Goal: Task Accomplishment & Management: Manage account settings

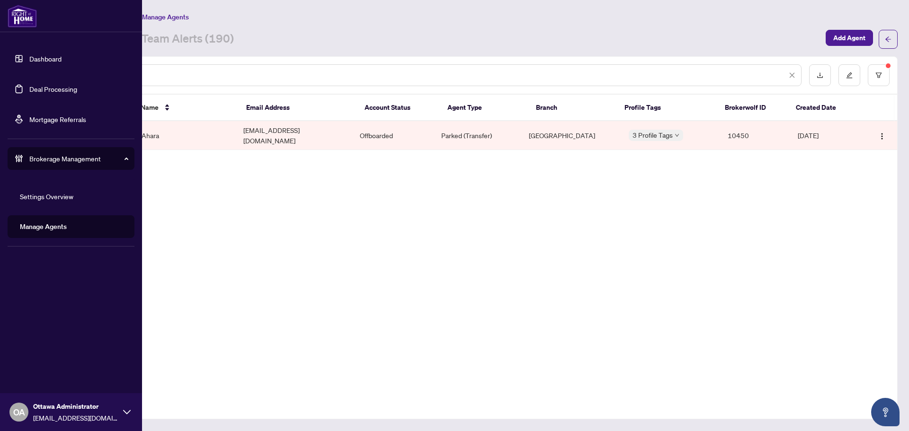
drag, startPoint x: 27, startPoint y: 86, endPoint x: 86, endPoint y: 86, distance: 58.7
click at [29, 86] on link "Deal Processing" at bounding box center [53, 89] width 48 height 9
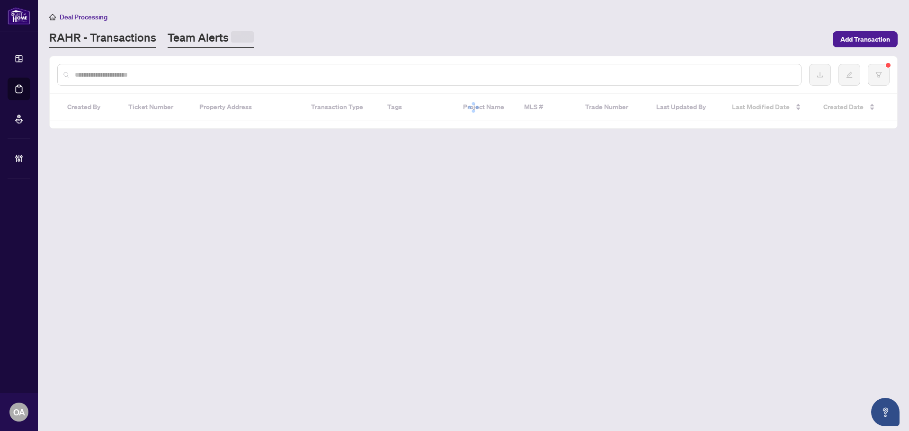
click at [184, 39] on link "Team Alerts" at bounding box center [211, 39] width 86 height 18
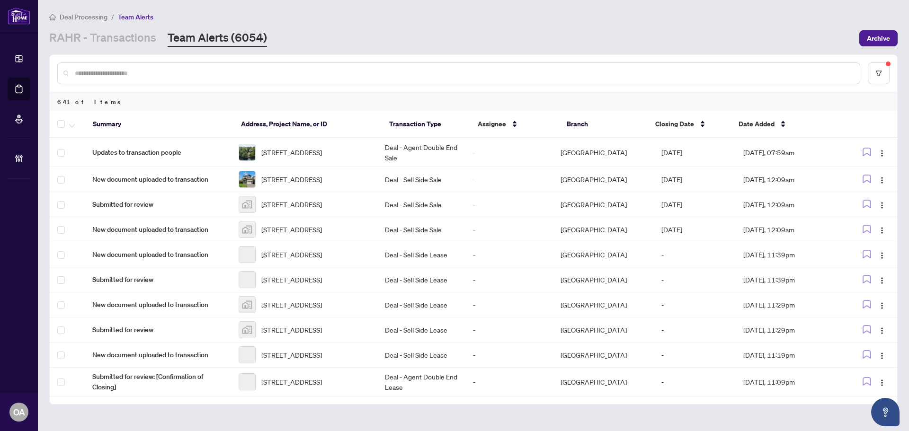
click at [198, 38] on link "Team Alerts (6054)" at bounding box center [217, 38] width 99 height 17
click at [885, 75] on button "button" at bounding box center [879, 74] width 22 height 22
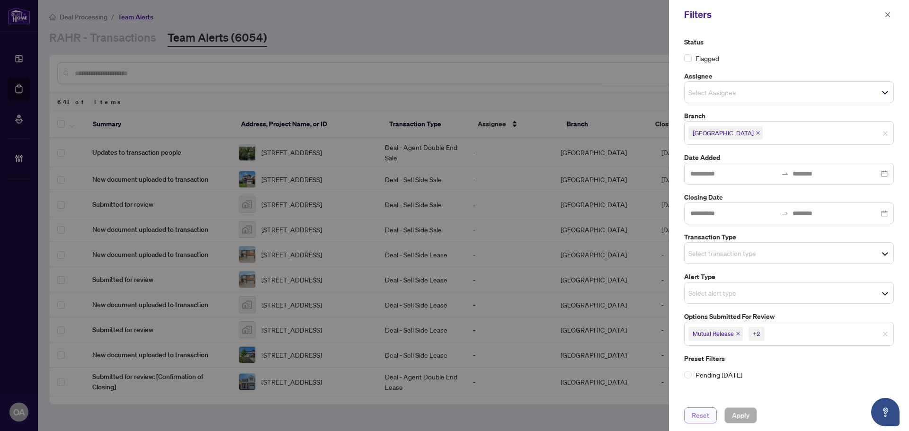
click at [705, 419] on span "Reset" at bounding box center [701, 415] width 18 height 15
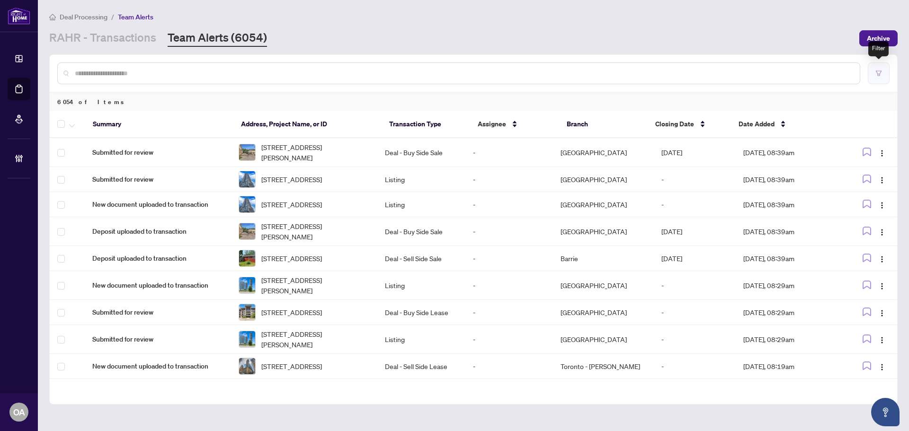
click at [882, 76] on button "button" at bounding box center [879, 74] width 22 height 22
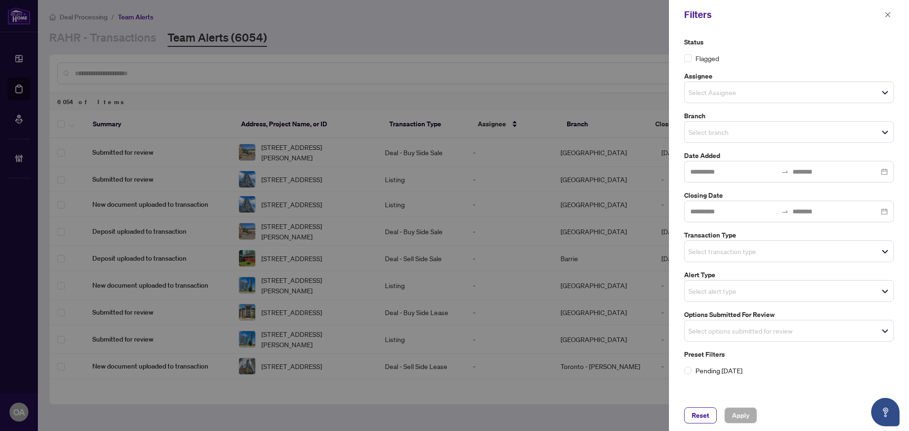
click at [722, 139] on div "Select branch" at bounding box center [789, 132] width 210 height 22
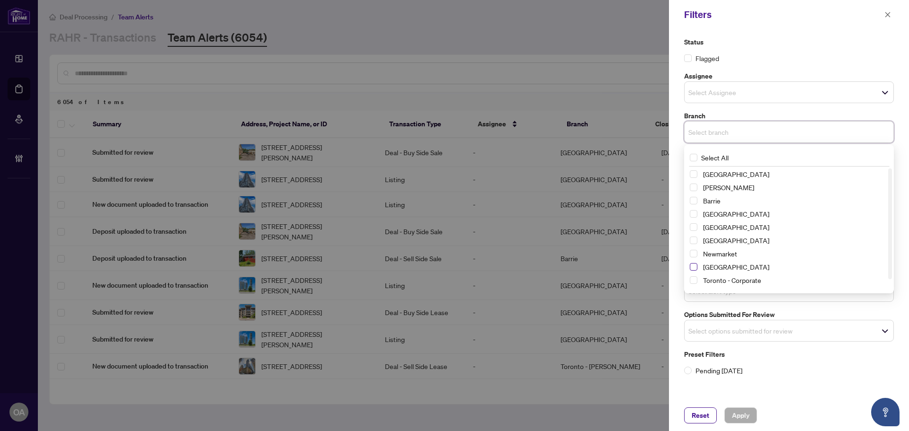
click at [692, 267] on span "Select Ottawa" at bounding box center [694, 267] width 8 height 8
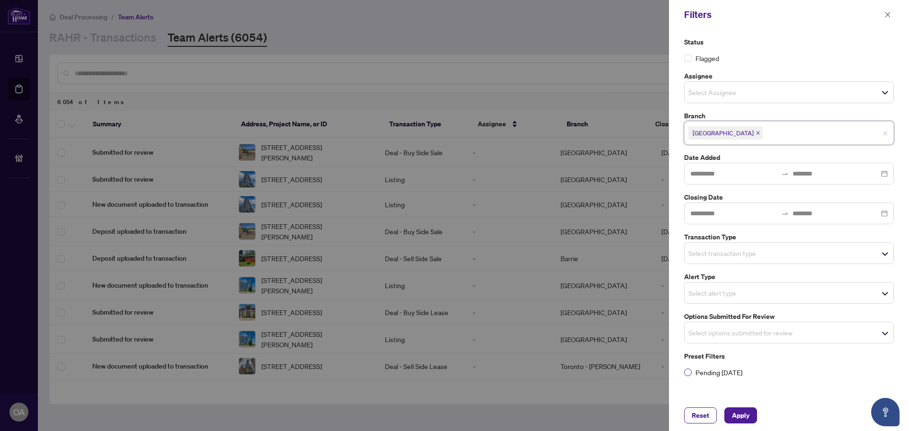
click at [791, 376] on label "Pending Today" at bounding box center [789, 373] width 210 height 10
click at [744, 342] on div "Select options submitted for review" at bounding box center [789, 333] width 210 height 22
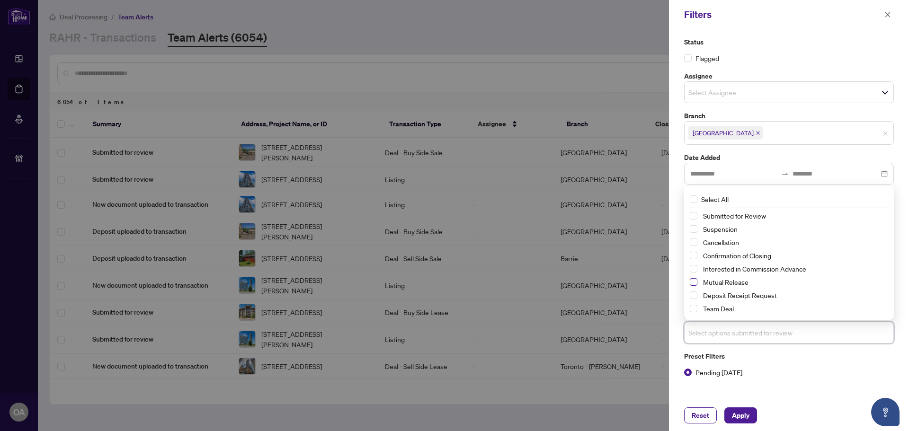
click at [695, 285] on span "Select Mutual Release" at bounding box center [694, 283] width 8 height 8
click at [694, 235] on div "Suspension" at bounding box center [789, 229] width 198 height 11
click at [695, 232] on span "Select Suspension" at bounding box center [694, 230] width 8 height 8
click at [693, 243] on span "Select Cancellation" at bounding box center [694, 243] width 8 height 8
click at [735, 413] on span "Apply" at bounding box center [741, 415] width 18 height 15
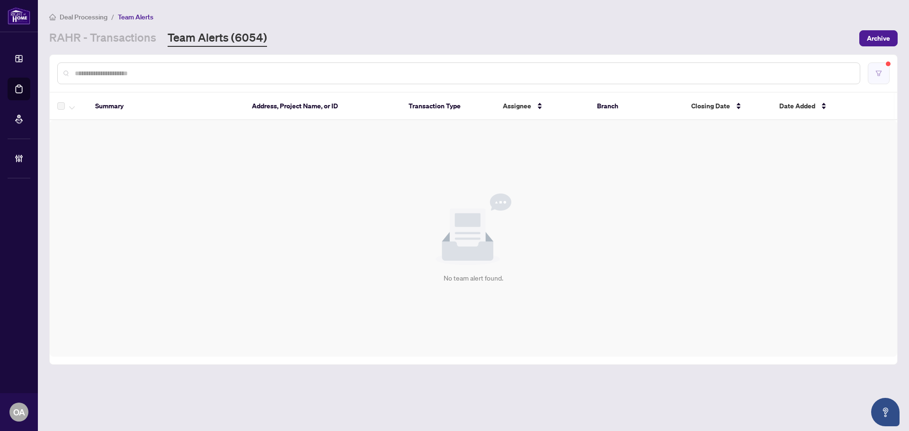
click at [873, 70] on button "button" at bounding box center [879, 74] width 22 height 22
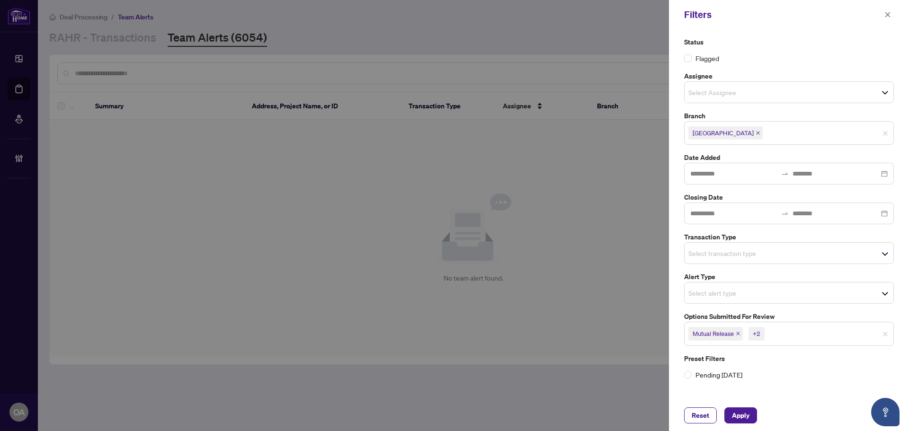
click at [764, 415] on div "Reset Apply" at bounding box center [789, 416] width 210 height 16
click at [750, 416] on button "Apply" at bounding box center [741, 416] width 33 height 16
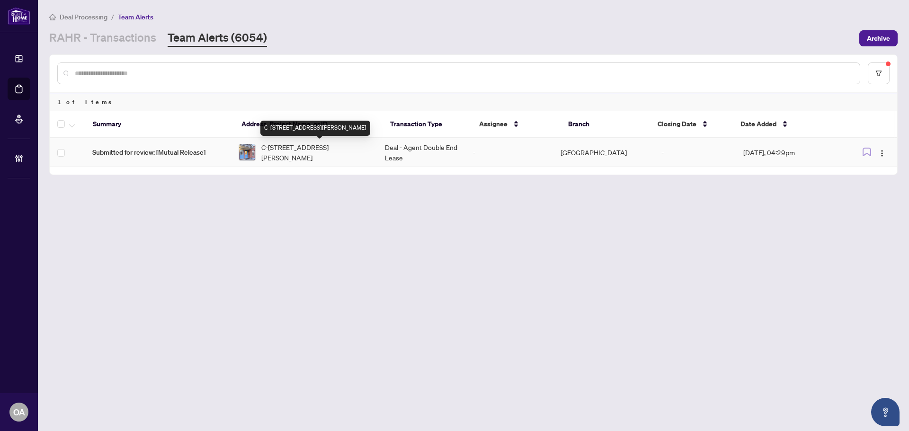
click at [310, 153] on span "C-90 TEMPLETON St, Ottawa, Ontario K1N 6X3, Canada" at bounding box center [315, 152] width 108 height 21
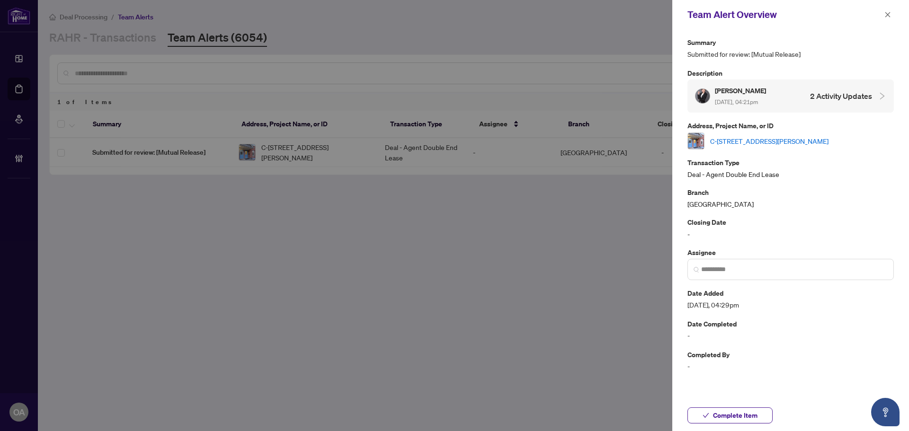
click at [728, 163] on p "Transaction Type" at bounding box center [791, 162] width 207 height 11
click at [741, 140] on link "C-90 TEMPLETON St, Ottawa, Ontario K1N 6X3, Canada" at bounding box center [769, 141] width 118 height 10
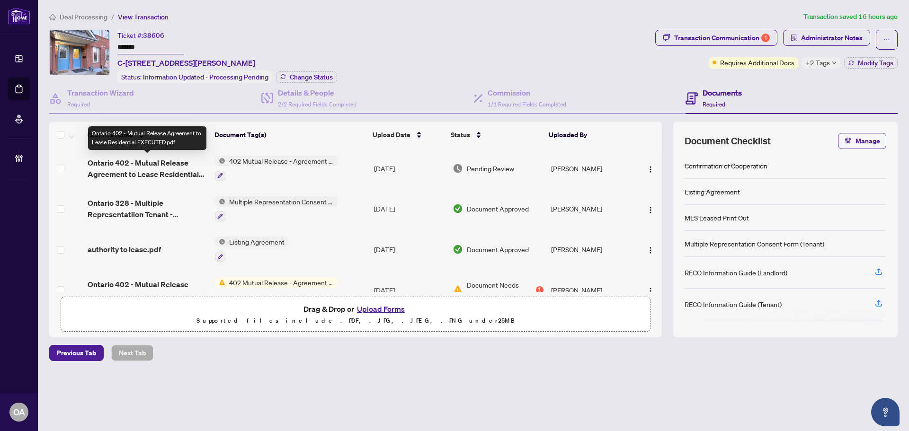
click at [142, 163] on span "Ontario 402 - Mutual Release Agreement to Lease Residential EXECUTED.pdf" at bounding box center [148, 168] width 120 height 23
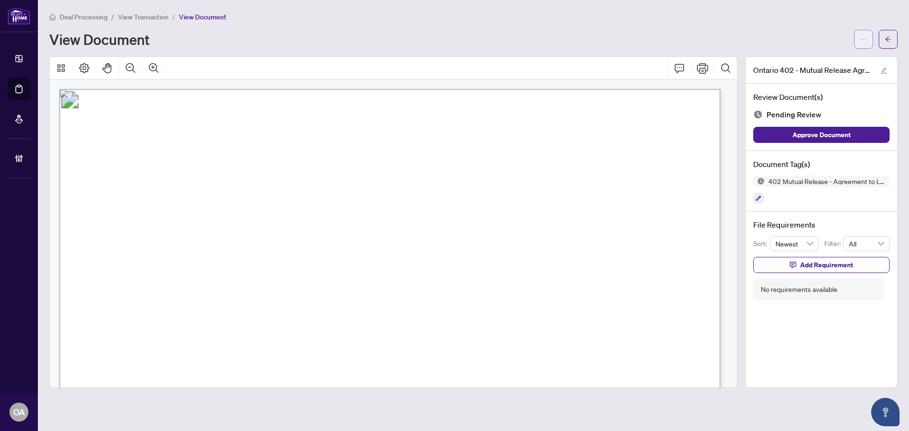
click at [864, 39] on icon "ellipsis" at bounding box center [864, 39] width 5 height 1
click at [854, 61] on span "Download" at bounding box center [830, 59] width 72 height 10
drag, startPoint x: 899, startPoint y: 44, endPoint x: 894, endPoint y: 44, distance: 5.7
click at [896, 44] on main "Deal Processing / View Transaction / View Document View Document Ontario 402 - …" at bounding box center [474, 215] width 872 height 431
click at [894, 44] on button "button" at bounding box center [888, 39] width 19 height 19
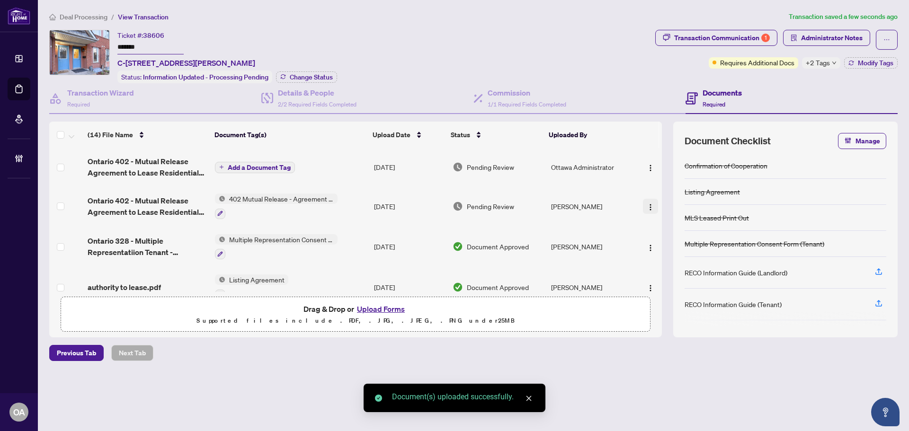
click at [647, 206] on img "button" at bounding box center [651, 208] width 8 height 8
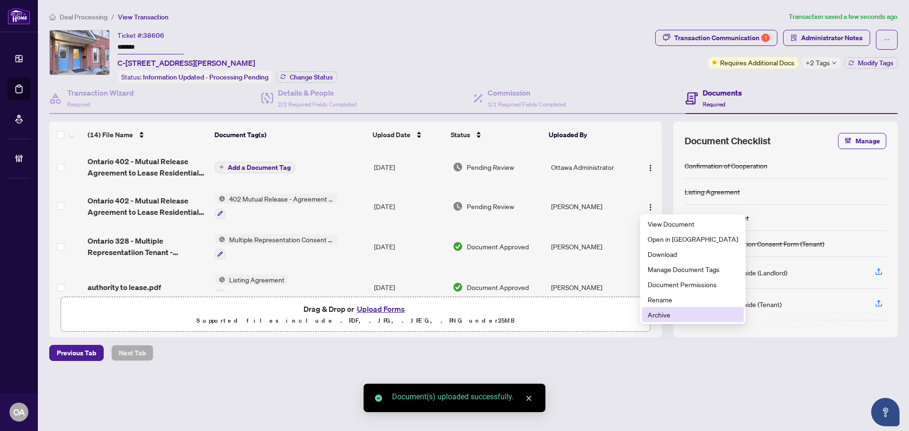
click at [666, 316] on span "Archive" at bounding box center [693, 315] width 90 height 10
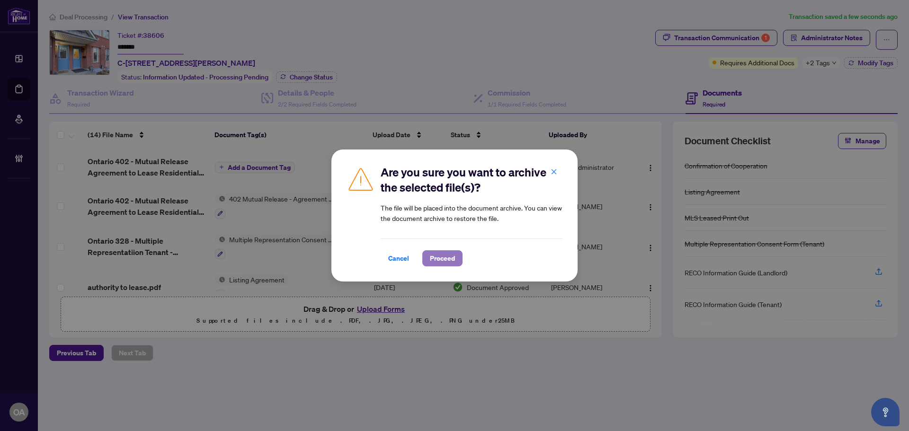
click at [443, 261] on span "Proceed" at bounding box center [442, 258] width 25 height 15
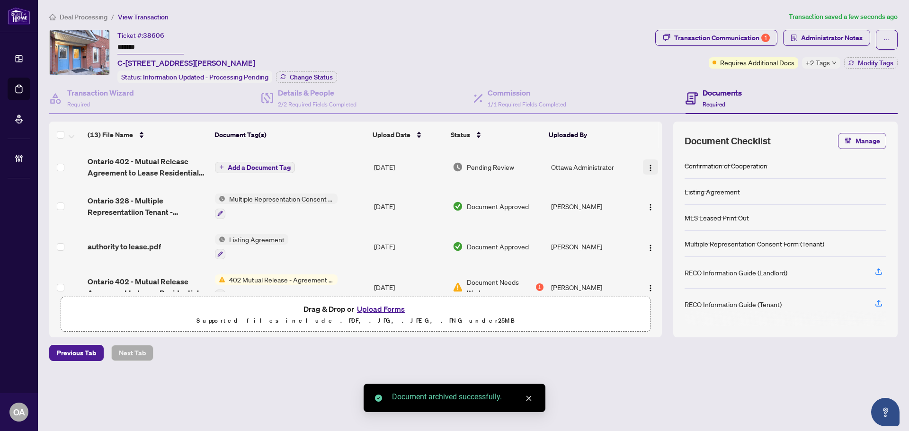
click at [647, 164] on img "button" at bounding box center [651, 168] width 8 height 8
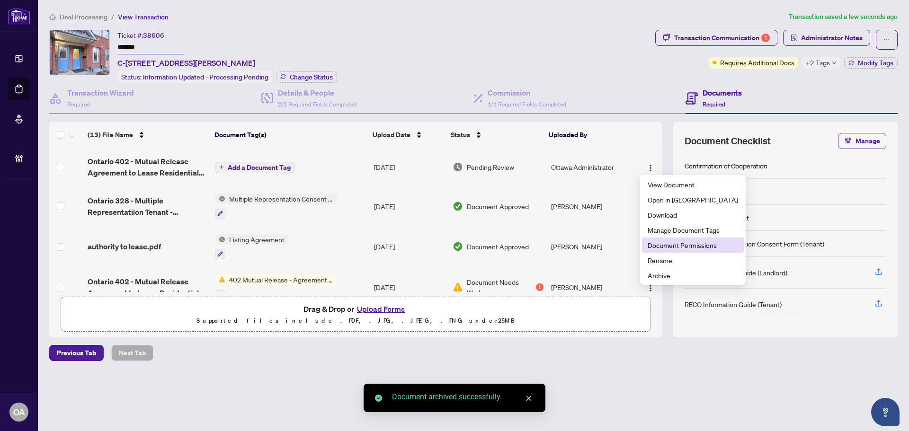
click at [669, 243] on span "Document Permissions" at bounding box center [693, 245] width 90 height 10
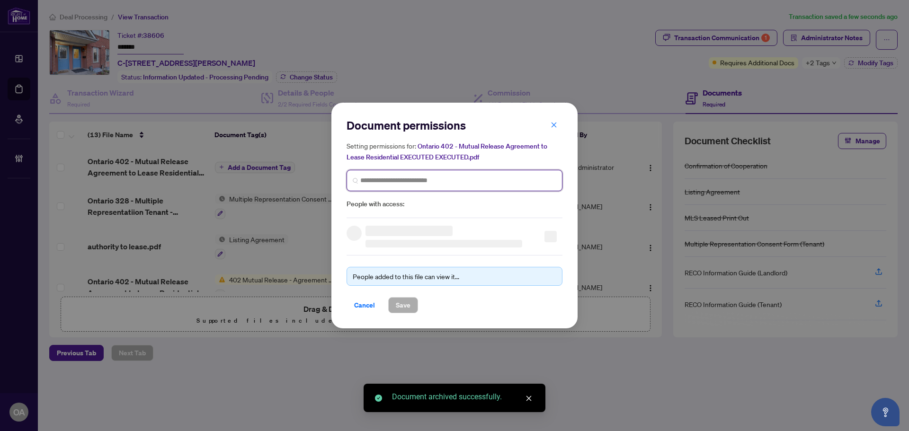
click at [393, 179] on input "search" at bounding box center [458, 181] width 196 height 10
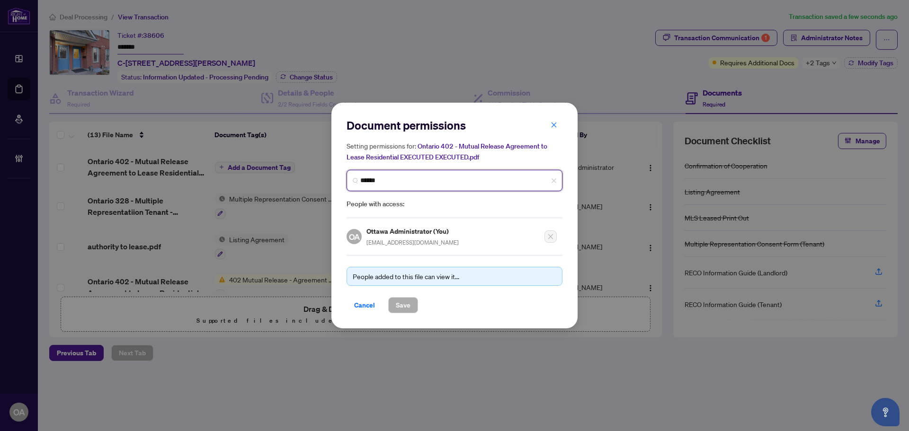
type input "*******"
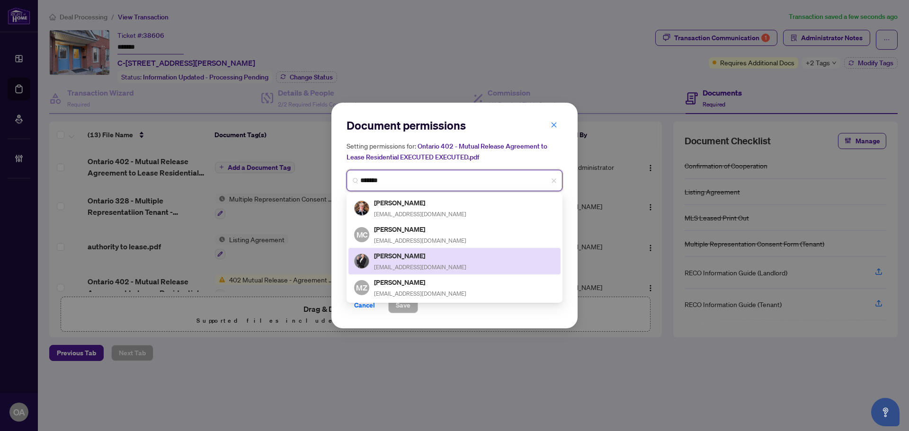
click at [400, 257] on h5 "Michele Xu" at bounding box center [420, 256] width 92 height 11
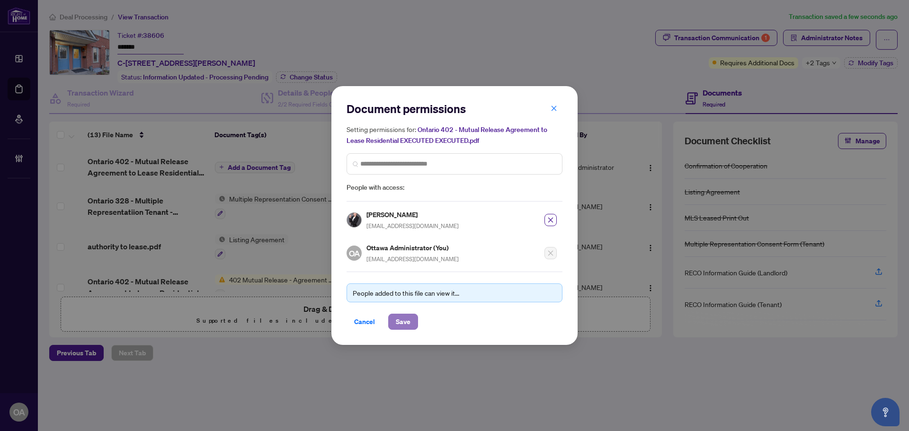
click at [402, 314] on span "Save" at bounding box center [403, 321] width 15 height 15
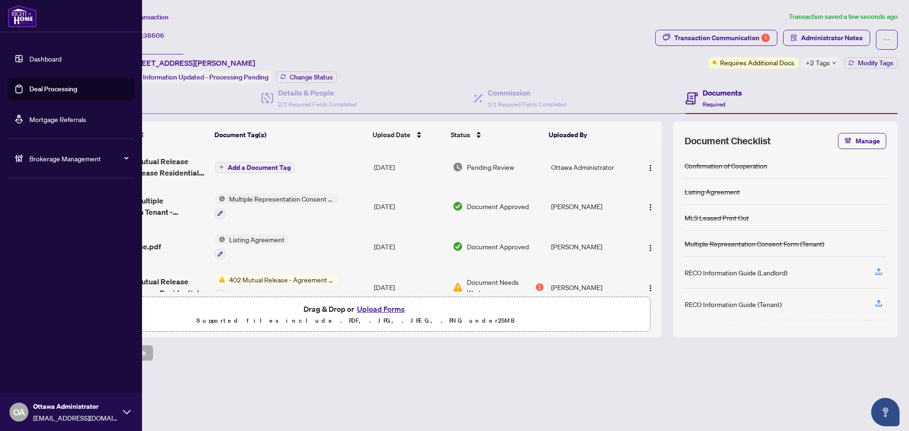
click at [30, 85] on link "Deal Processing" at bounding box center [53, 89] width 48 height 9
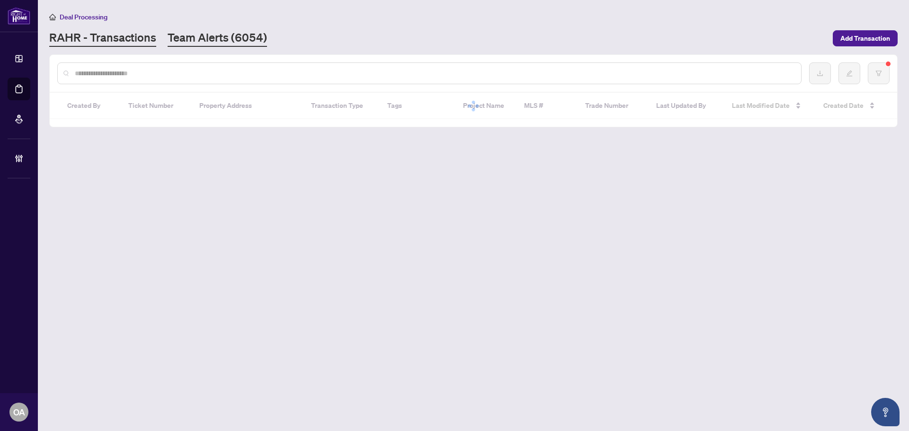
click at [203, 45] on link "Team Alerts (6054)" at bounding box center [217, 38] width 99 height 17
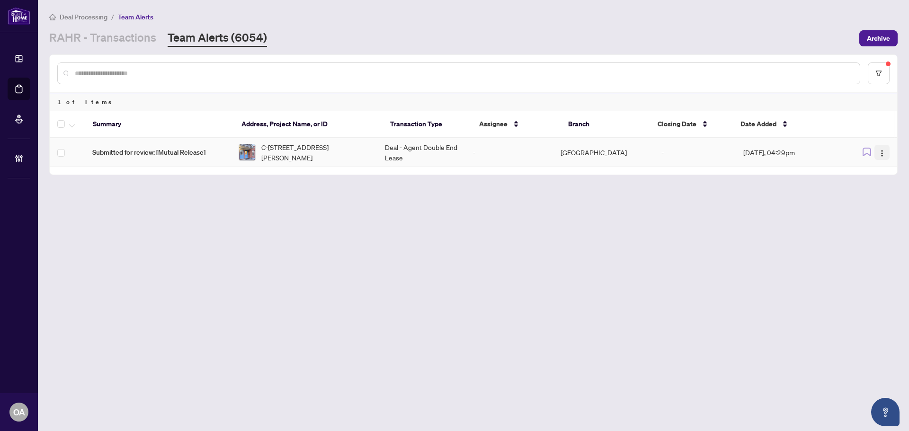
click at [882, 152] on img "button" at bounding box center [883, 154] width 8 height 8
click at [875, 195] on li "Complete Item" at bounding box center [860, 201] width 55 height 15
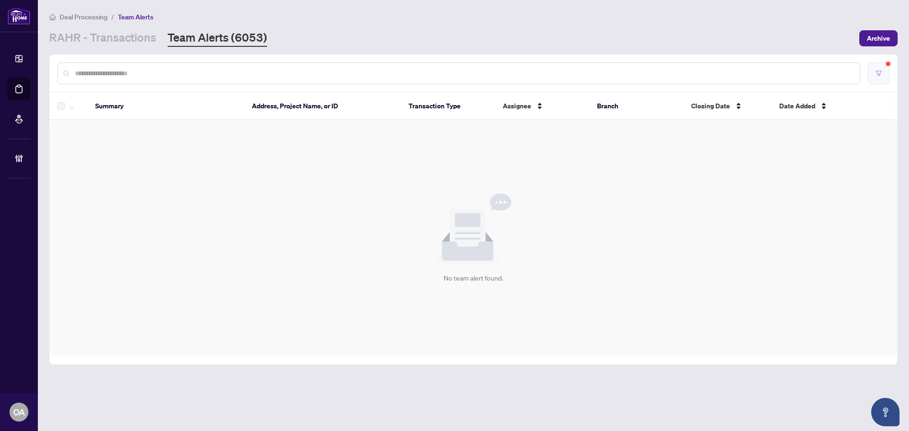
click at [873, 72] on button "button" at bounding box center [879, 74] width 22 height 22
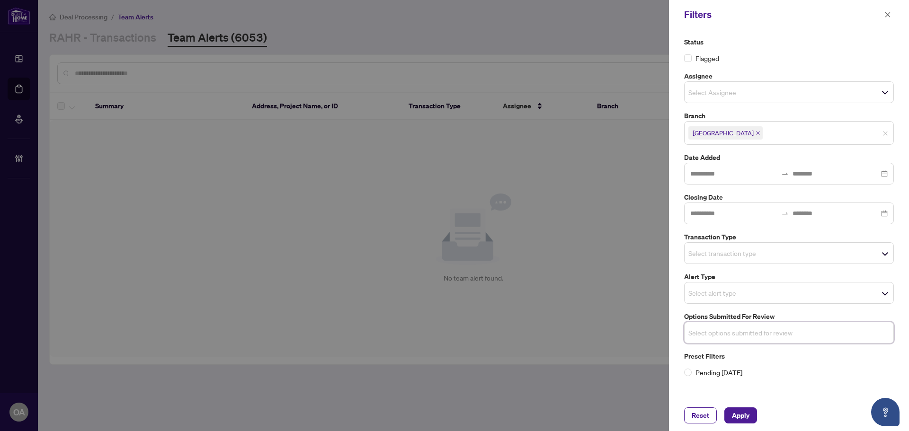
click at [720, 252] on input "search" at bounding box center [722, 253] width 66 height 11
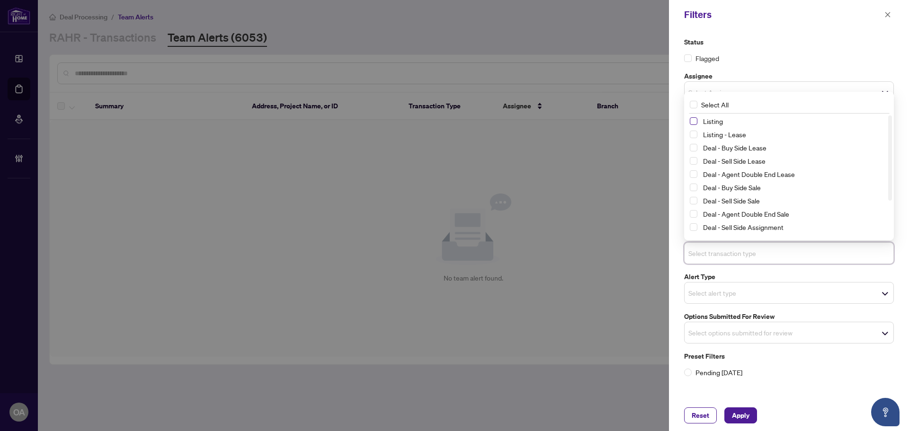
click at [692, 124] on span "Select Listing" at bounding box center [694, 121] width 8 height 8
click at [692, 135] on span "Select Listing - Lease" at bounding box center [694, 135] width 8 height 8
click at [744, 409] on span "Apply" at bounding box center [741, 415] width 18 height 15
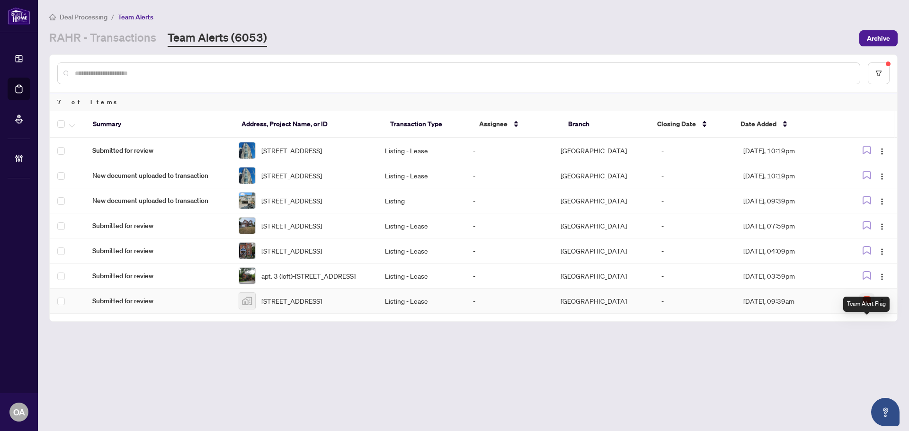
click at [868, 305] on icon "button" at bounding box center [867, 301] width 8 height 8
click at [299, 306] on span "738 Quilter Row, Richmond, Ontario K0A 2Z0, Canada" at bounding box center [291, 301] width 61 height 10
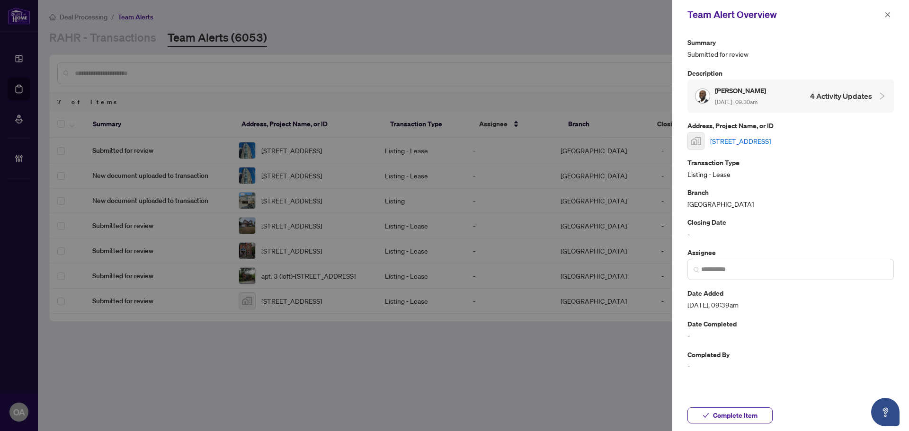
click at [771, 141] on link "738 Quilter Row, Richmond, Ontario K0A 2Z0, Canada" at bounding box center [740, 141] width 61 height 10
drag, startPoint x: 887, startPoint y: 14, endPoint x: 887, endPoint y: 33, distance: 18.5
click at [887, 15] on icon "close" at bounding box center [888, 14] width 7 height 7
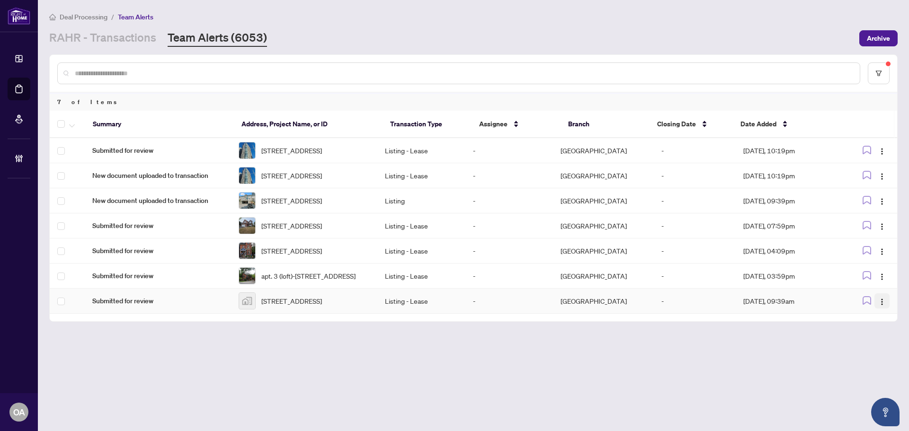
click at [884, 306] on span "button" at bounding box center [883, 301] width 8 height 10
drag, startPoint x: 871, startPoint y: 377, endPoint x: 620, endPoint y: 325, distance: 255.7
click at [867, 377] on span "Complete Item" at bounding box center [860, 374] width 44 height 10
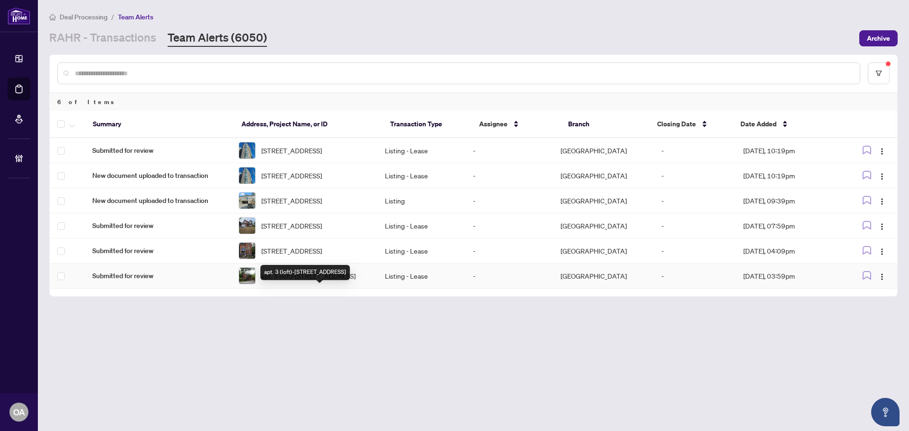
click at [301, 281] on span "apt. 3 (loft)-294 Somerset St, Ottawa, Ontario K2P 0J6, Canada" at bounding box center [308, 276] width 94 height 10
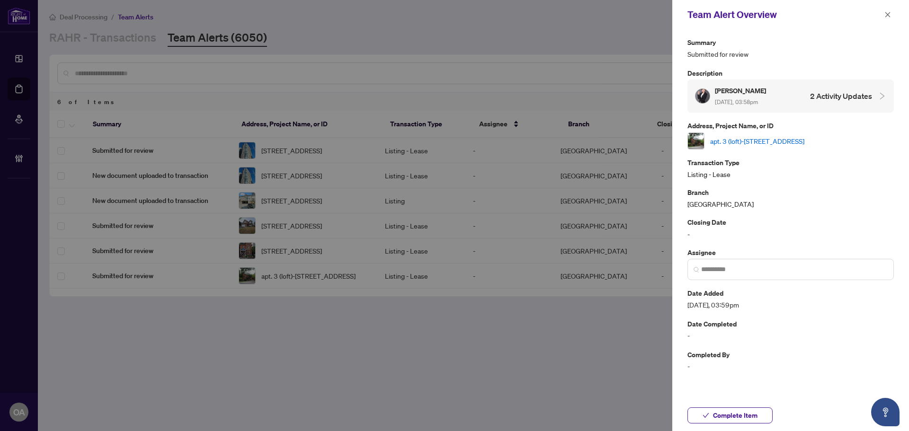
click at [764, 139] on link "apt. 3 (loft)-294 Somerset St, Ottawa, Ontario K2P 0J6, Canada" at bounding box center [757, 141] width 94 height 10
click at [887, 16] on icon "close" at bounding box center [888, 14] width 5 height 5
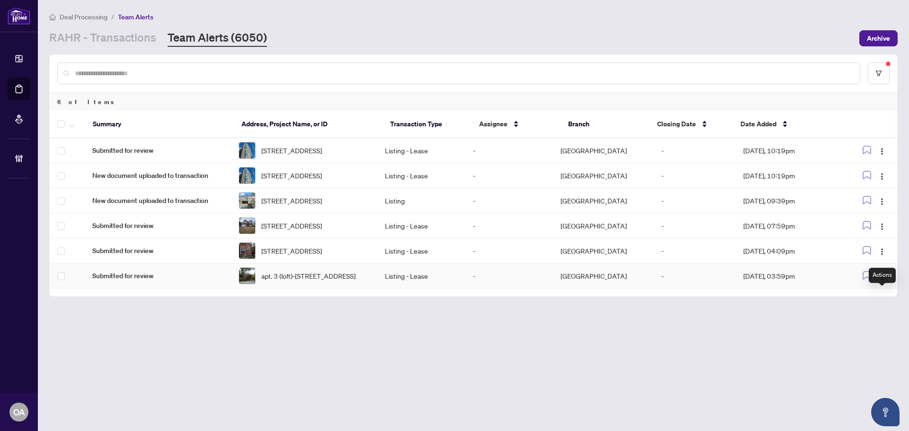
click at [882, 284] on button "button" at bounding box center [882, 276] width 15 height 15
click at [867, 347] on span "Complete Item" at bounding box center [860, 346] width 44 height 10
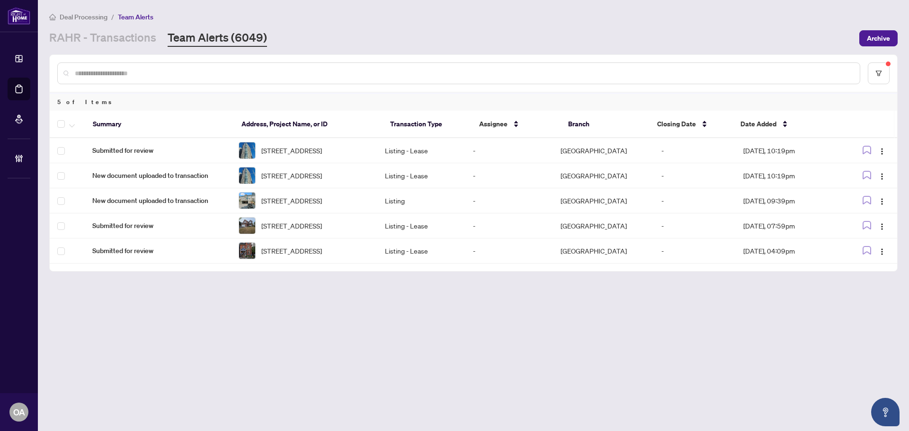
click at [292, 256] on span "[STREET_ADDRESS]" at bounding box center [291, 251] width 61 height 10
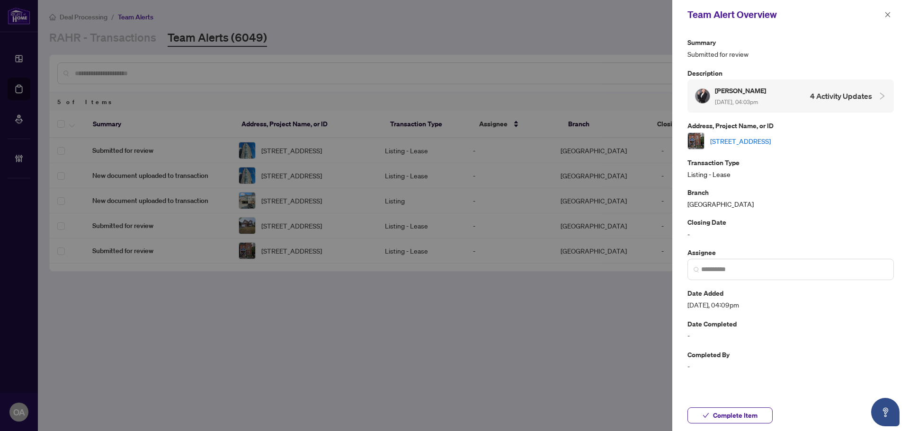
click at [767, 143] on link "[STREET_ADDRESS]" at bounding box center [740, 141] width 61 height 10
click at [886, 16] on icon "close" at bounding box center [888, 14] width 7 height 7
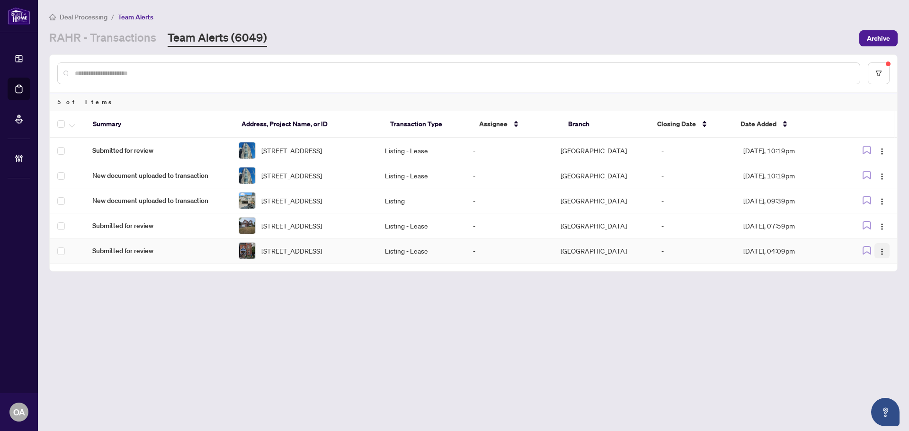
click at [886, 259] on button "button" at bounding box center [882, 250] width 15 height 15
click at [874, 318] on span "Complete Item" at bounding box center [860, 317] width 44 height 10
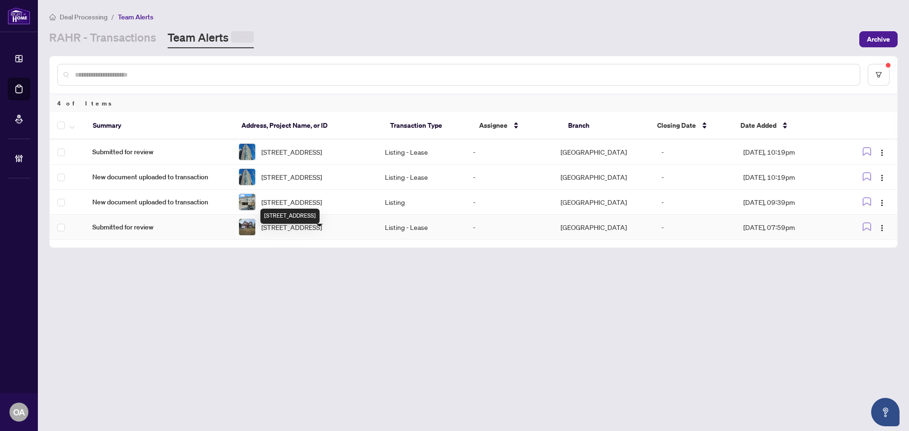
click at [289, 233] on span "[STREET_ADDRESS]" at bounding box center [291, 227] width 61 height 10
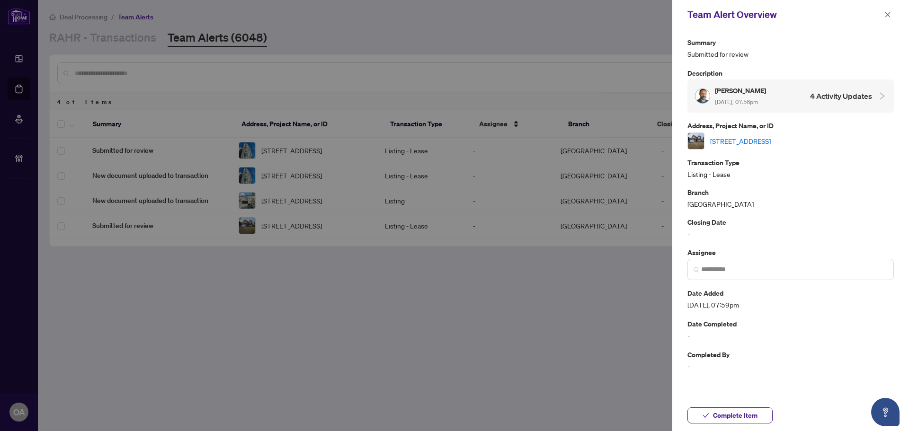
click at [759, 141] on link "[STREET_ADDRESS]" at bounding box center [740, 141] width 61 height 10
click at [889, 13] on icon "close" at bounding box center [888, 14] width 7 height 7
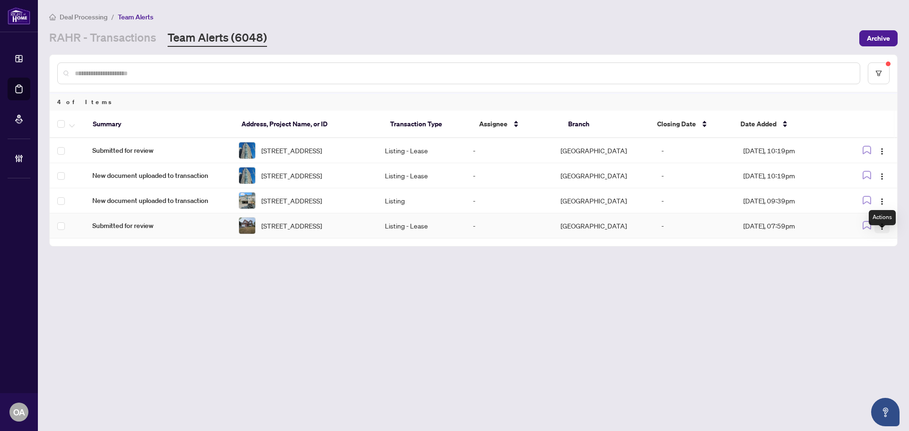
click at [882, 231] on img "button" at bounding box center [883, 227] width 8 height 8
click at [875, 288] on span "Complete Item" at bounding box center [860, 288] width 44 height 10
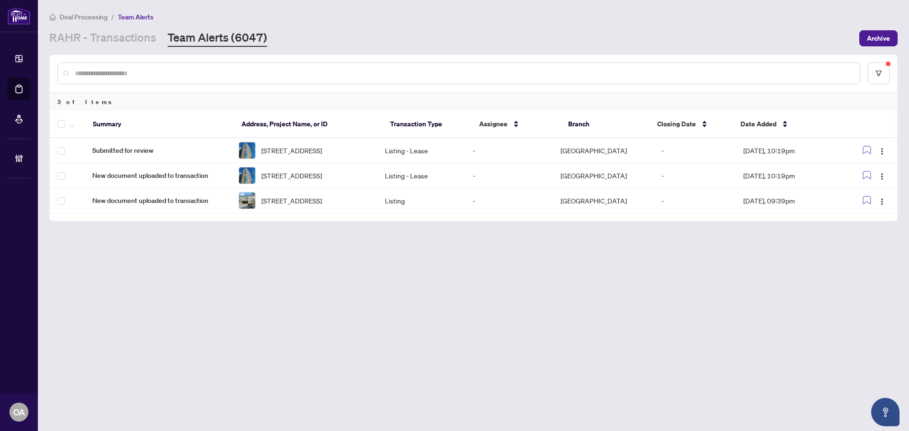
click at [296, 206] on span "85 Thornbury Cres, Ottawa, Ontario K2G 6C4, Canada" at bounding box center [291, 201] width 61 height 10
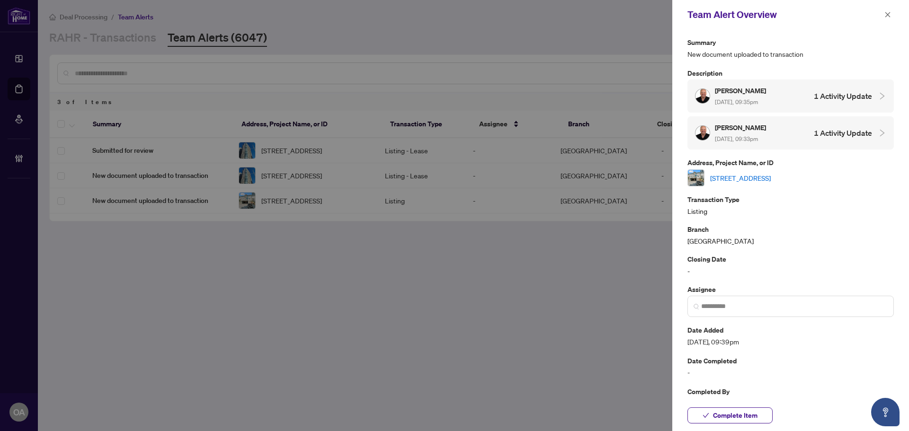
click at [745, 180] on link "85 Thornbury Cres, Ottawa, Ontario K2G 6C4, Canada" at bounding box center [740, 178] width 61 height 10
click at [892, 14] on button "button" at bounding box center [888, 14] width 12 height 11
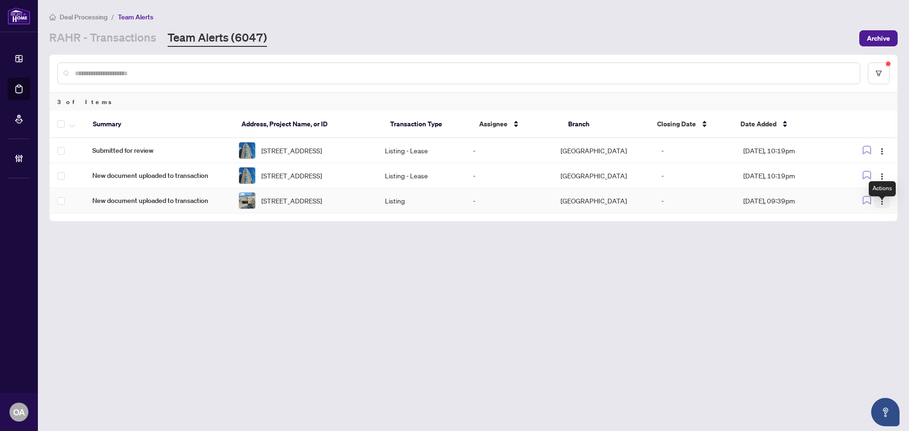
click at [882, 206] on img "button" at bounding box center [883, 202] width 8 height 8
click at [862, 263] on span "Complete Item" at bounding box center [860, 259] width 44 height 10
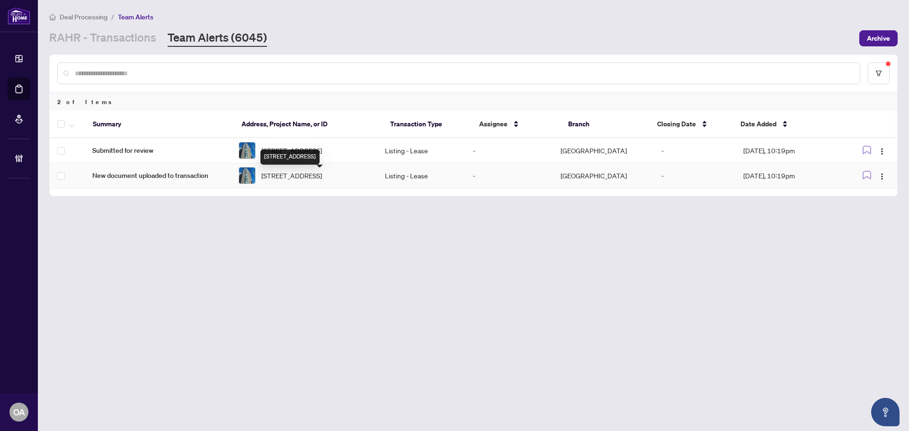
click at [290, 181] on span "709-242 Rideau St, Ottawa, Ontario K1N 0B7, Canada" at bounding box center [291, 176] width 61 height 10
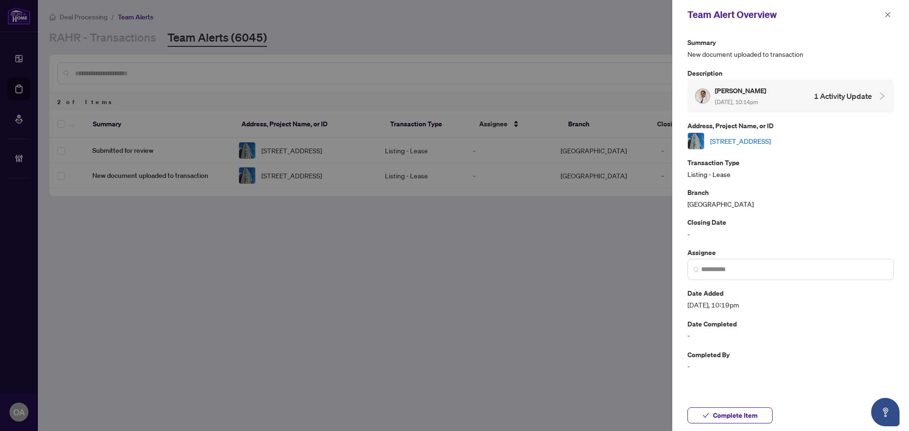
click at [733, 137] on link "709-242 Rideau St, Ottawa, Ontario K1N 0B7, Canada" at bounding box center [740, 141] width 61 height 10
click at [893, 13] on button "button" at bounding box center [888, 14] width 12 height 11
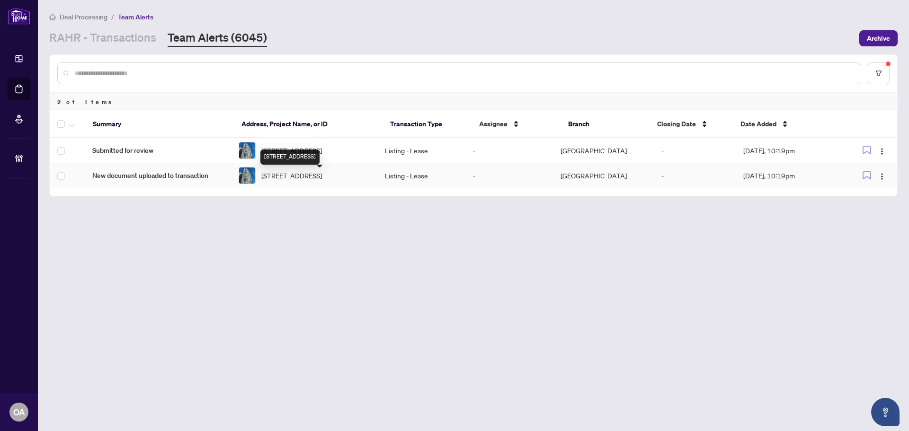
click at [322, 180] on span "709-242 Rideau St, Ottawa, Ontario K1N 0B7, Canada" at bounding box center [291, 176] width 61 height 10
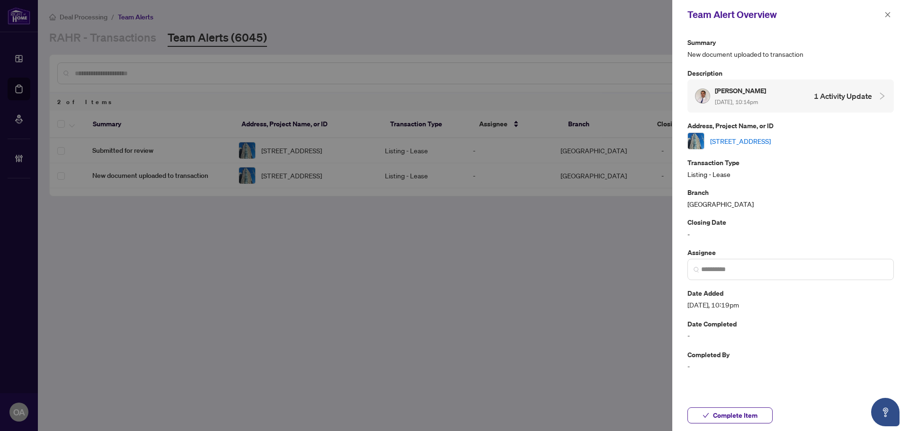
click at [745, 138] on link "709-242 Rideau St, Ottawa, Ontario K1N 0B7, Canada" at bounding box center [740, 141] width 61 height 10
drag, startPoint x: 890, startPoint y: 17, endPoint x: 887, endPoint y: 129, distance: 112.3
click at [890, 19] on span "button" at bounding box center [888, 14] width 7 height 15
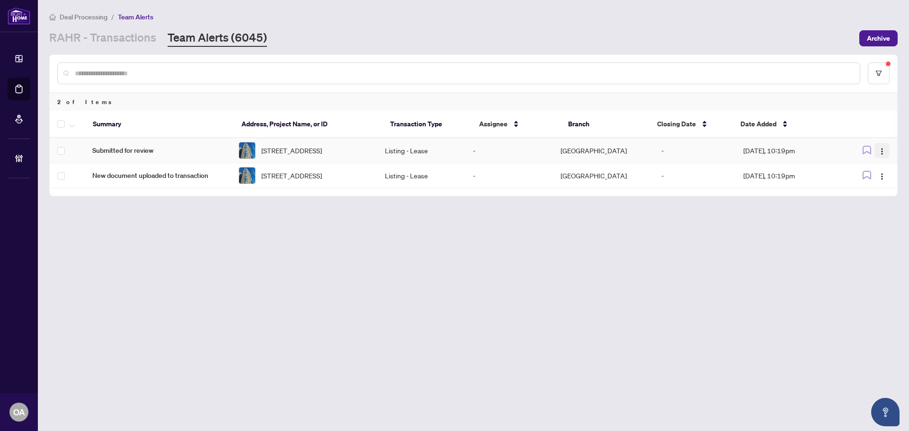
click at [878, 154] on button "button" at bounding box center [882, 150] width 15 height 15
click at [879, 200] on span "Complete Item" at bounding box center [860, 201] width 44 height 10
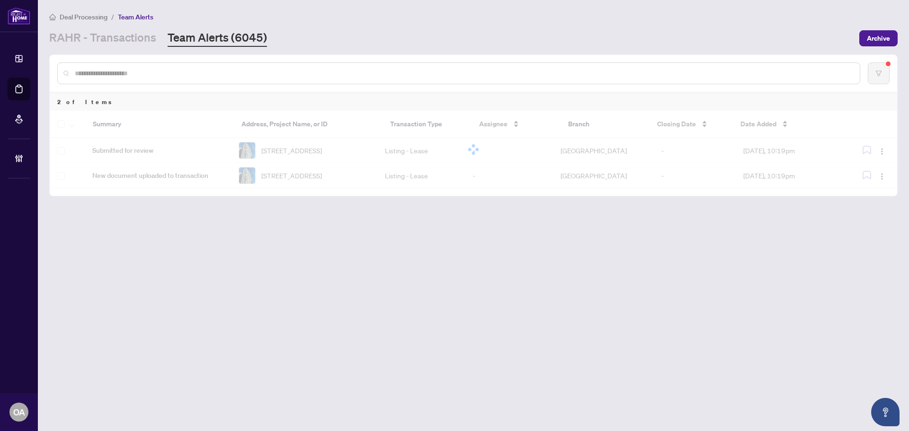
click at [882, 152] on div at bounding box center [474, 150] width 848 height 78
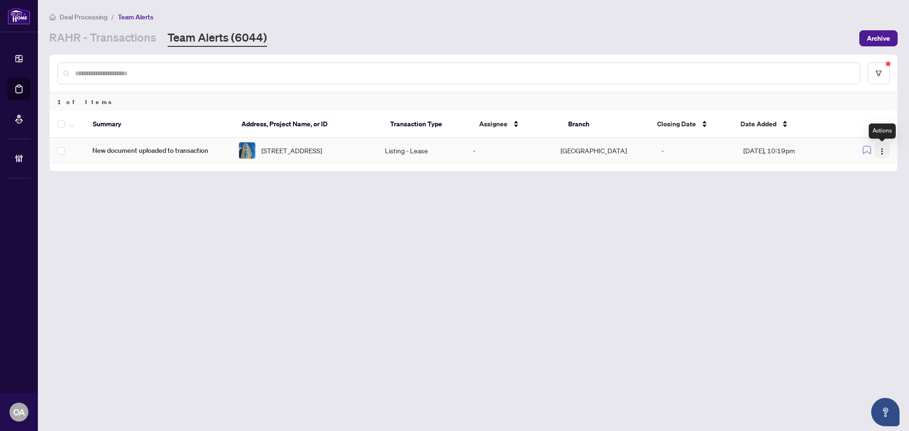
click at [882, 152] on img "button" at bounding box center [883, 152] width 8 height 8
click at [881, 201] on span "Complete Item" at bounding box center [860, 201] width 44 height 10
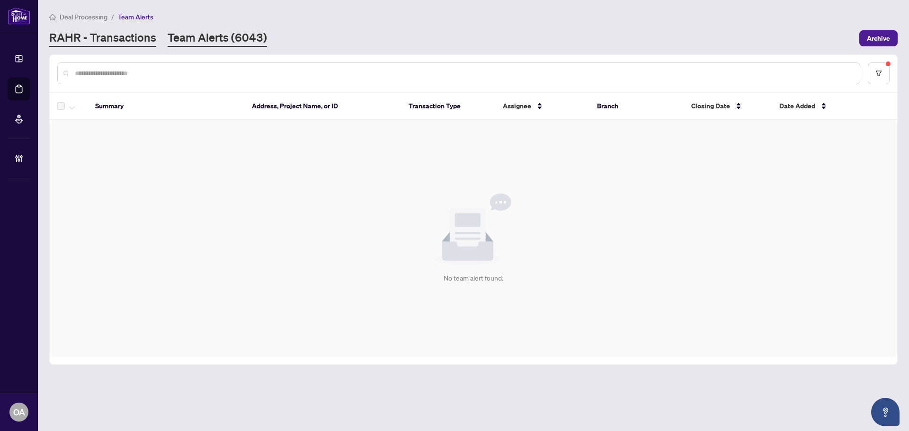
click at [139, 34] on link "RAHR - Transactions" at bounding box center [102, 38] width 107 height 17
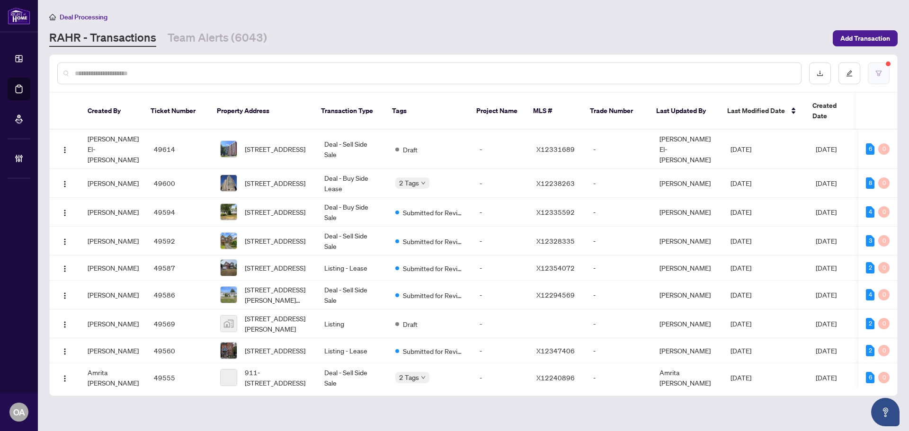
click at [882, 70] on icon "filter" at bounding box center [879, 73] width 7 height 7
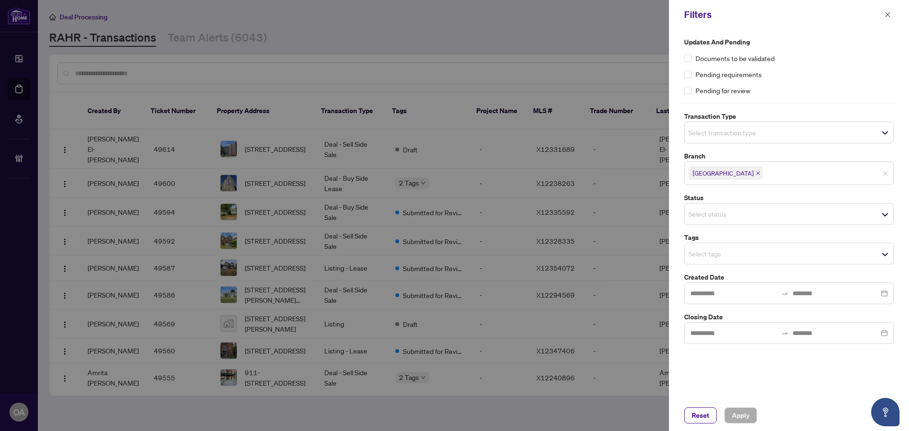
drag, startPoint x: 732, startPoint y: 146, endPoint x: 731, endPoint y: 137, distance: 9.1
click at [732, 144] on div "Updates and Pending Documents to be validated Pending requirements Pending for …" at bounding box center [790, 190] width 216 height 307
click at [731, 134] on input "search" at bounding box center [722, 132] width 66 height 11
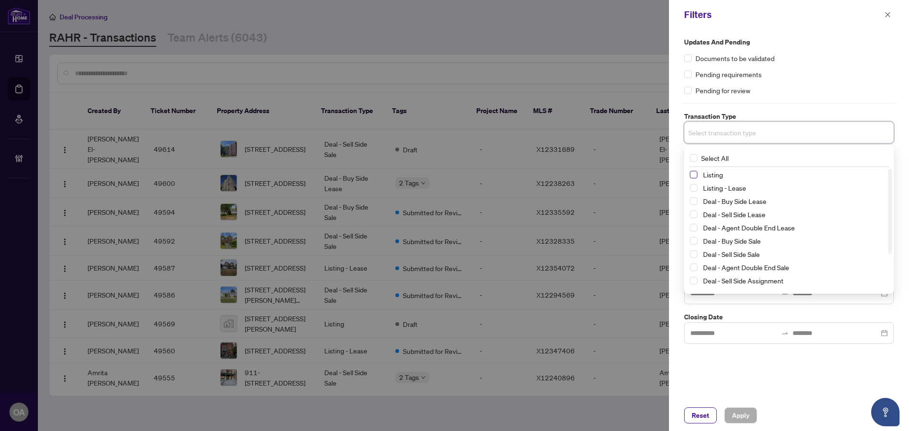
click at [695, 178] on span "Select Listing" at bounding box center [694, 175] width 8 height 8
click at [694, 188] on span "Select Listing - Lease" at bounding box center [694, 190] width 8 height 8
click at [792, 83] on div "Updates and Pending Documents to be validated Pending requirements Pending for …" at bounding box center [789, 66] width 210 height 59
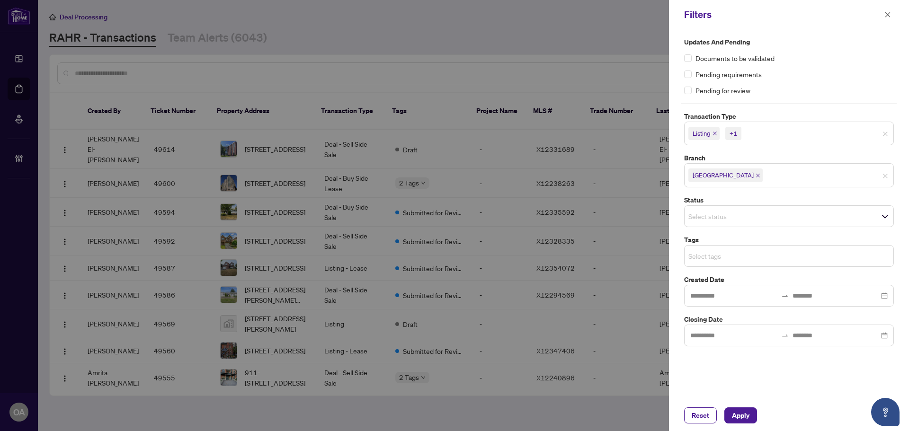
click at [728, 259] on input "search" at bounding box center [722, 256] width 66 height 11
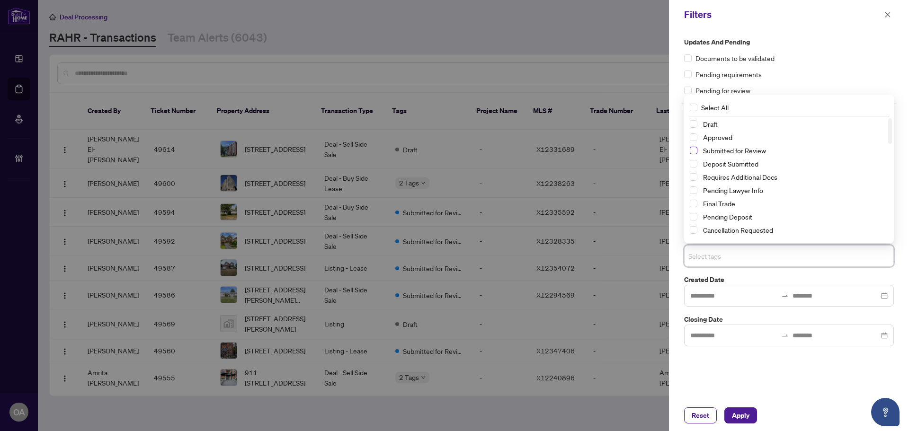
click at [695, 151] on span "Select Submitted for Review" at bounding box center [694, 151] width 8 height 8
click at [745, 423] on span "Apply" at bounding box center [741, 415] width 18 height 15
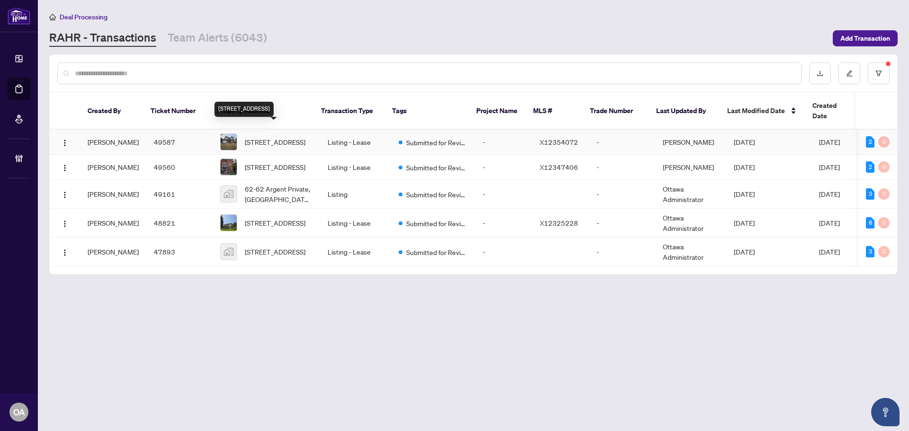
click at [277, 137] on span "[STREET_ADDRESS]" at bounding box center [275, 142] width 61 height 10
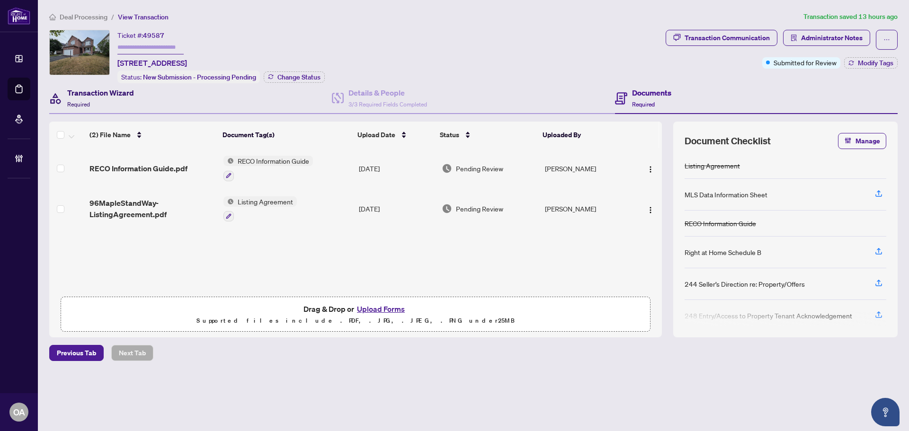
click at [90, 98] on div "Transaction Wizard Required" at bounding box center [100, 98] width 67 height 22
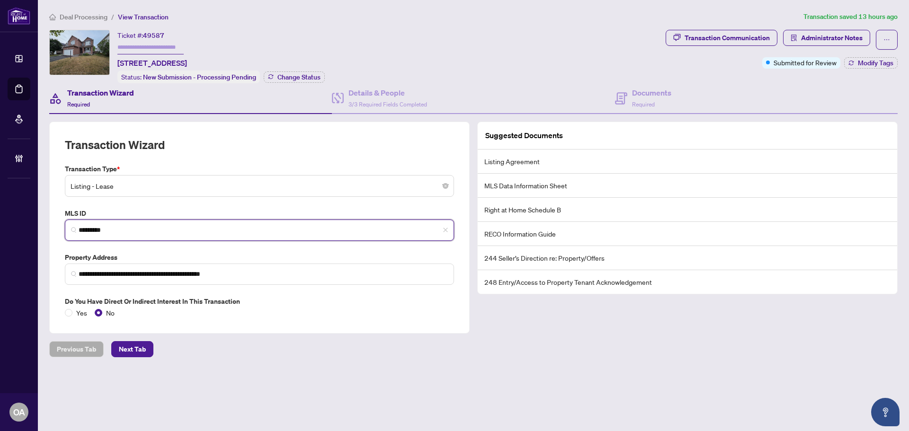
click at [94, 227] on input "*********" at bounding box center [263, 230] width 369 height 10
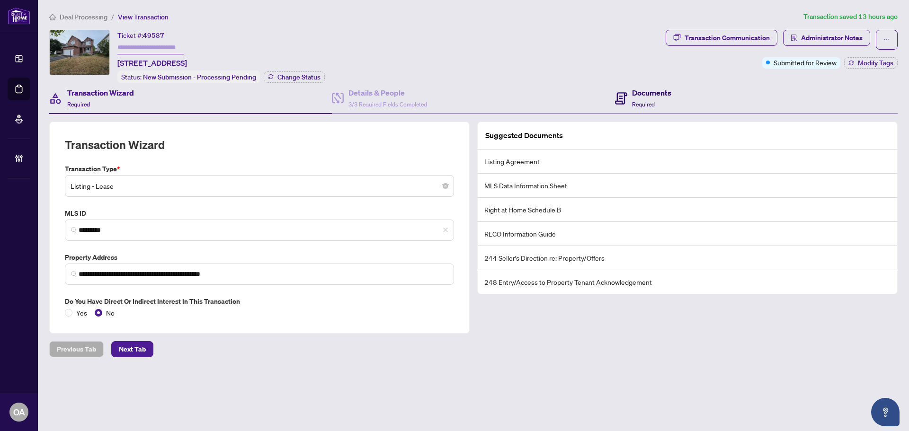
click at [671, 96] on h4 "Documents" at bounding box center [651, 92] width 39 height 11
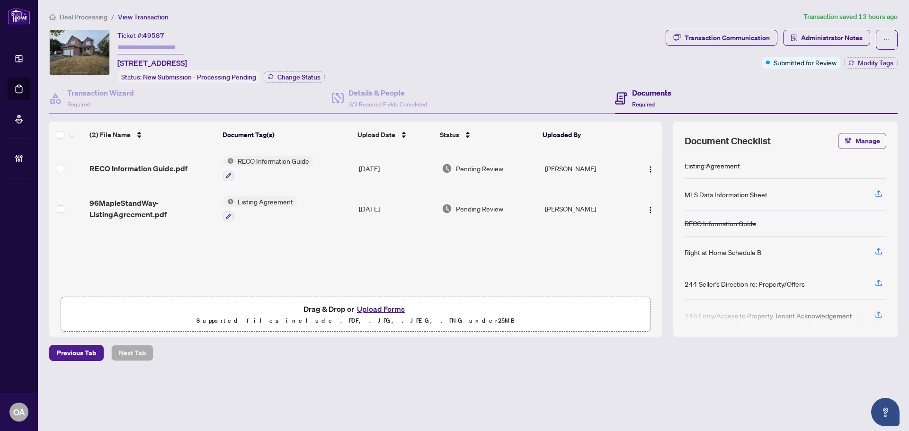
click at [140, 169] on span "RECO Information Guide.pdf" at bounding box center [139, 168] width 98 height 11
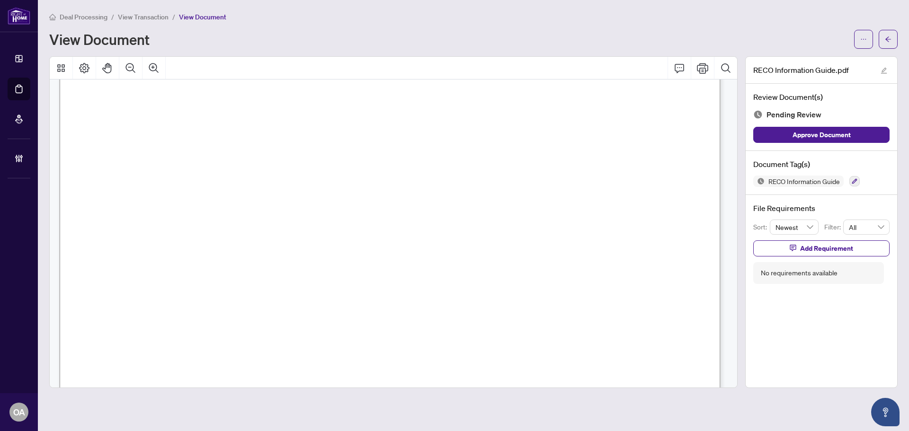
scroll to position [10749, 0]
click at [861, 40] on icon "ellipsis" at bounding box center [864, 39] width 7 height 7
click at [817, 19] on div "Deal Processing / View Transaction / View Document" at bounding box center [473, 16] width 849 height 11
click at [857, 180] on icon "button" at bounding box center [855, 182] width 6 height 6
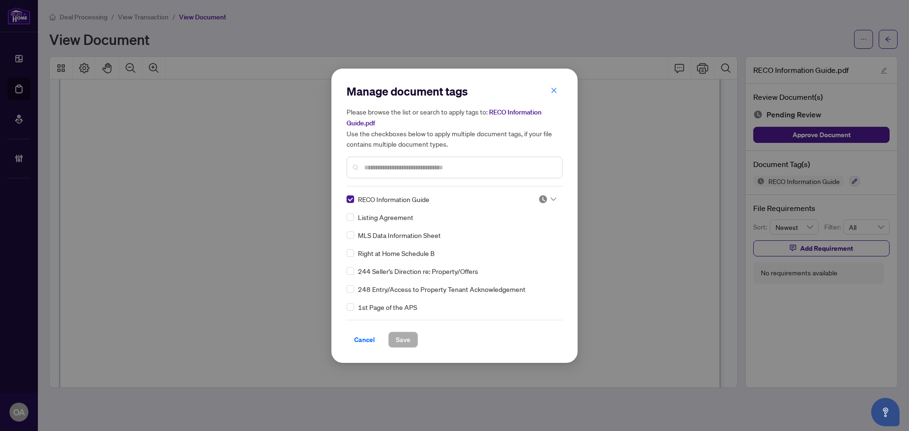
click at [544, 197] on img at bounding box center [543, 199] width 9 height 9
click at [526, 244] on div "Approved" at bounding box center [516, 245] width 61 height 10
click at [400, 343] on span "Save" at bounding box center [403, 339] width 15 height 15
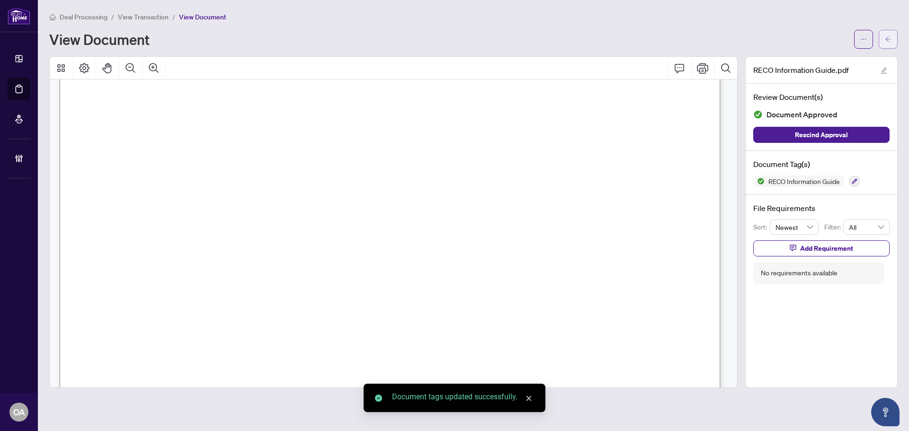
click at [883, 44] on button "button" at bounding box center [888, 39] width 19 height 19
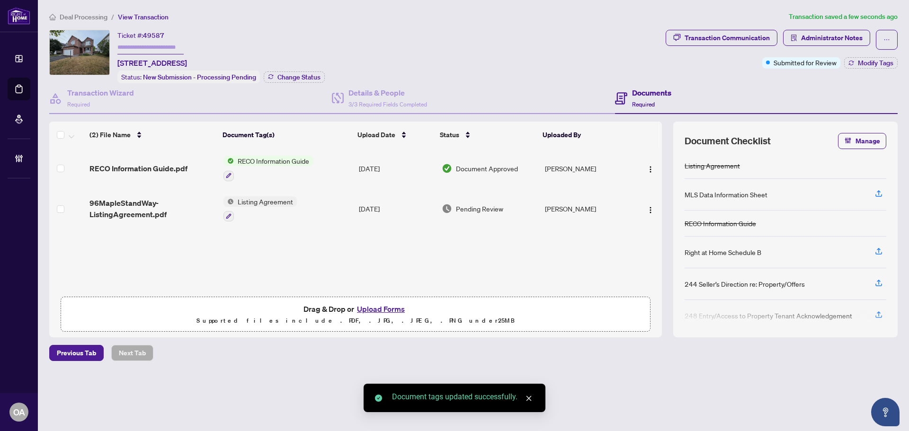
click at [158, 211] on span "96MapleStandWay-ListingAgreement.pdf" at bounding box center [153, 209] width 126 height 23
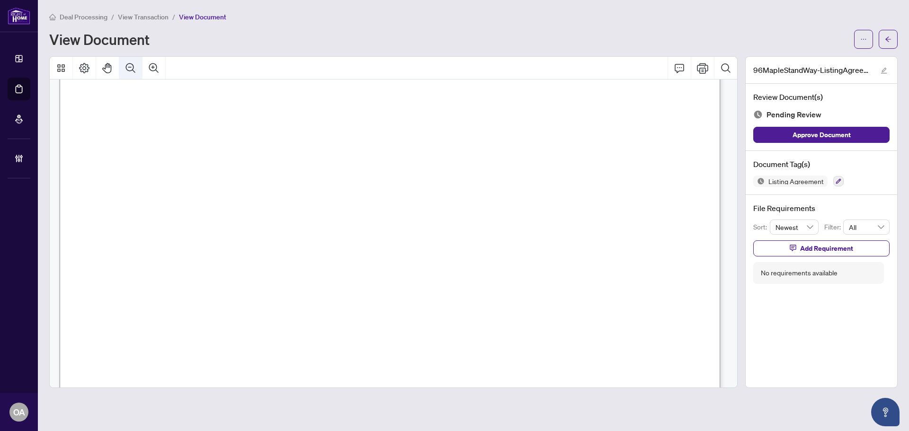
click at [132, 68] on icon "Zoom Out" at bounding box center [130, 68] width 11 height 11
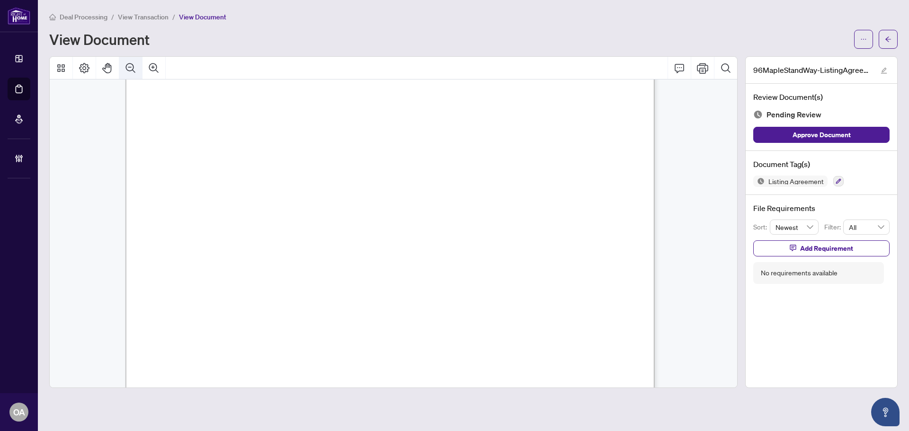
click at [132, 68] on icon "Zoom Out" at bounding box center [130, 68] width 11 height 11
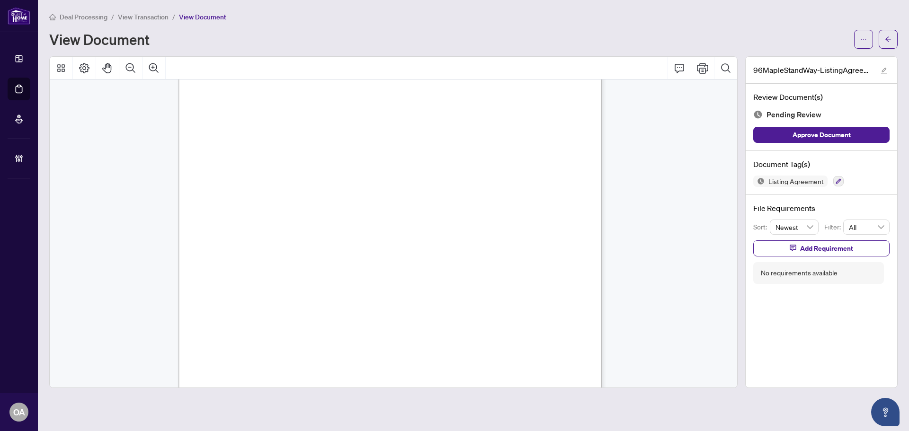
scroll to position [2506, 0]
click at [841, 180] on icon "button" at bounding box center [839, 182] width 6 height 6
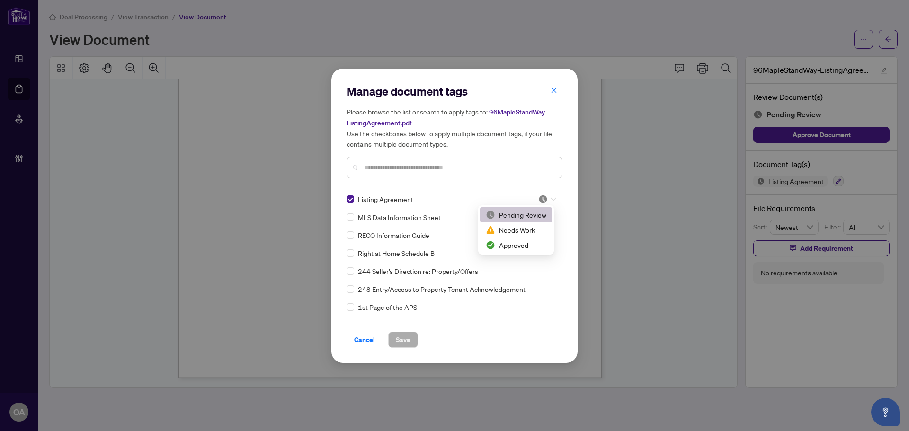
drag, startPoint x: 541, startPoint y: 199, endPoint x: 531, endPoint y: 228, distance: 30.6
click at [541, 200] on img at bounding box center [543, 199] width 9 height 9
click at [528, 248] on div "Approved" at bounding box center [516, 245] width 61 height 10
click at [407, 341] on span "Save" at bounding box center [403, 339] width 15 height 15
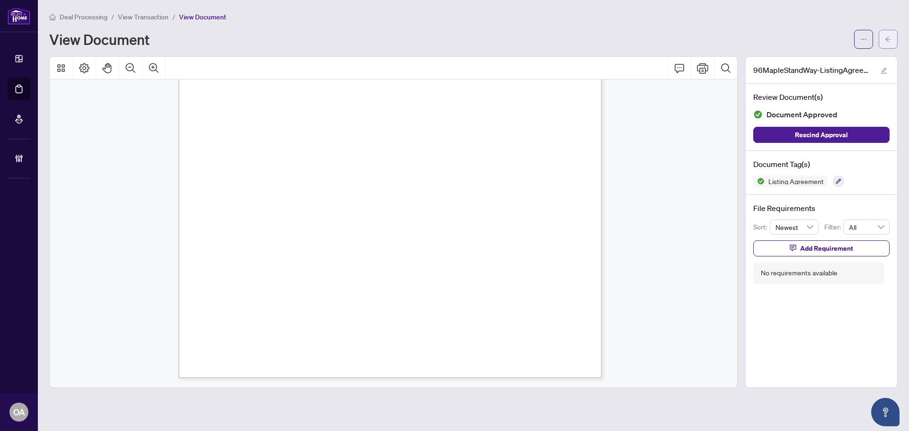
click at [888, 40] on icon "arrow-left" at bounding box center [888, 39] width 7 height 7
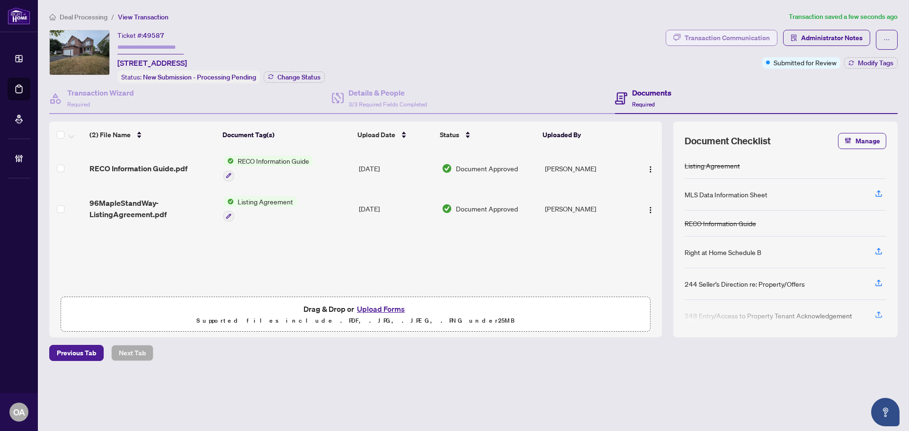
click at [729, 38] on div "Transaction Communication" at bounding box center [727, 37] width 85 height 15
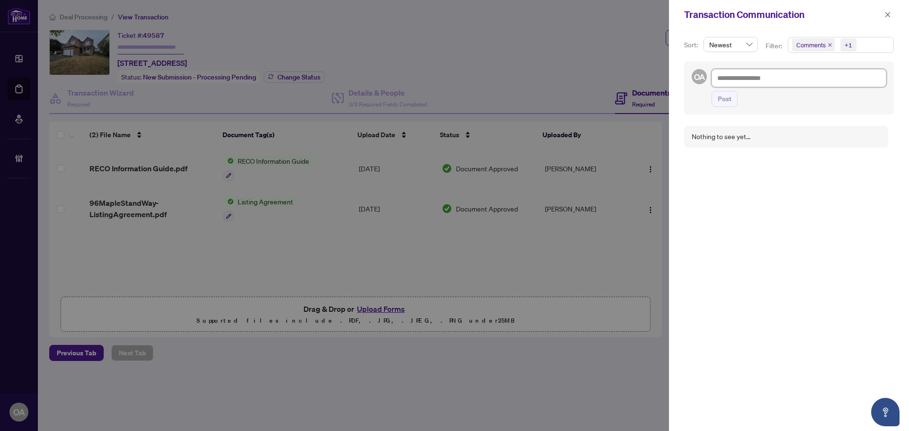
click at [741, 85] on textarea at bounding box center [799, 78] width 175 height 18
type textarea "*"
type textarea "**"
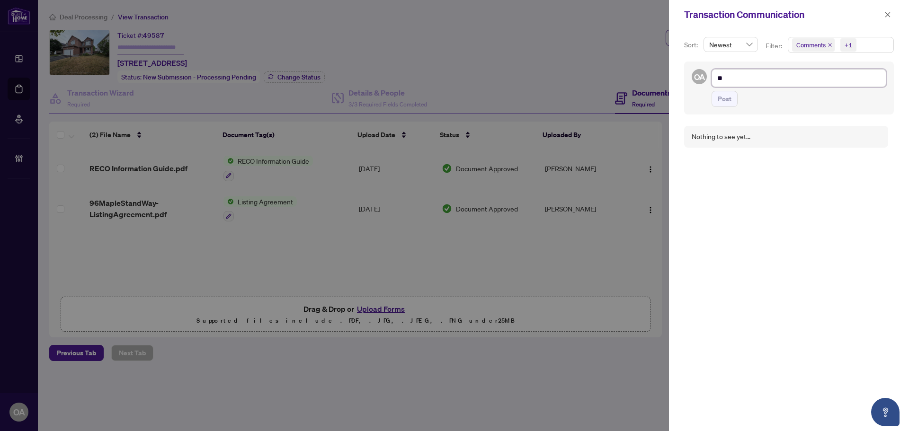
type textarea "***"
type textarea "*****"
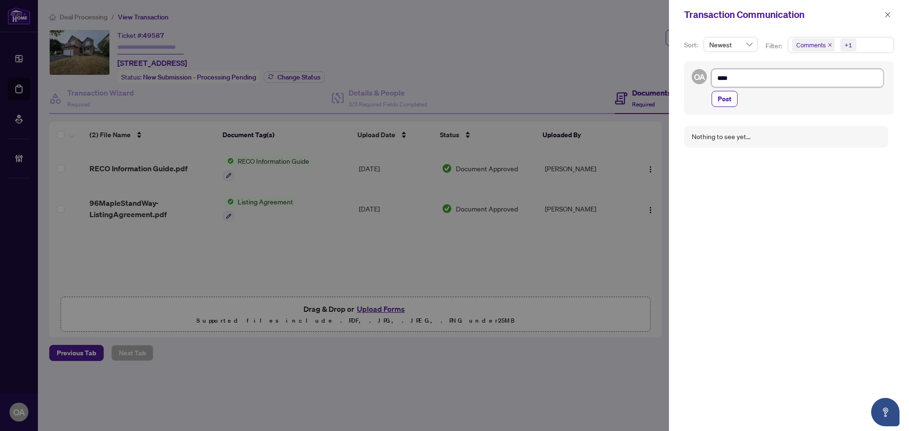
type textarea "*****"
type textarea "******"
type textarea "*******"
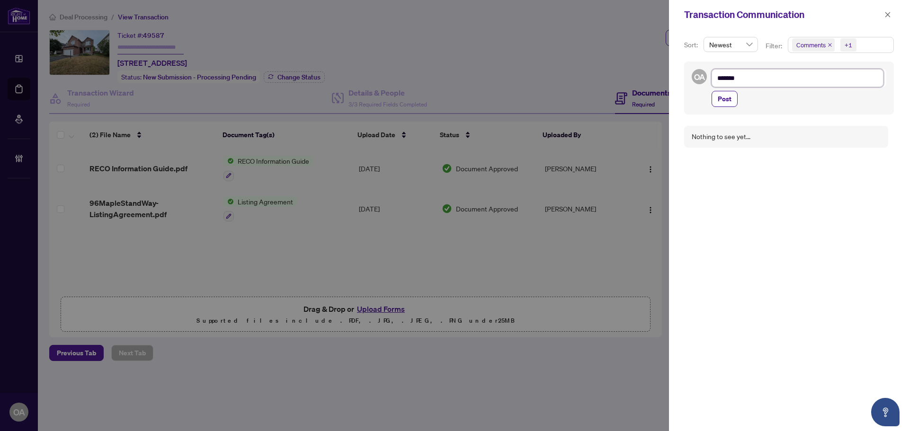
type textarea "********"
type textarea "**********"
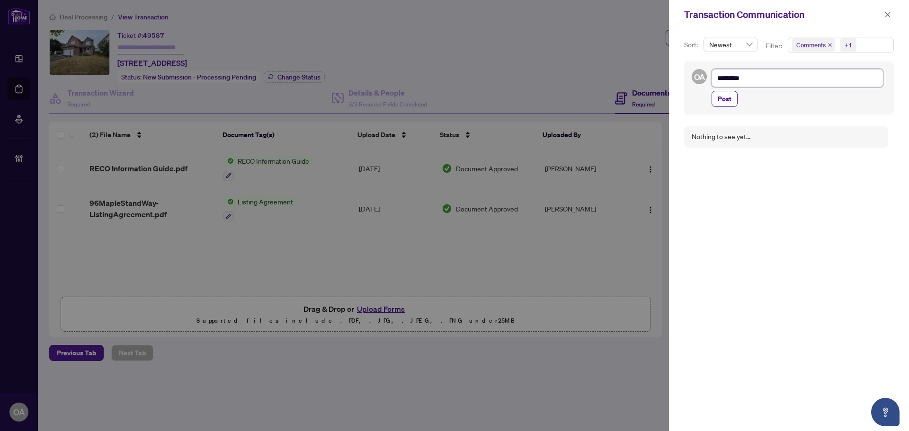
type textarea "**********"
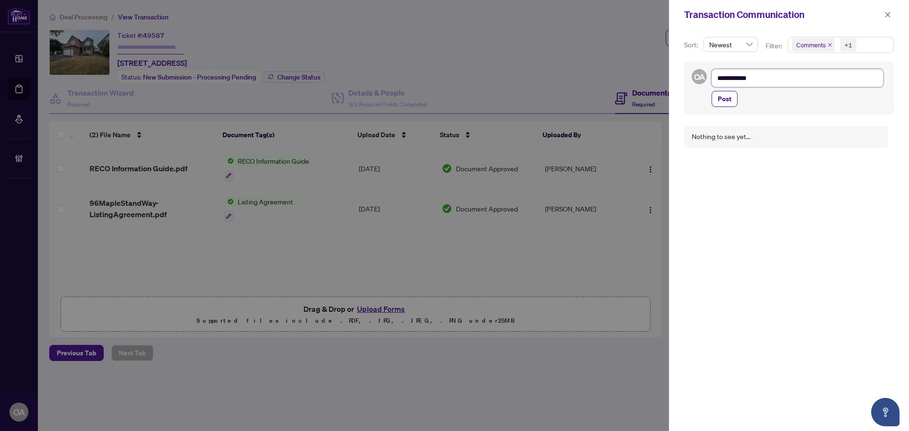
type textarea "**********"
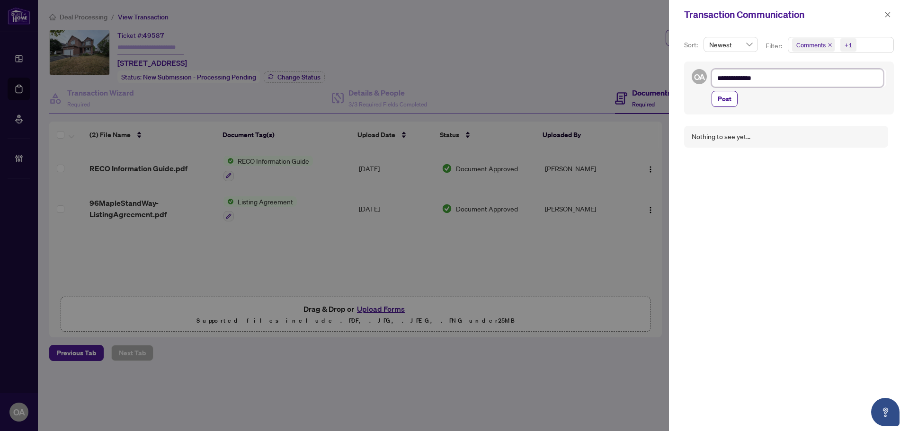
type textarea "**********"
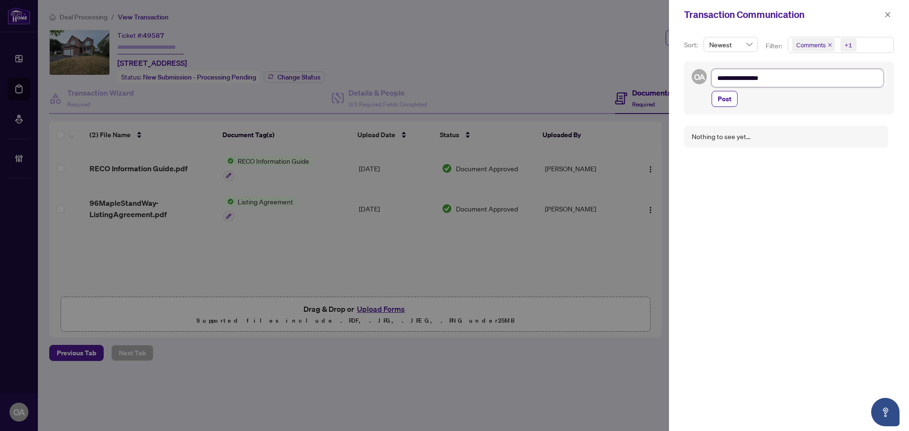
type textarea "**********"
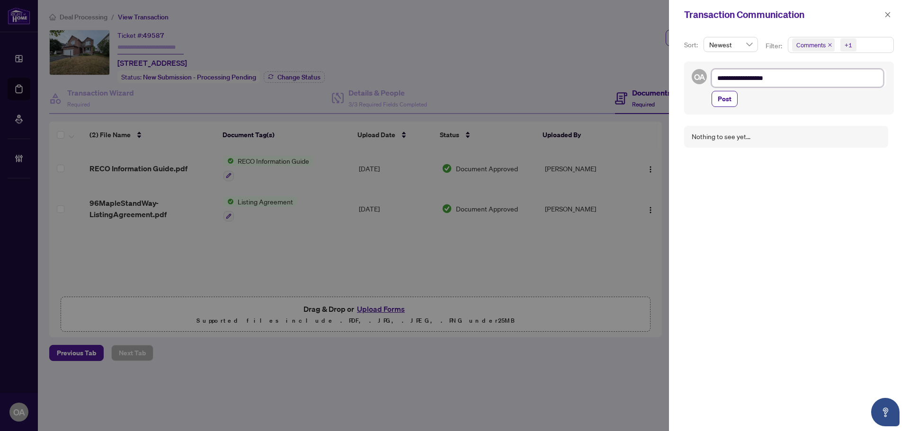
type textarea "**********"
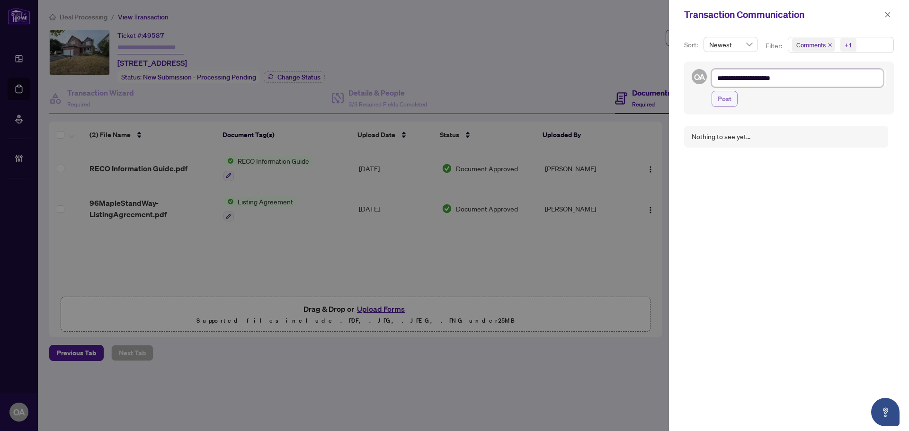
type textarea "**********"
click at [727, 101] on span "Post" at bounding box center [725, 98] width 14 height 15
type textarea "**********"
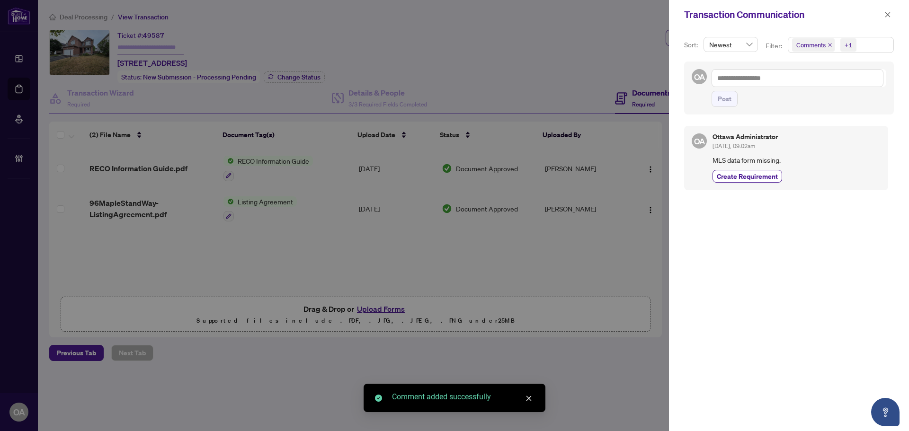
click at [751, 183] on div "OA Ottawa Administrator Aug/21/2025, 09:02am MLS data form missing. Create Requ…" at bounding box center [786, 158] width 204 height 64
click at [753, 180] on span "Create Requirement" at bounding box center [747, 176] width 61 height 10
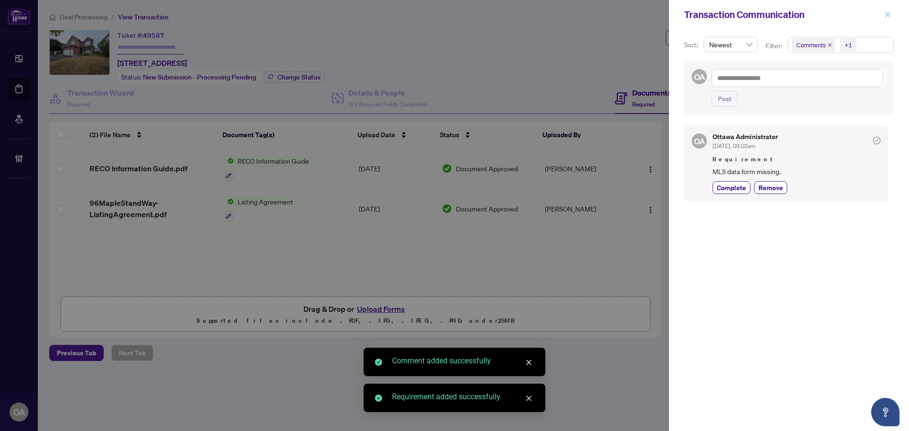
click at [889, 16] on icon "close" at bounding box center [888, 14] width 7 height 7
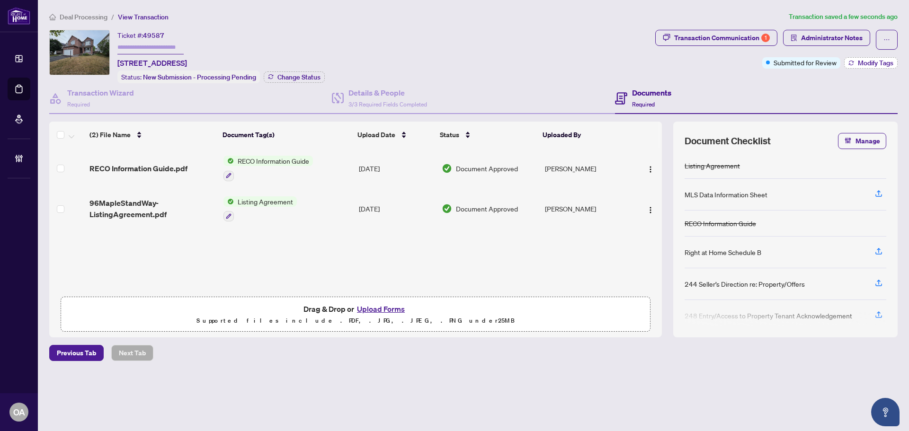
drag, startPoint x: 873, startPoint y: 61, endPoint x: 868, endPoint y: 63, distance: 5.4
click at [868, 63] on span "Modify Tags" at bounding box center [876, 63] width 36 height 7
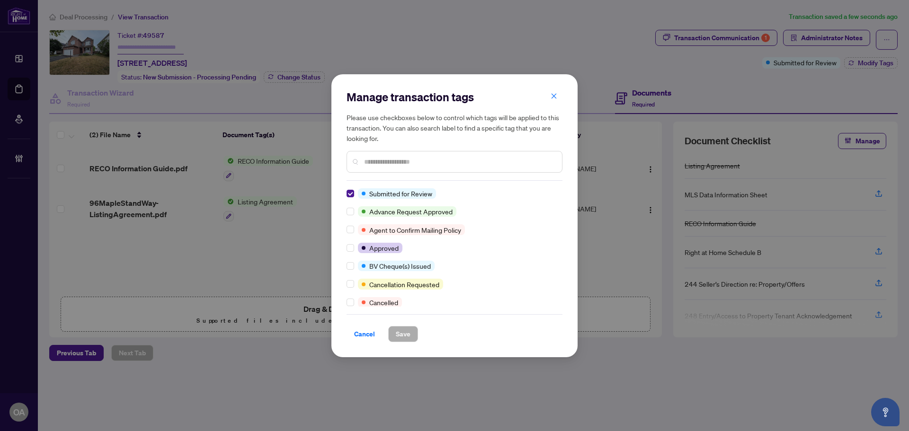
click at [354, 195] on div at bounding box center [352, 194] width 11 height 10
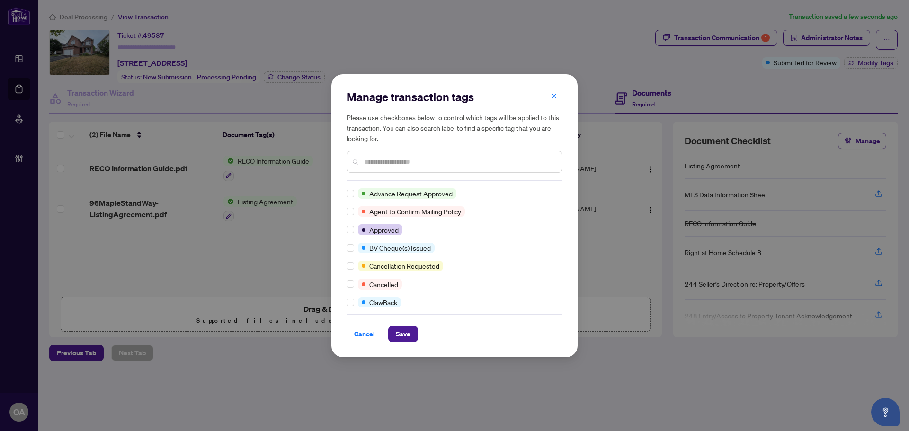
click at [376, 168] on div at bounding box center [455, 162] width 216 height 22
click at [378, 166] on input "text" at bounding box center [459, 162] width 190 height 10
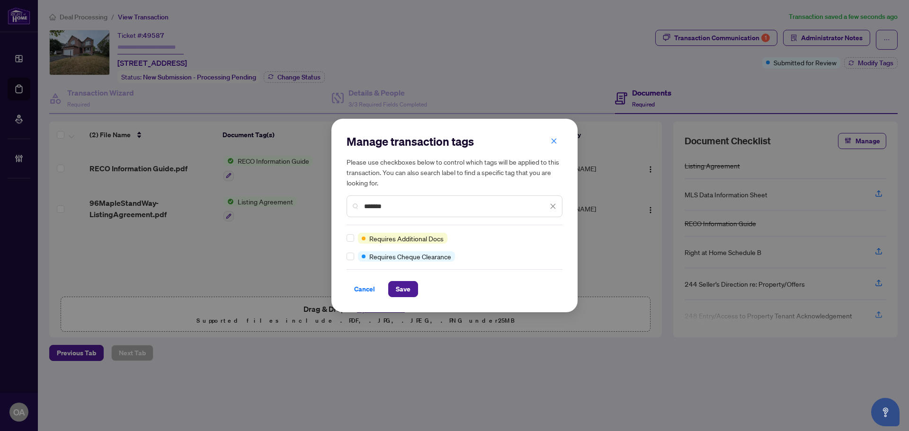
type input "*******"
click at [406, 290] on span "Save" at bounding box center [403, 289] width 15 height 15
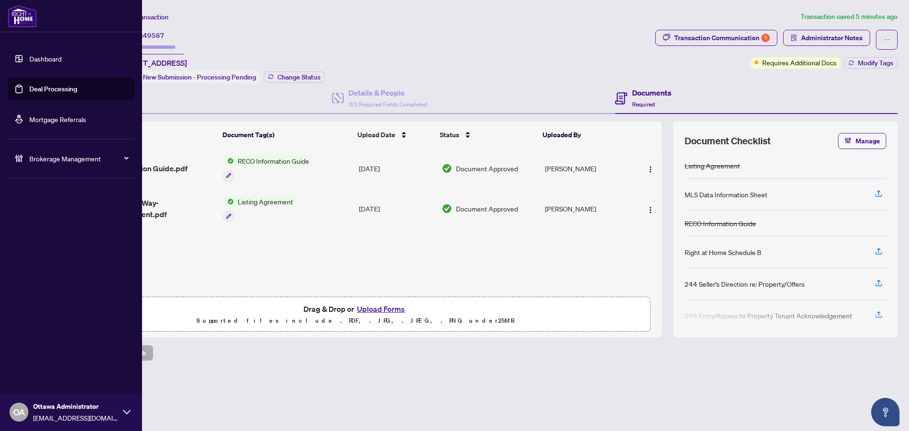
click at [33, 87] on link "Deal Processing" at bounding box center [53, 89] width 48 height 9
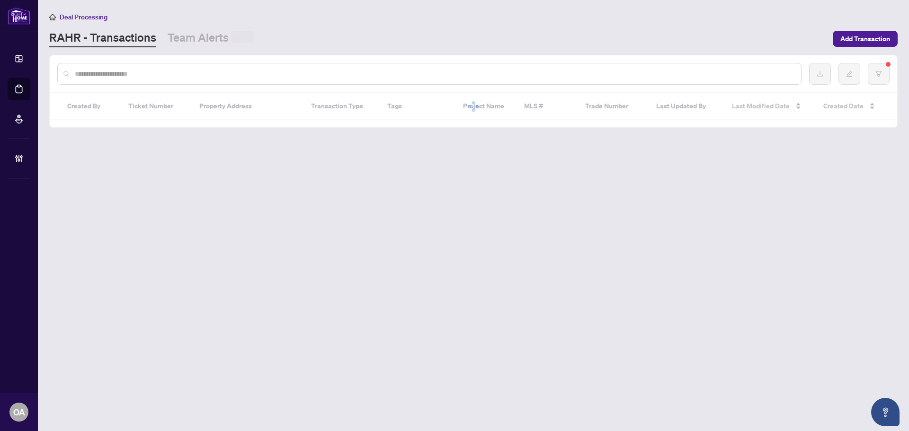
click at [225, 72] on input "text" at bounding box center [434, 74] width 719 height 10
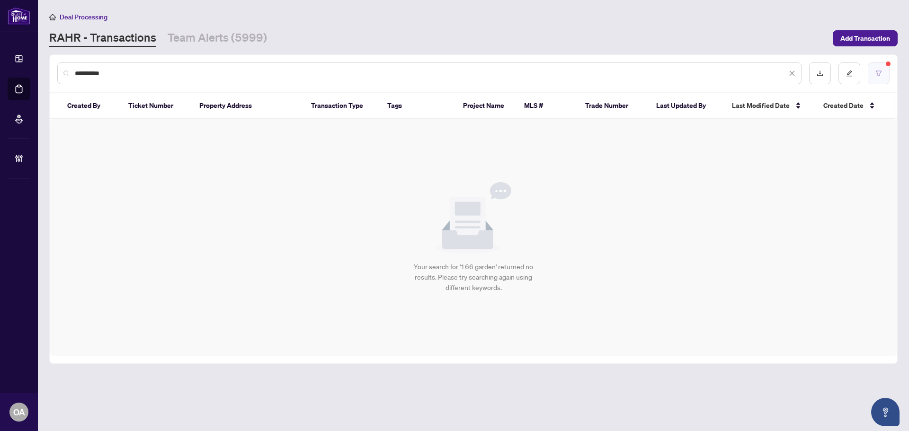
type input "**********"
click at [884, 65] on button "button" at bounding box center [879, 74] width 22 height 22
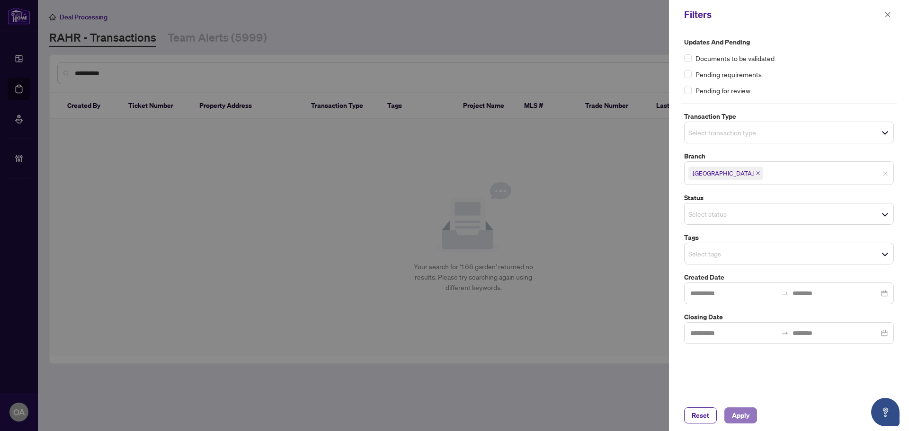
click at [744, 420] on span "Apply" at bounding box center [741, 415] width 18 height 15
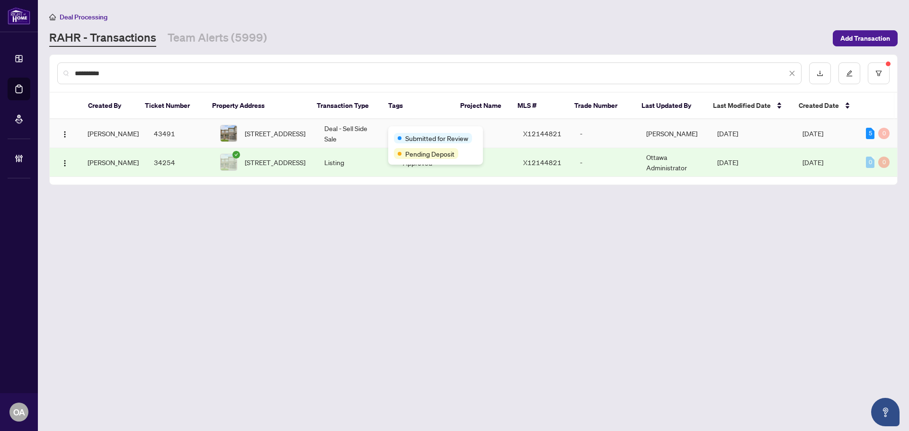
click at [272, 132] on span "166 Gardenpost Terr, Orleans, Ontario K4A 5G8, Canada" at bounding box center [275, 133] width 61 height 10
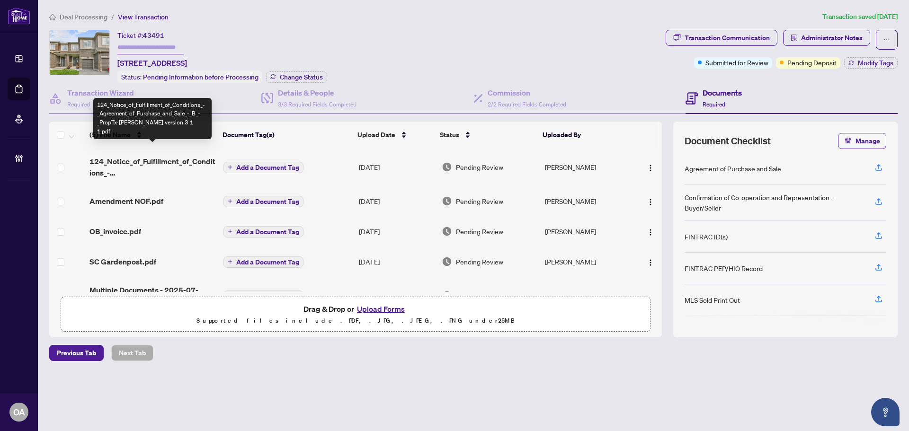
scroll to position [26, 0]
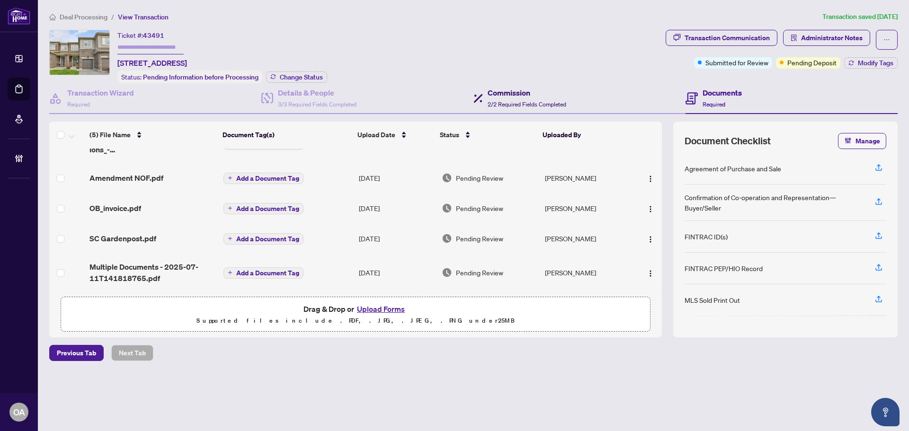
click at [537, 92] on h4 "Commission" at bounding box center [527, 92] width 79 height 11
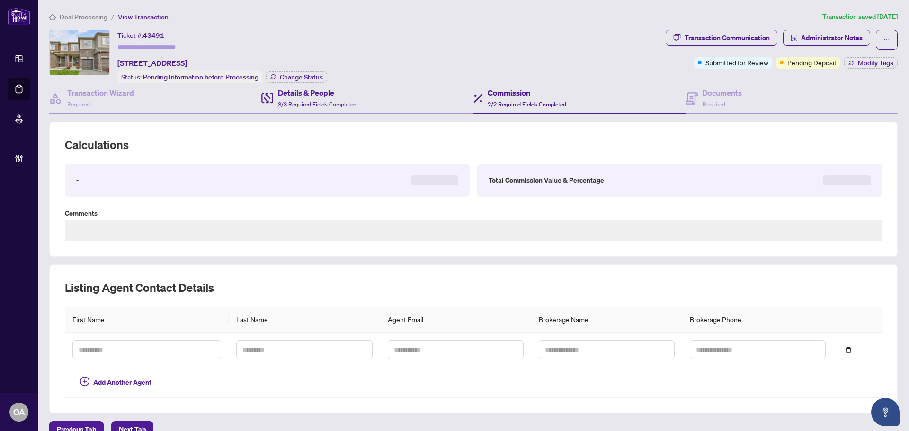
type textarea "**********"
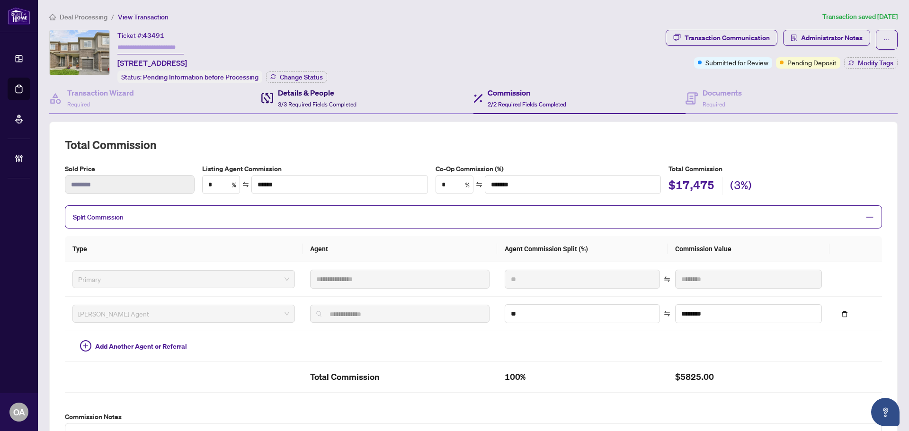
click at [323, 101] on span "3/3 Required Fields Completed" at bounding box center [317, 104] width 79 height 7
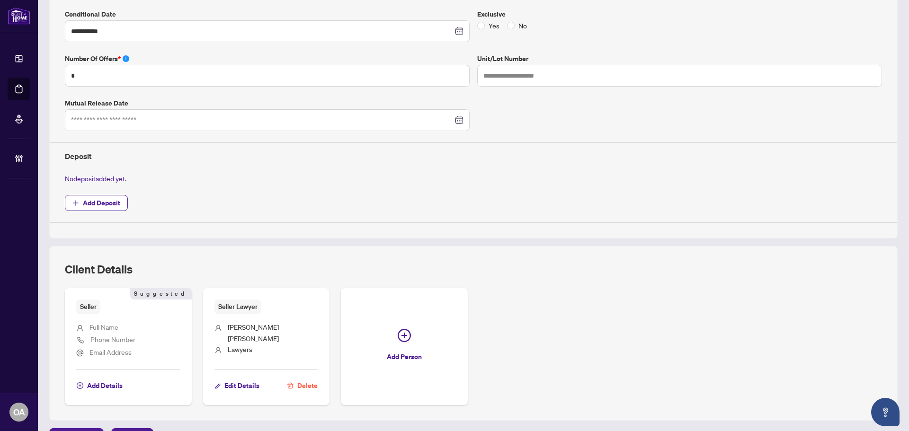
scroll to position [300, 0]
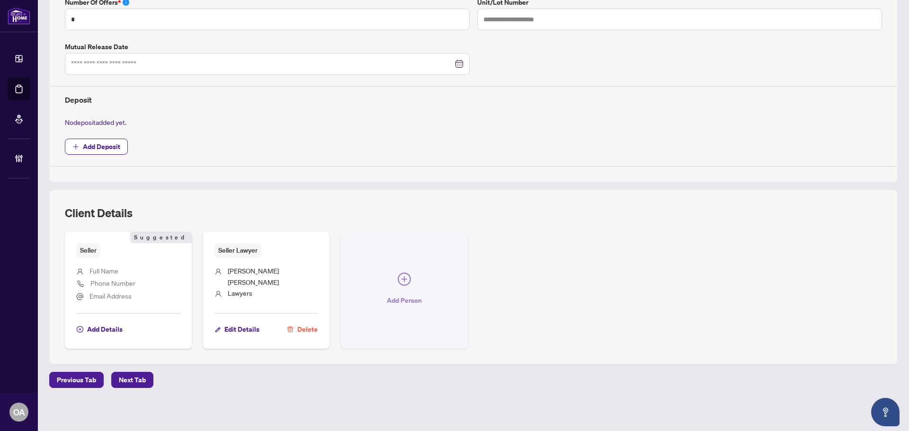
click at [406, 278] on icon "plus-circle" at bounding box center [404, 279] width 13 height 13
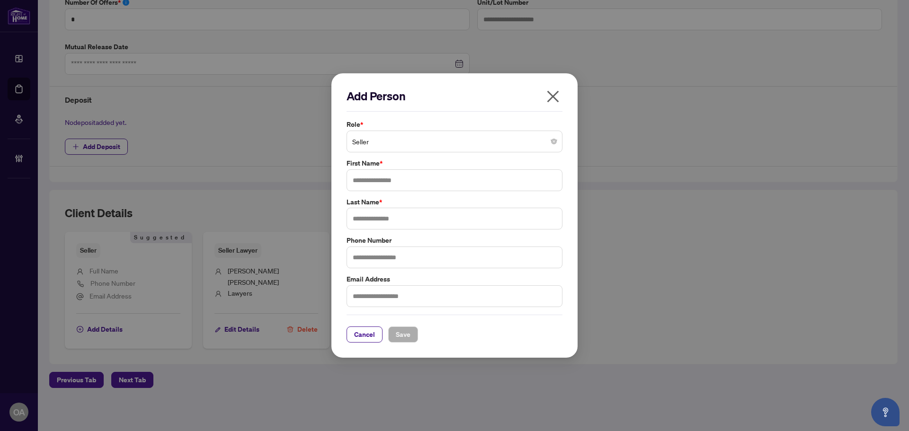
click at [386, 153] on input "search" at bounding box center [450, 143] width 196 height 21
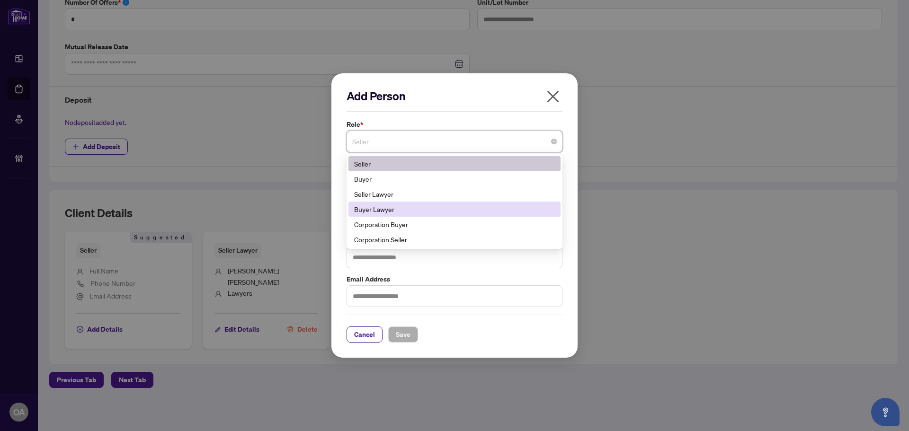
click at [387, 208] on div "Buyer Lawyer" at bounding box center [454, 209] width 201 height 10
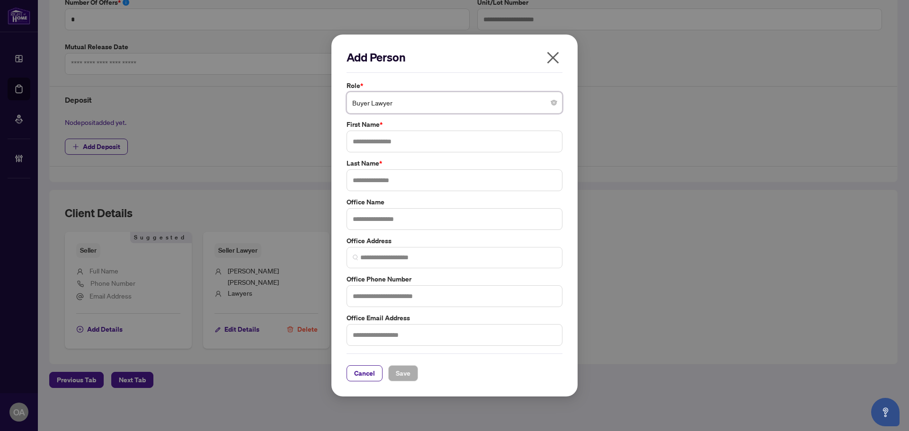
click at [381, 153] on div "Role * Buyer Lawyer Buyer Lawyer 5 6 11 Seller Buyer Seller Lawyer Buyer Lawyer…" at bounding box center [455, 214] width 222 height 266
click at [383, 147] on input "text" at bounding box center [455, 142] width 216 height 22
type input "******"
type input "*****"
type input "**********"
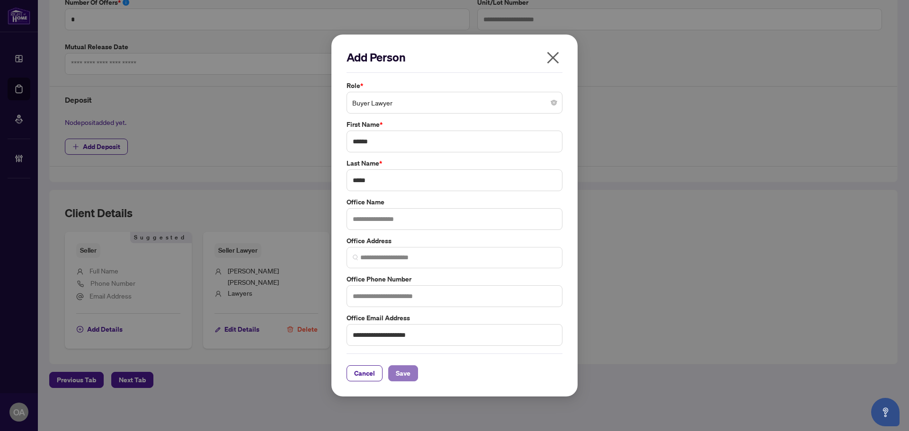
click at [399, 377] on span "Save" at bounding box center [403, 373] width 15 height 15
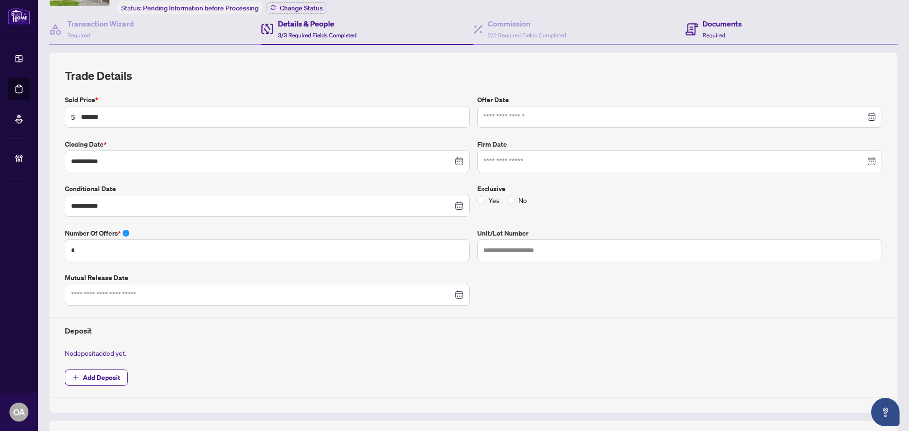
scroll to position [0, 0]
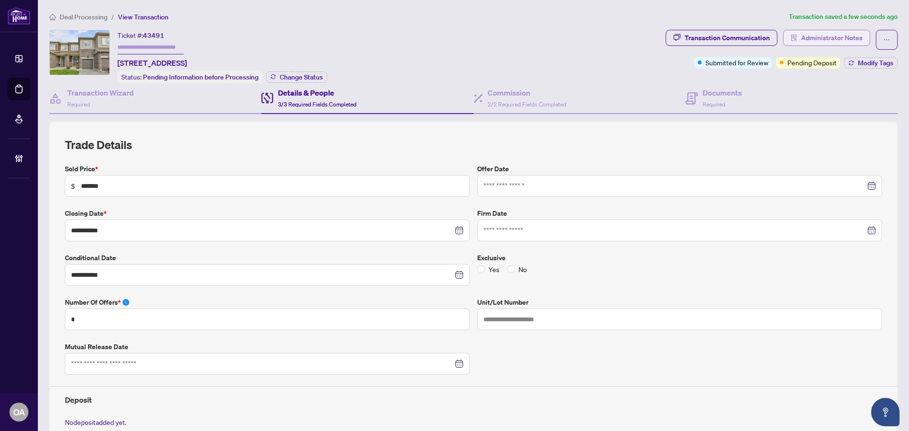
click at [820, 36] on span "Administrator Notes" at bounding box center [832, 37] width 62 height 15
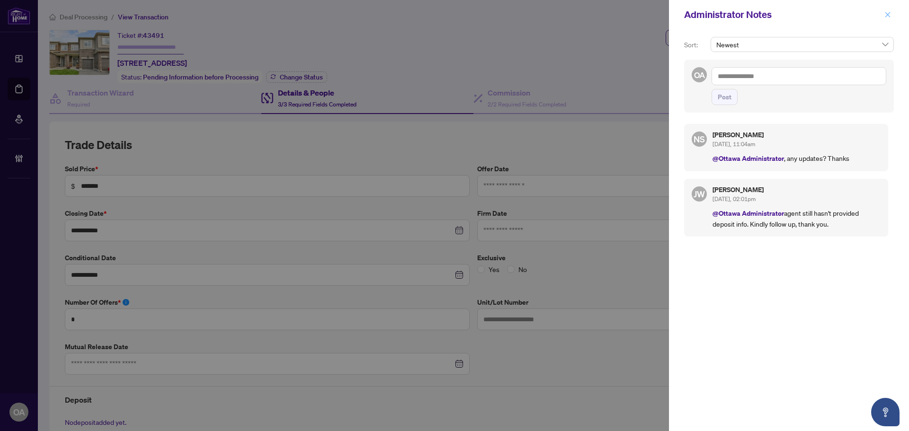
click at [889, 14] on icon "close" at bounding box center [888, 14] width 5 height 5
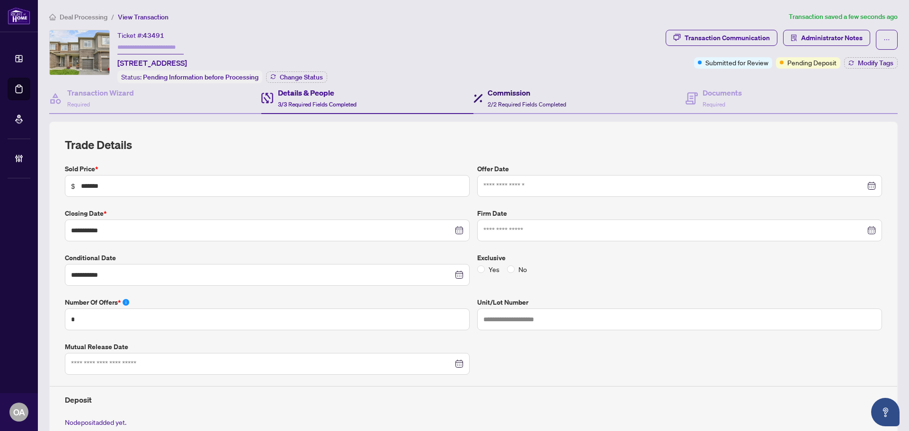
drag, startPoint x: 551, startPoint y: 102, endPoint x: 664, endPoint y: 98, distance: 112.8
click at [551, 102] on span "2/2 Required Fields Completed" at bounding box center [527, 104] width 79 height 7
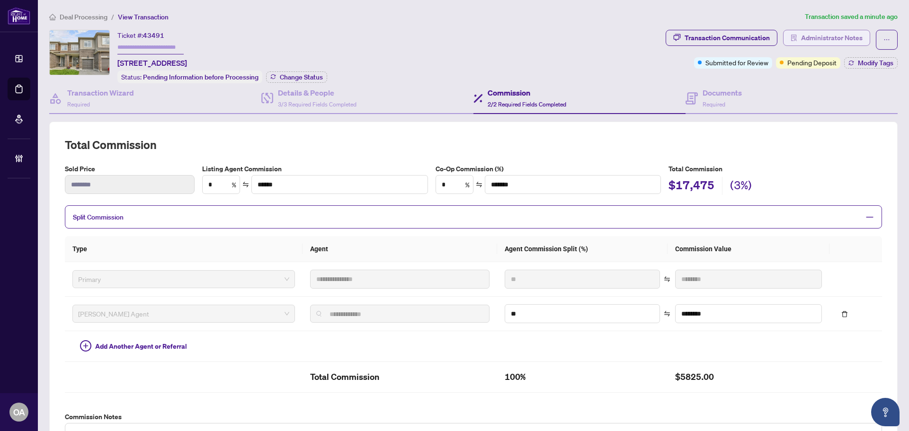
click at [817, 36] on span "Administrator Notes" at bounding box center [832, 37] width 62 height 15
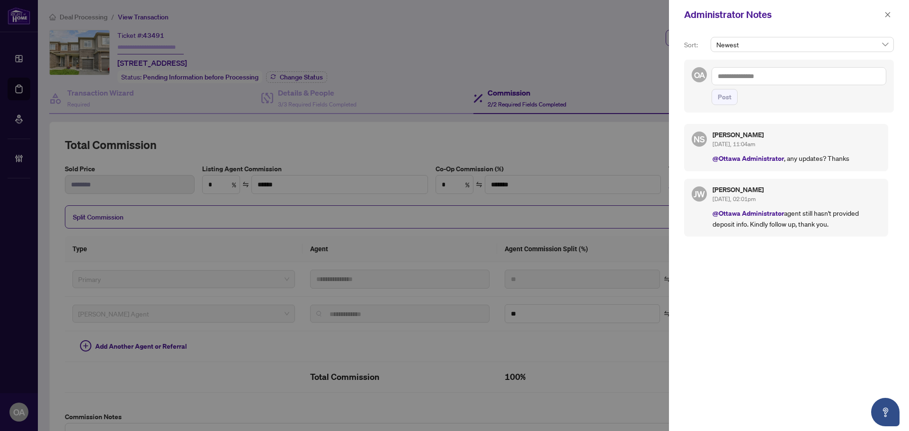
click at [751, 80] on textarea at bounding box center [799, 76] width 175 height 18
click at [767, 79] on textarea at bounding box center [799, 76] width 175 height 18
click at [885, 14] on icon "close" at bounding box center [888, 14] width 7 height 7
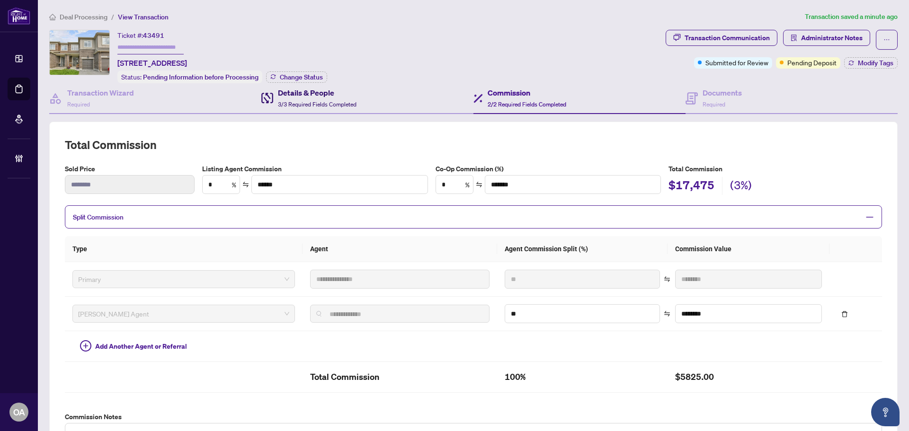
click at [320, 94] on h4 "Details & People" at bounding box center [317, 92] width 79 height 11
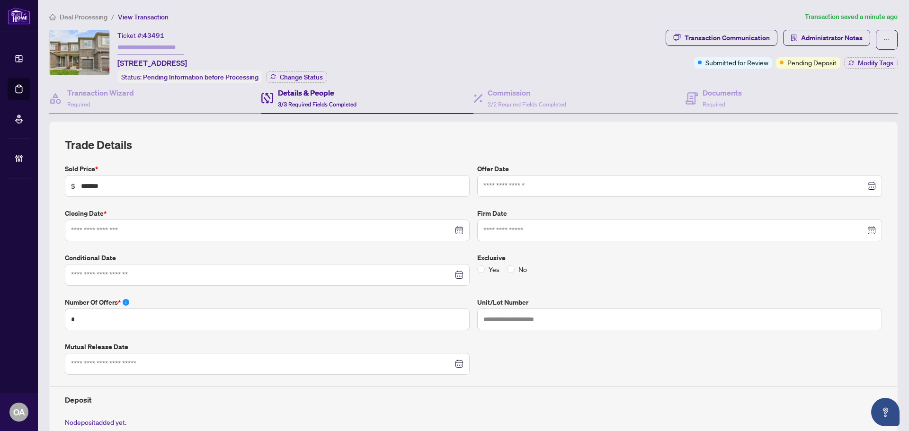
type input "**********"
click at [548, 102] on span "2/2 Required Fields Completed" at bounding box center [527, 104] width 79 height 7
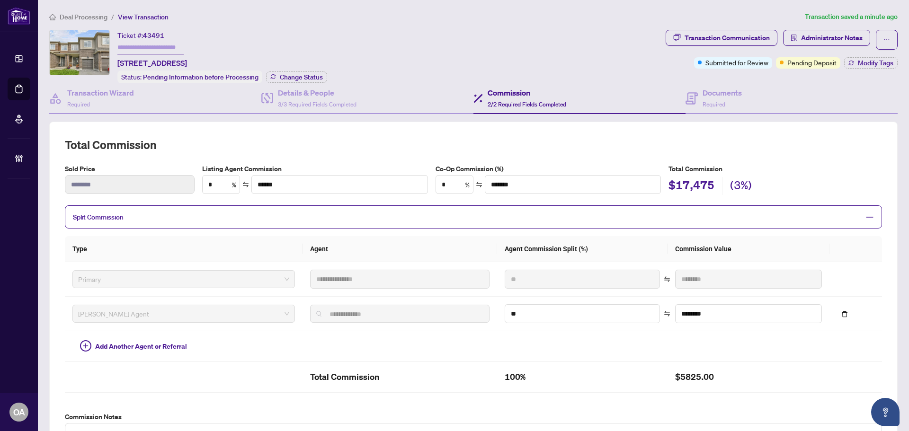
click at [193, 215] on span "Split Commission" at bounding box center [466, 217] width 787 height 11
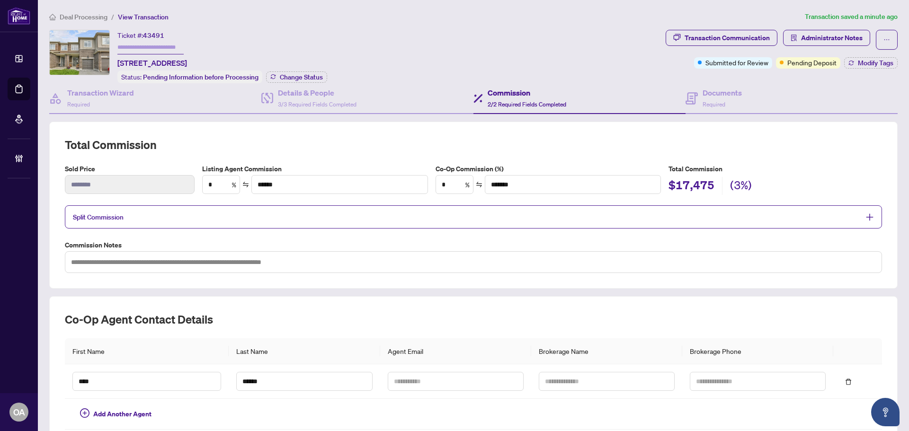
click at [193, 215] on span "Split Commission" at bounding box center [466, 217] width 787 height 11
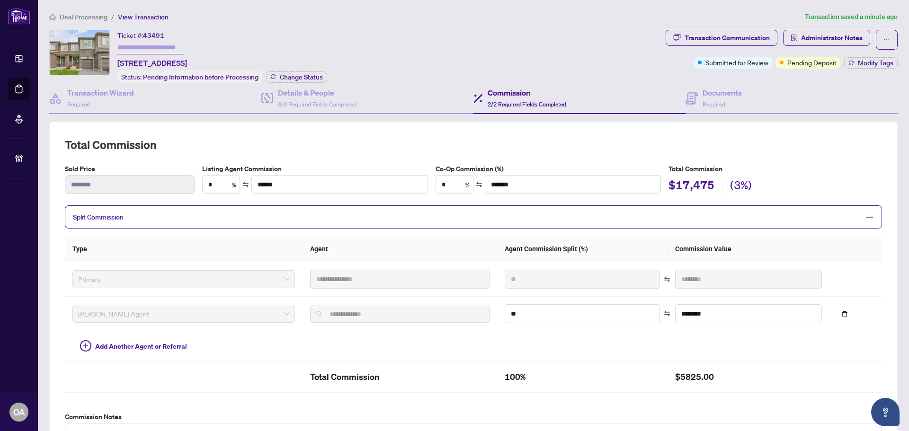
click at [193, 215] on span "Split Commission" at bounding box center [466, 217] width 787 height 11
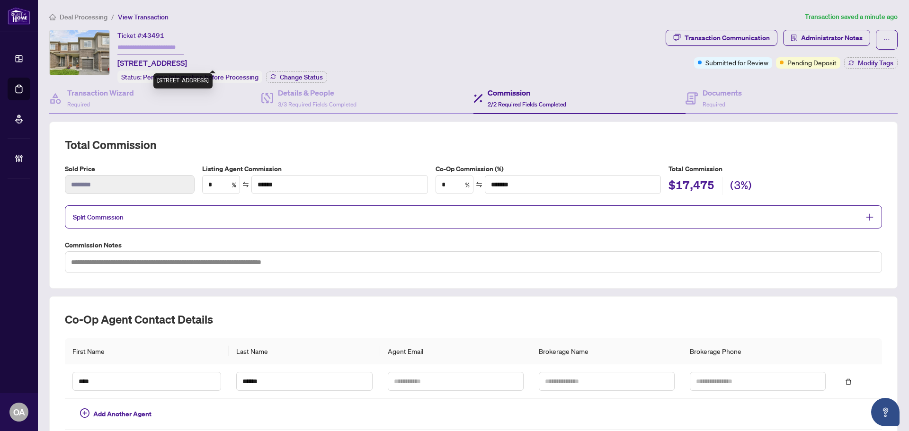
click at [134, 62] on span "166 Gardenpost Terr, Orleans, Ontario K4A 5G8, Canada" at bounding box center [152, 62] width 70 height 11
copy span "166 Gardenpost Terr, Orleans, Ontario K4A 5G8, Canada"
drag, startPoint x: 764, startPoint y: 101, endPoint x: 738, endPoint y: 105, distance: 25.9
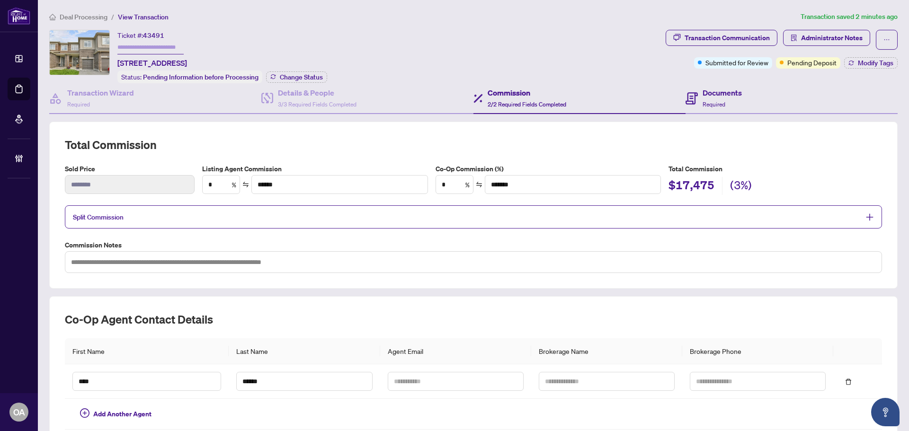
click at [764, 101] on div "Documents Required" at bounding box center [792, 98] width 212 height 31
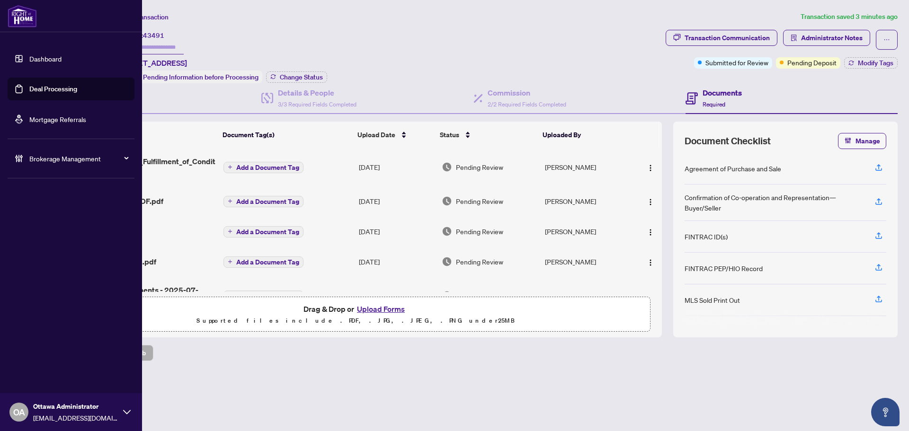
click at [29, 87] on link "Deal Processing" at bounding box center [53, 89] width 48 height 9
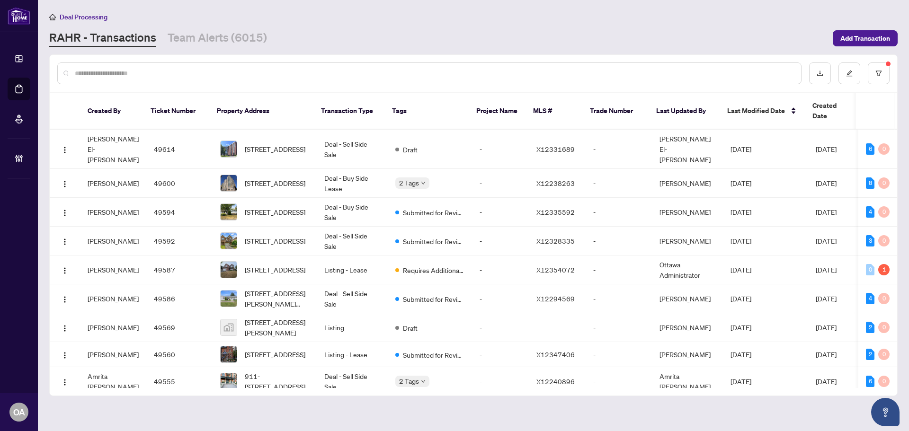
click at [273, 72] on input "text" at bounding box center [434, 73] width 719 height 10
paste input "*******"
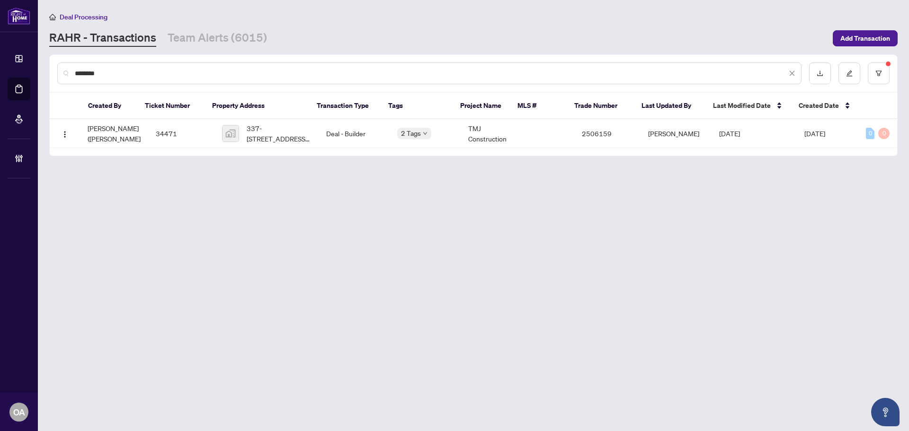
type input "*******"
click at [322, 135] on td "Deal - Builder" at bounding box center [354, 133] width 71 height 29
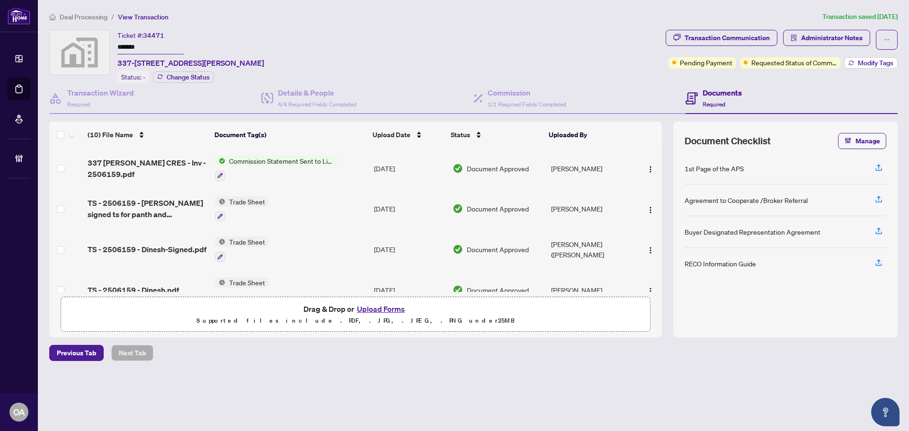
click at [873, 57] on button "Modify Tags" at bounding box center [872, 62] width 54 height 11
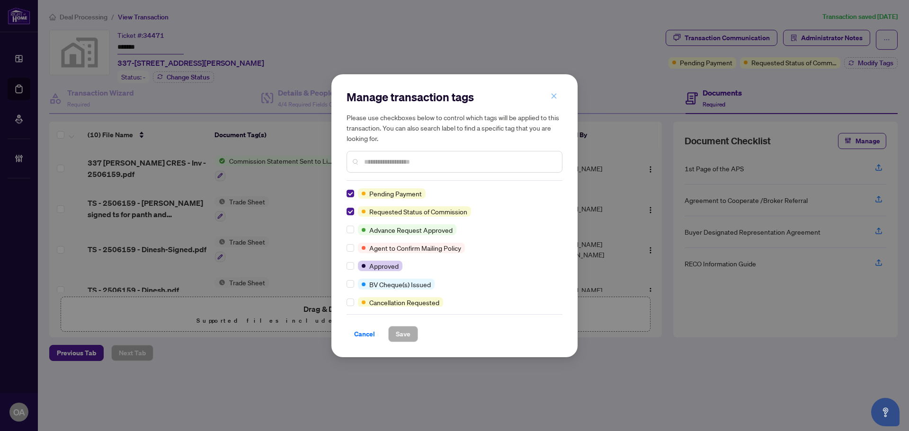
click at [552, 98] on icon "close" at bounding box center [554, 96] width 7 height 7
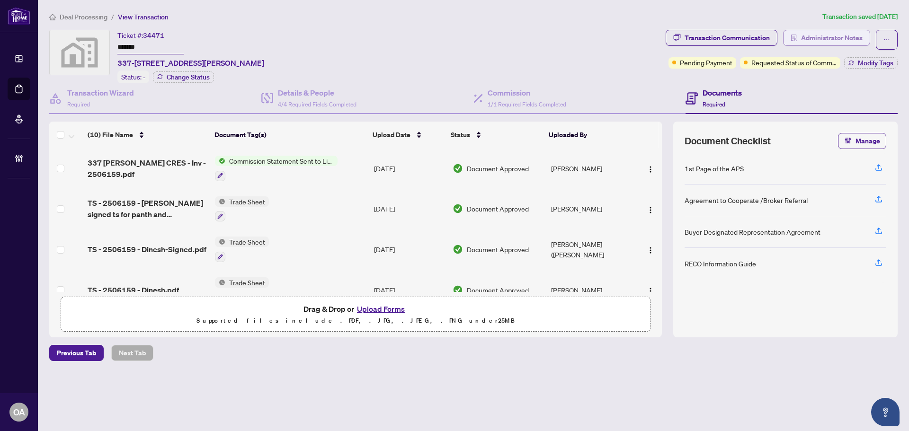
click at [804, 37] on span "Administrator Notes" at bounding box center [832, 37] width 62 height 15
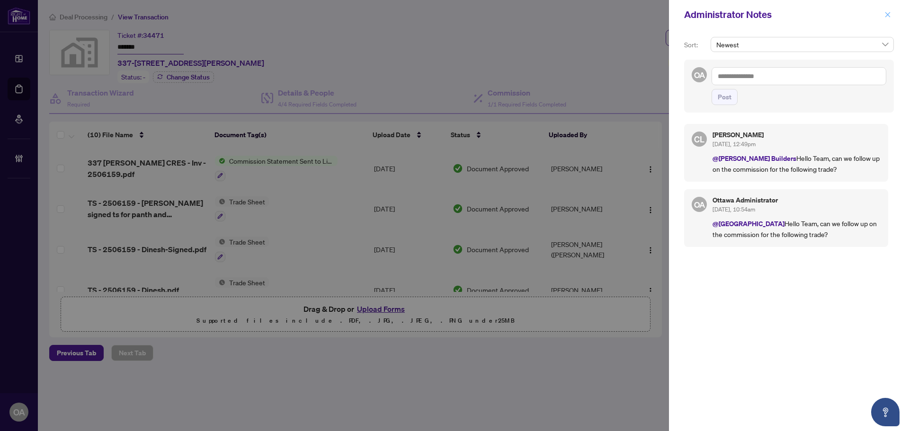
click at [890, 18] on button "button" at bounding box center [888, 14] width 12 height 11
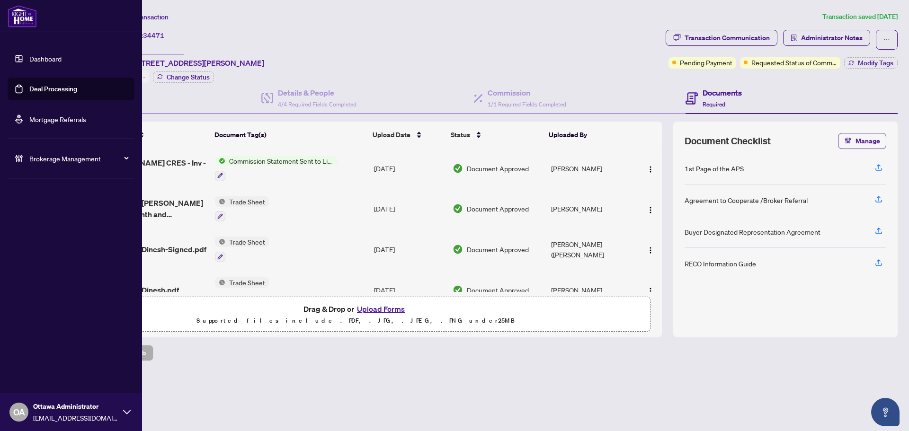
drag, startPoint x: 35, startPoint y: 87, endPoint x: 132, endPoint y: 86, distance: 97.1
click at [35, 87] on link "Deal Processing" at bounding box center [53, 89] width 48 height 9
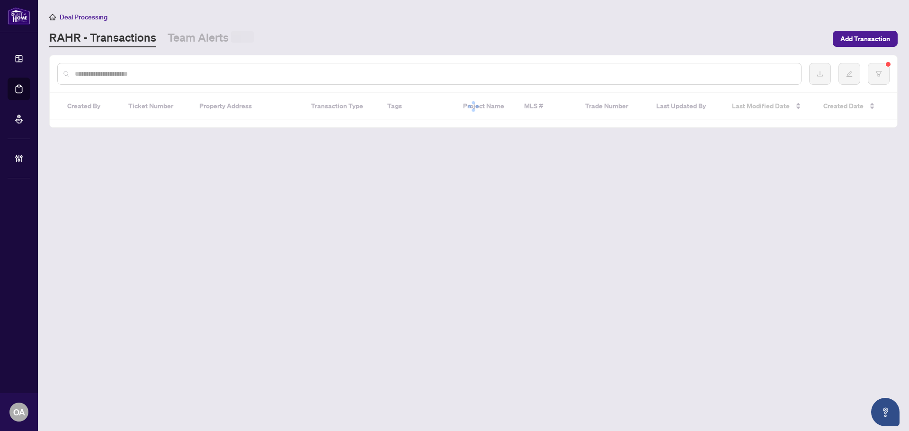
click at [158, 74] on input "text" at bounding box center [434, 74] width 719 height 10
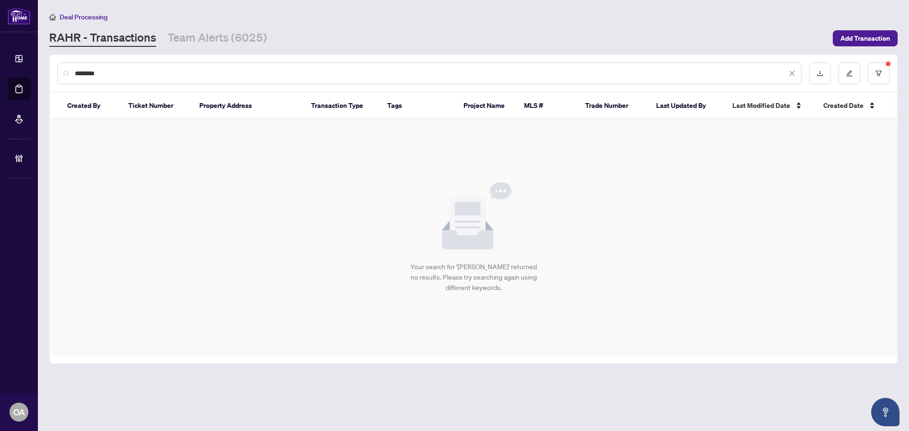
drag, startPoint x: 129, startPoint y: 73, endPoint x: -9, endPoint y: 67, distance: 137.5
click at [0, 67] on html "Dashboard Deal Processing Mortgage Referrals Brokerage Management OA Ottawa Adm…" at bounding box center [454, 215] width 909 height 431
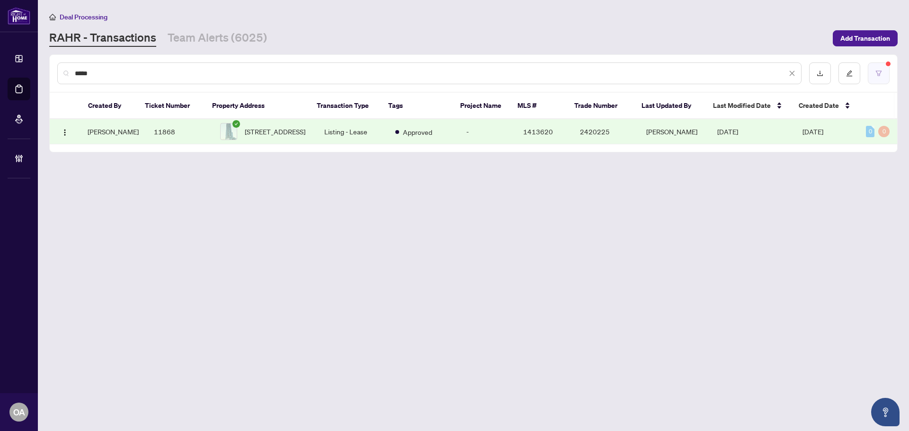
type input "****"
click at [888, 78] on button "button" at bounding box center [879, 74] width 22 height 22
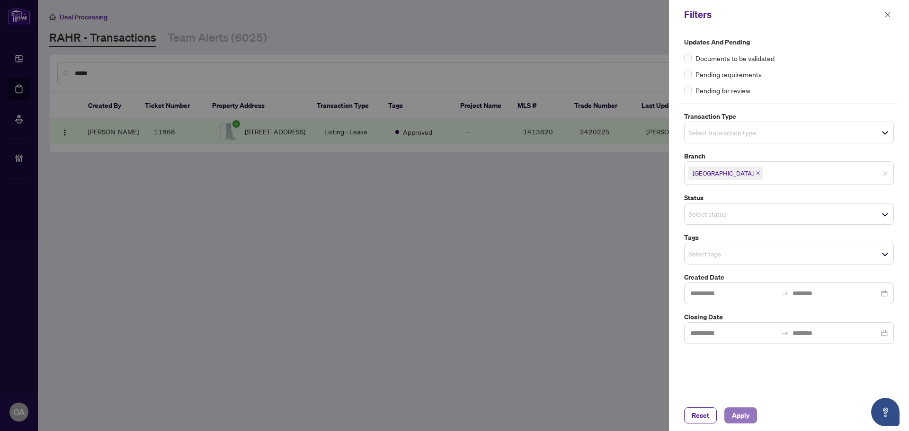
click at [731, 416] on button "Apply" at bounding box center [741, 416] width 33 height 16
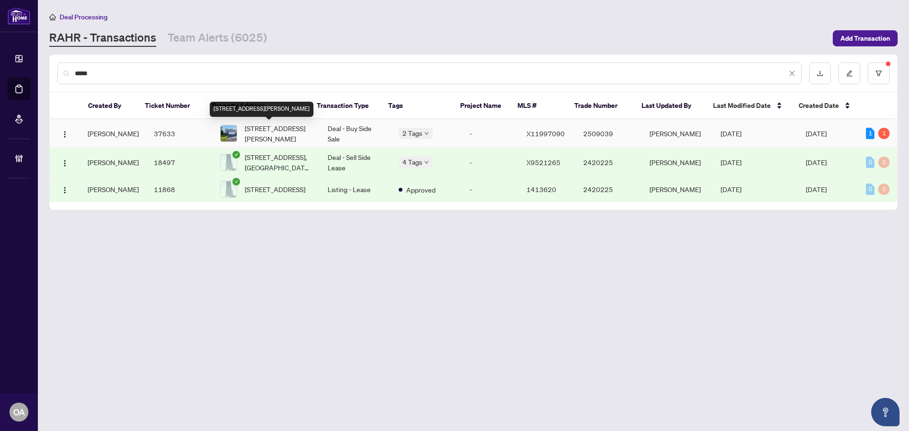
click at [288, 133] on span "1308 Matheson Rd, Ottawa, Ontario K1J 1A8, Canada" at bounding box center [279, 133] width 68 height 21
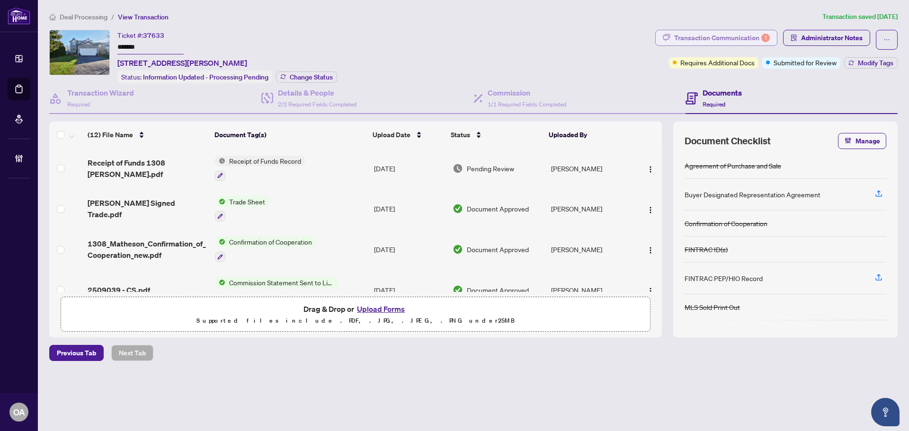
click at [692, 36] on div "Transaction Communication 1" at bounding box center [722, 37] width 96 height 15
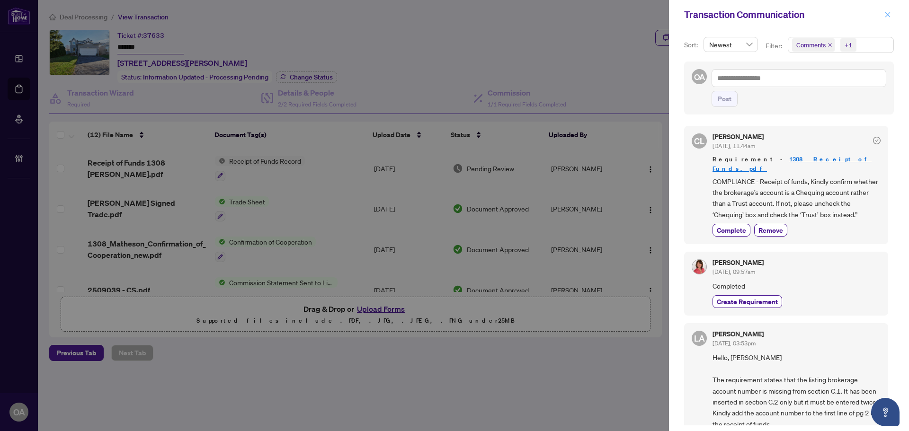
click at [891, 10] on button "button" at bounding box center [888, 14] width 12 height 11
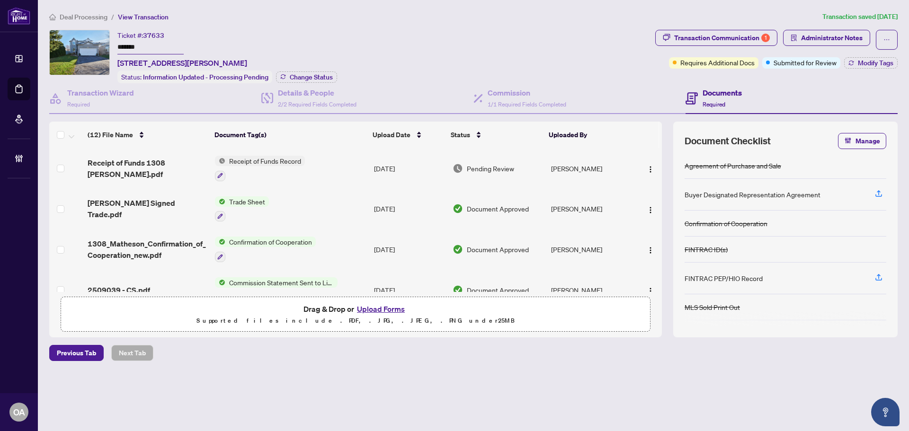
click at [164, 163] on span "Receipt of Funds 1308 Matheson.pdf" at bounding box center [148, 168] width 120 height 23
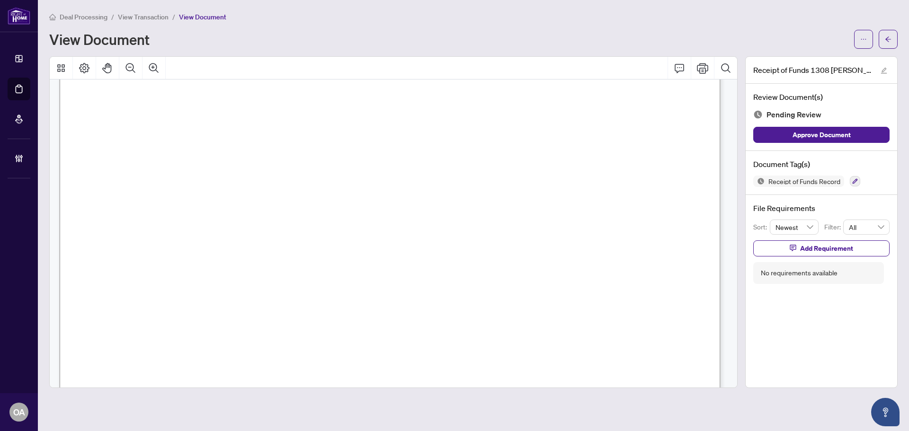
scroll to position [995, 0]
click at [889, 42] on icon "arrow-left" at bounding box center [889, 38] width 6 height 5
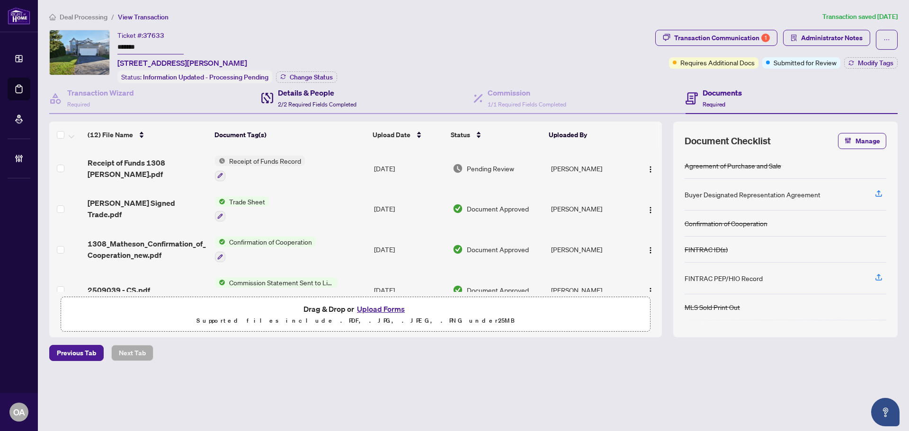
click at [316, 102] on span "2/2 Required Fields Completed" at bounding box center [317, 104] width 79 height 7
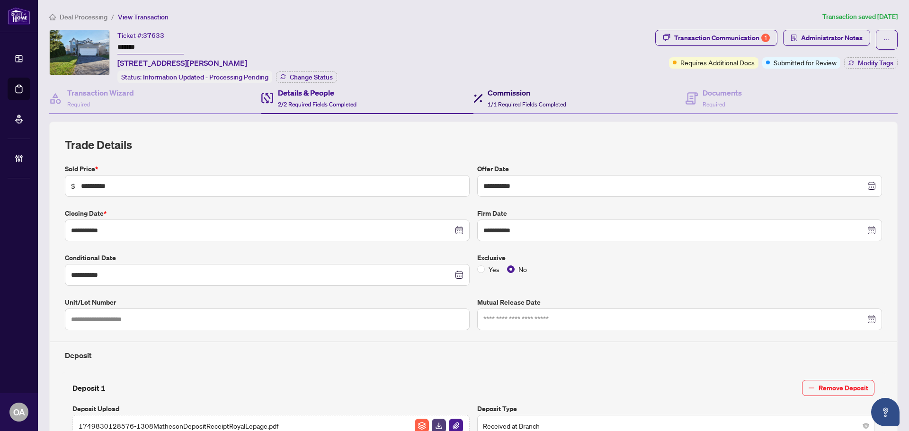
click at [558, 97] on div "Commission 1/1 Required Fields Completed" at bounding box center [527, 98] width 79 height 22
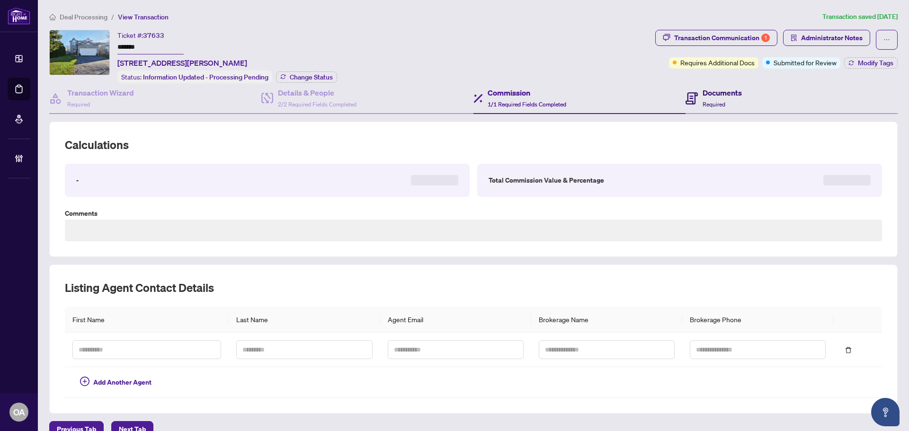
type textarea "**********"
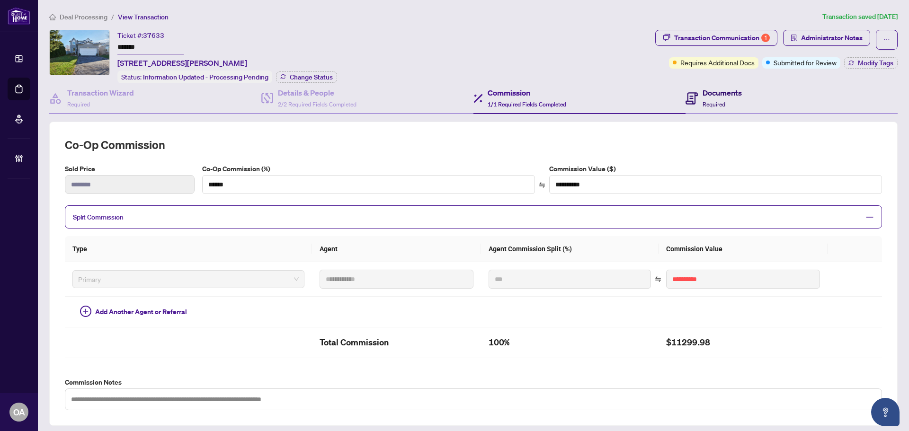
click at [725, 104] on div "Documents Required" at bounding box center [722, 98] width 39 height 22
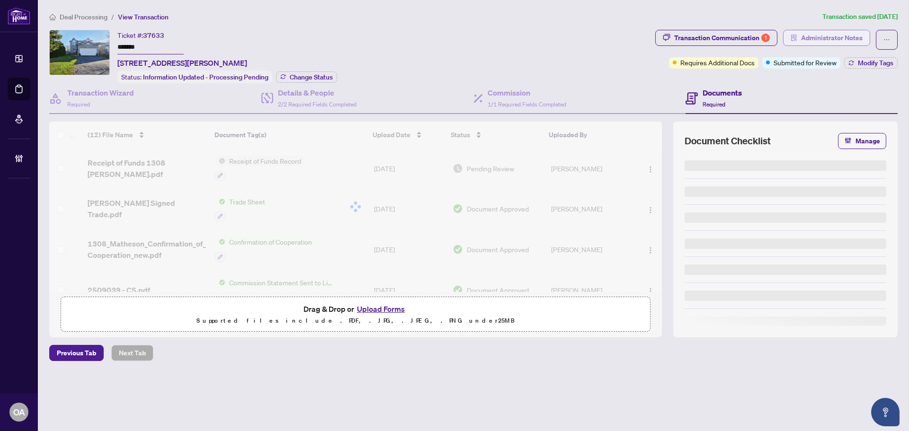
click at [814, 30] on span "Administrator Notes" at bounding box center [832, 37] width 62 height 15
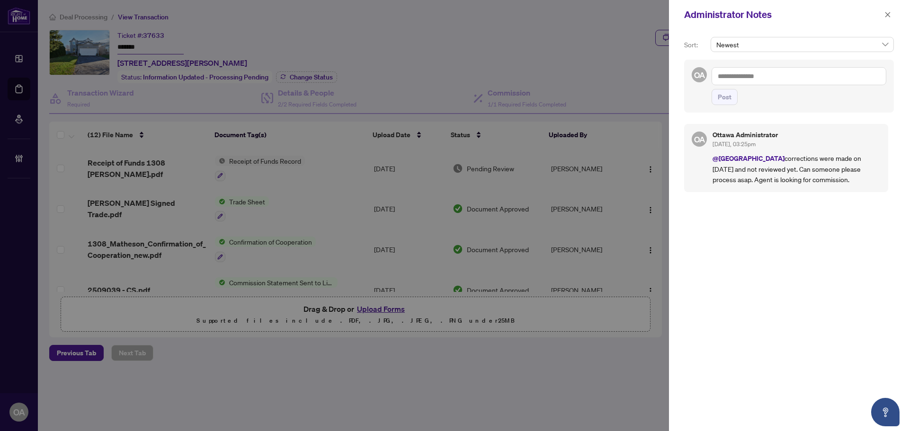
click at [760, 76] on textarea at bounding box center [799, 76] width 175 height 18
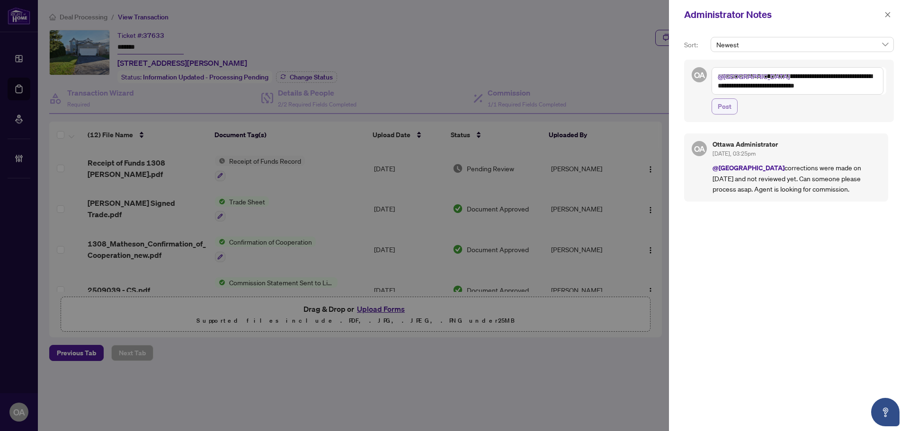
type textarea "**********"
click at [723, 99] on span "Post" at bounding box center [725, 106] width 14 height 15
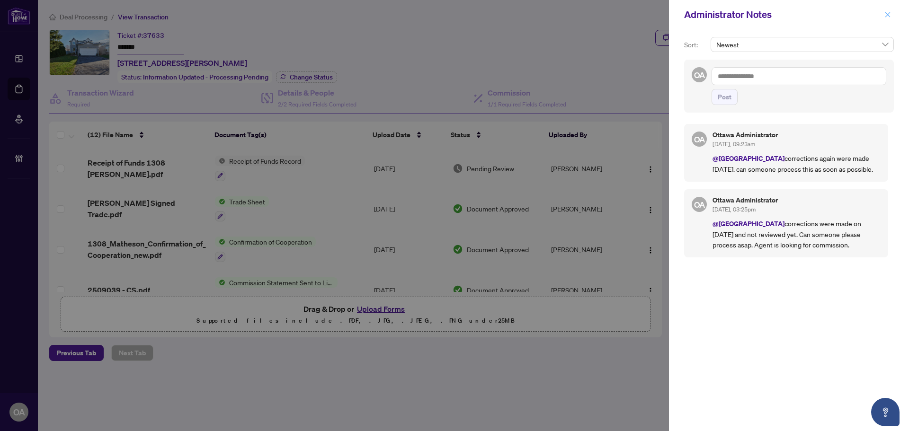
click at [887, 16] on icon "close" at bounding box center [888, 14] width 5 height 5
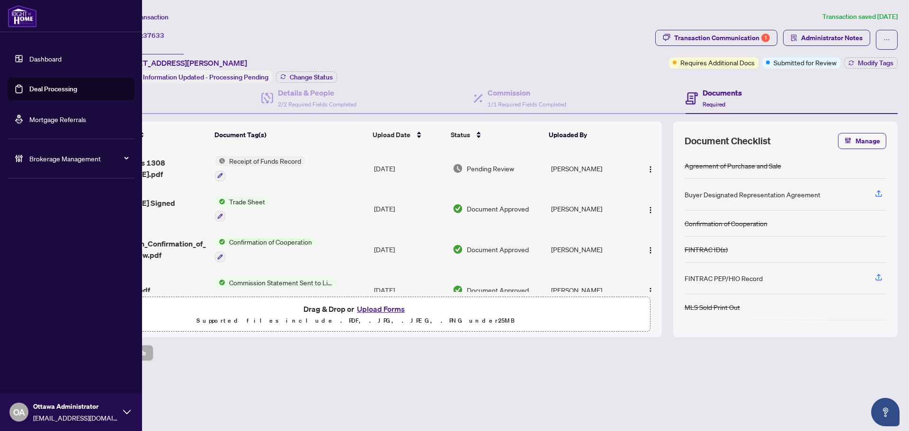
click at [29, 85] on link "Deal Processing" at bounding box center [53, 89] width 48 height 9
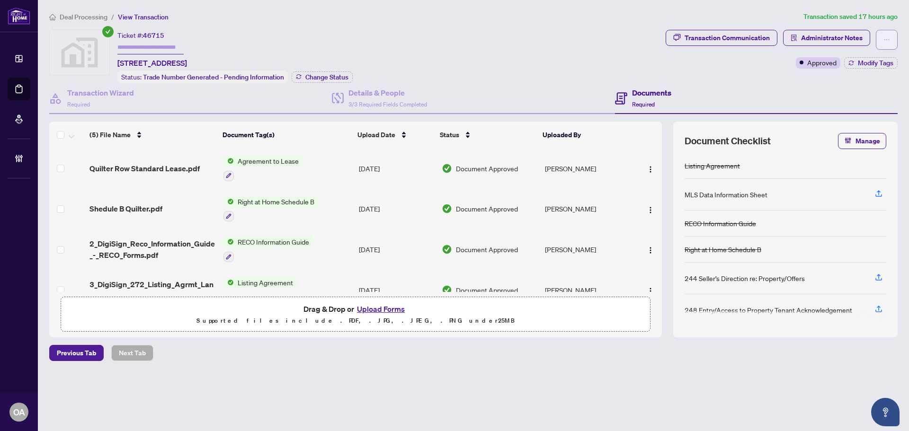
click at [891, 37] on button "button" at bounding box center [887, 40] width 22 height 20
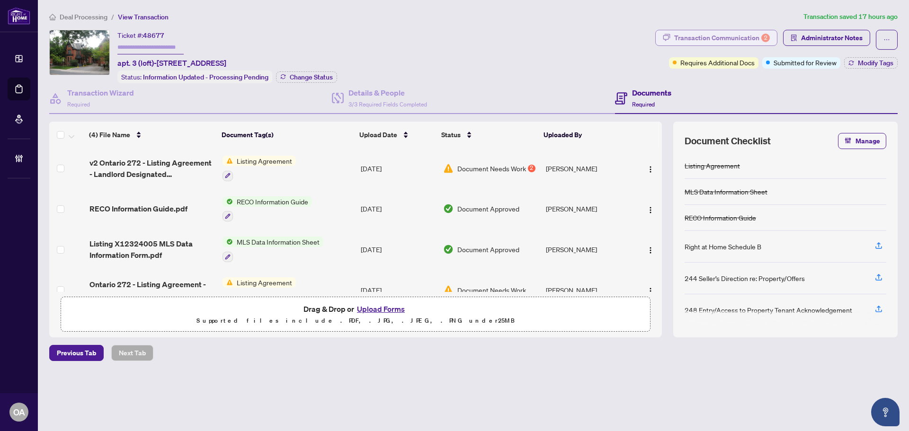
click at [692, 32] on div "Transaction Communication 2" at bounding box center [722, 37] width 96 height 15
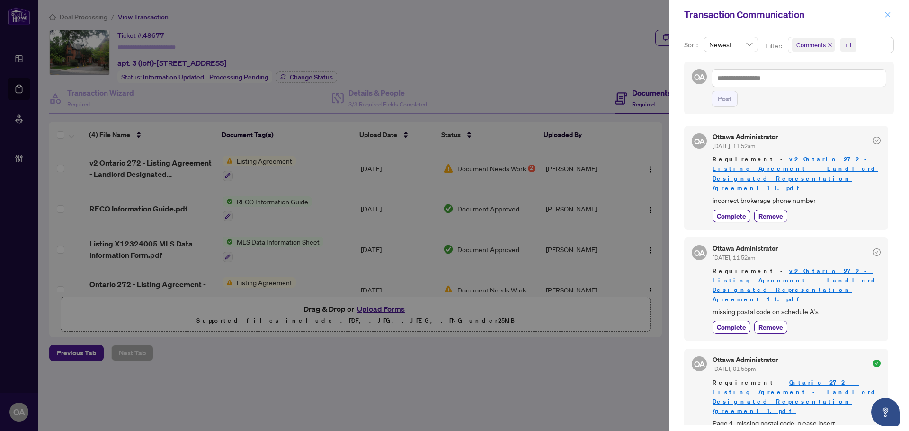
click at [893, 16] on button "button" at bounding box center [888, 14] width 12 height 11
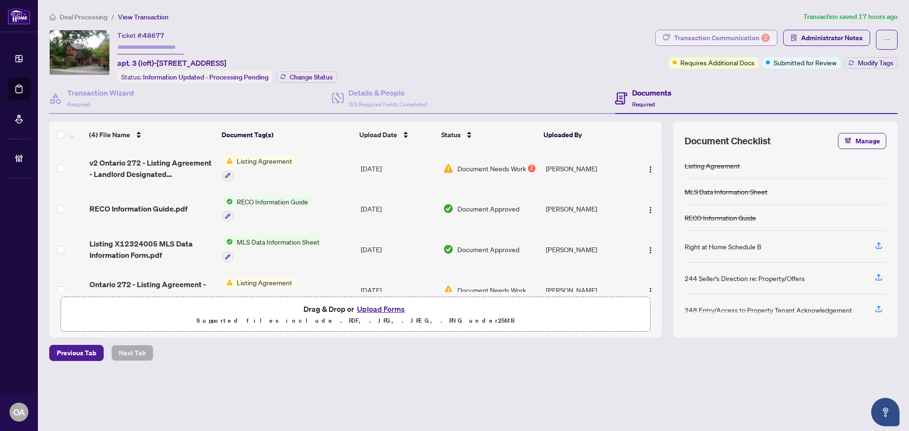
click at [738, 40] on div "Transaction Communication 2" at bounding box center [722, 37] width 96 height 15
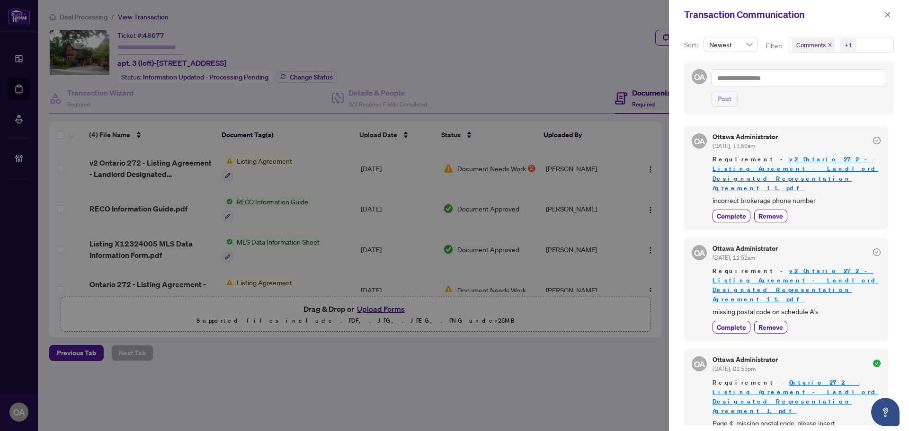
click at [829, 43] on icon "close" at bounding box center [830, 45] width 5 height 5
click at [837, 45] on icon "close" at bounding box center [838, 45] width 5 height 5
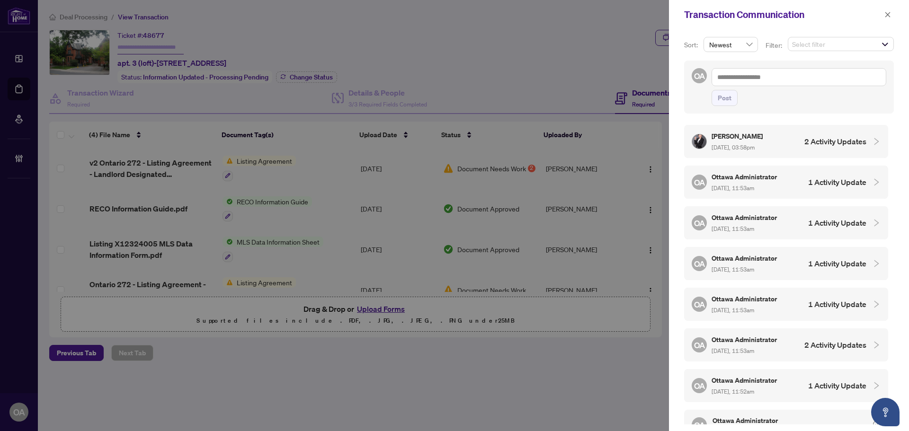
click at [814, 45] on span "Select filter" at bounding box center [841, 43] width 105 height 13
click at [800, 82] on span "Select Comments" at bounding box center [798, 83] width 8 height 8
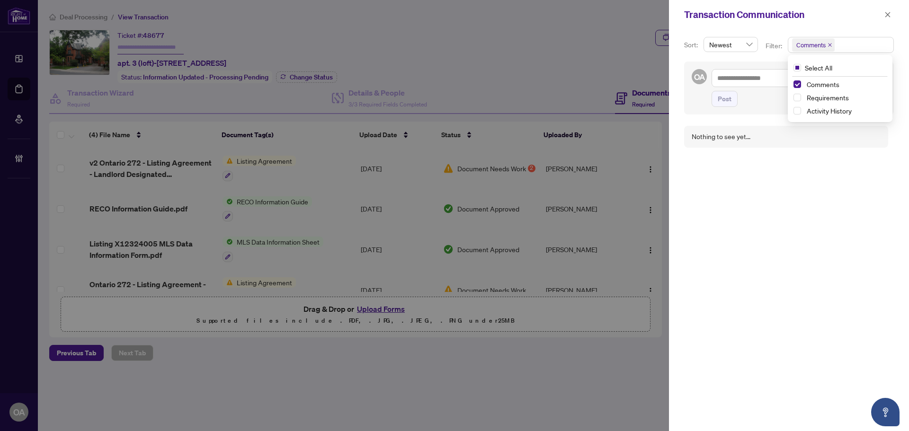
drag, startPoint x: 798, startPoint y: 98, endPoint x: 844, endPoint y: 54, distance: 63.0
click at [800, 98] on div "Requirements" at bounding box center [840, 97] width 93 height 11
click at [796, 95] on span "Select Requirements" at bounding box center [798, 98] width 8 height 8
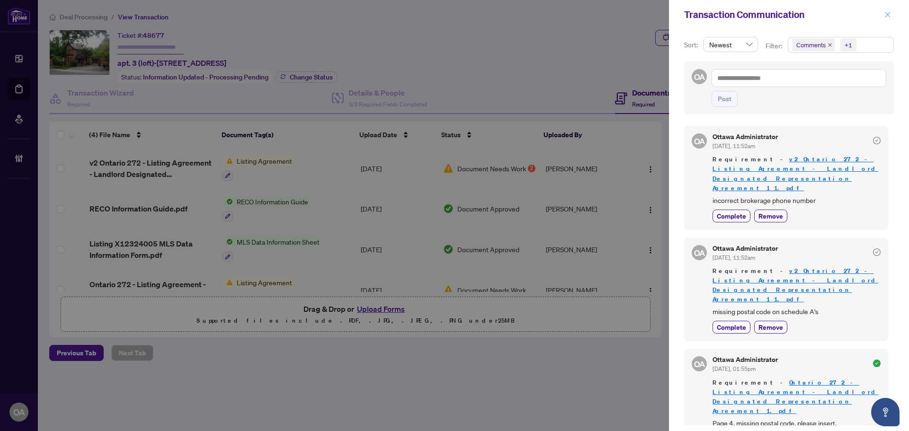
click at [884, 15] on button "button" at bounding box center [888, 14] width 12 height 11
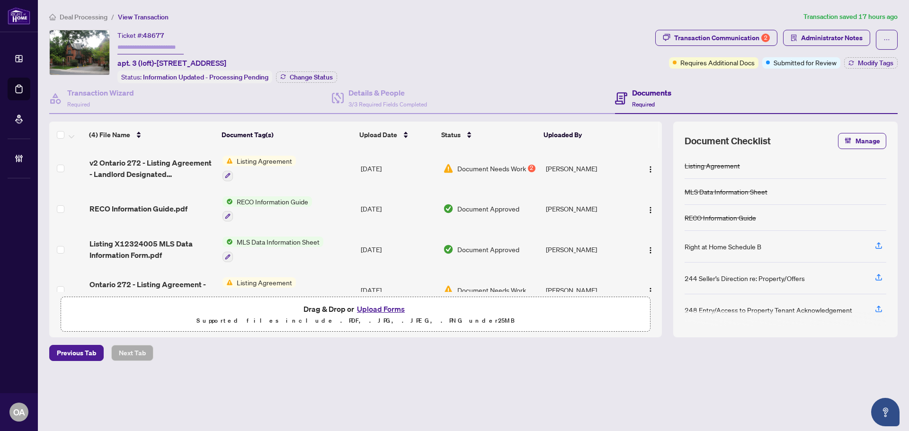
click at [876, 55] on div "Transaction Communication 2 Administrator Notes Requires Additional Docs Submit…" at bounding box center [777, 49] width 243 height 39
click at [876, 64] on span "Modify Tags" at bounding box center [876, 63] width 36 height 7
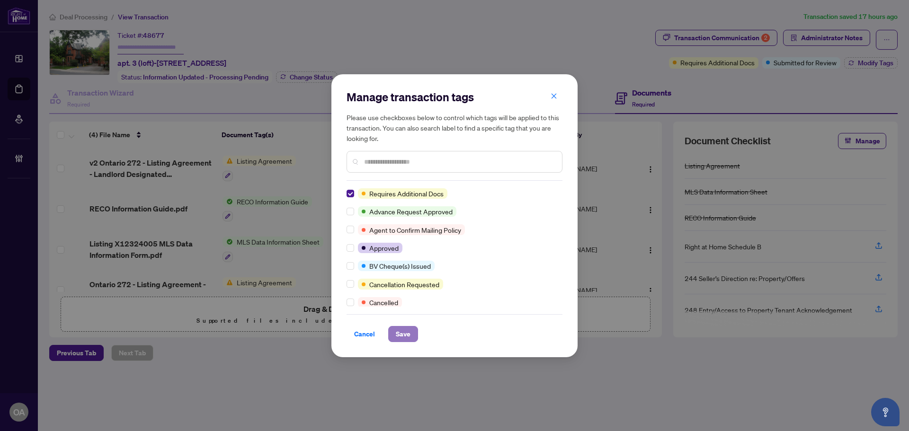
click at [408, 341] on span "Save" at bounding box center [403, 334] width 15 height 15
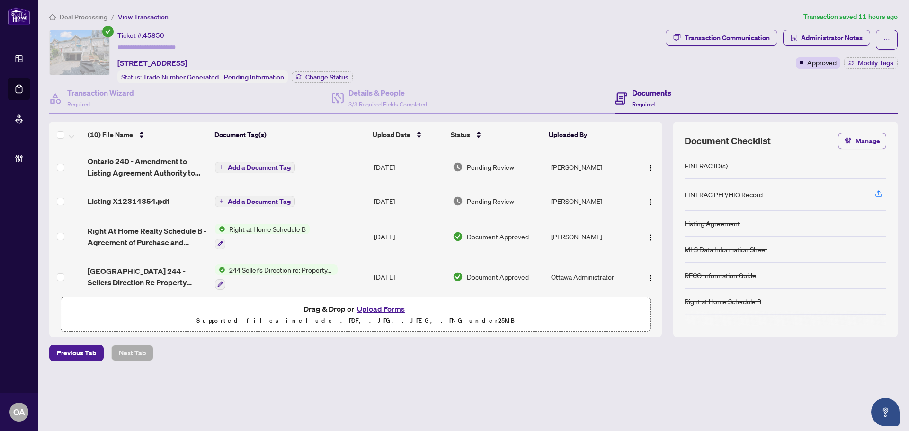
click at [162, 166] on span "Ontario 240 - Amendment to Listing Agreement Authority to Offer for Sale Price …" at bounding box center [148, 167] width 120 height 23
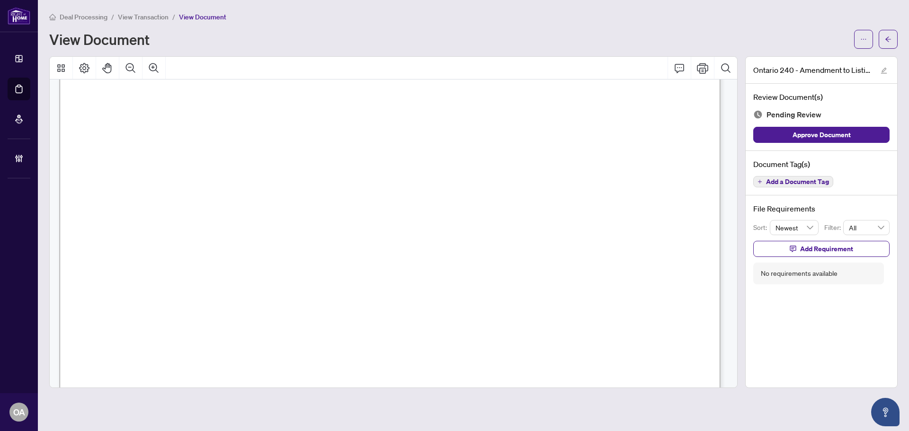
scroll to position [567, 0]
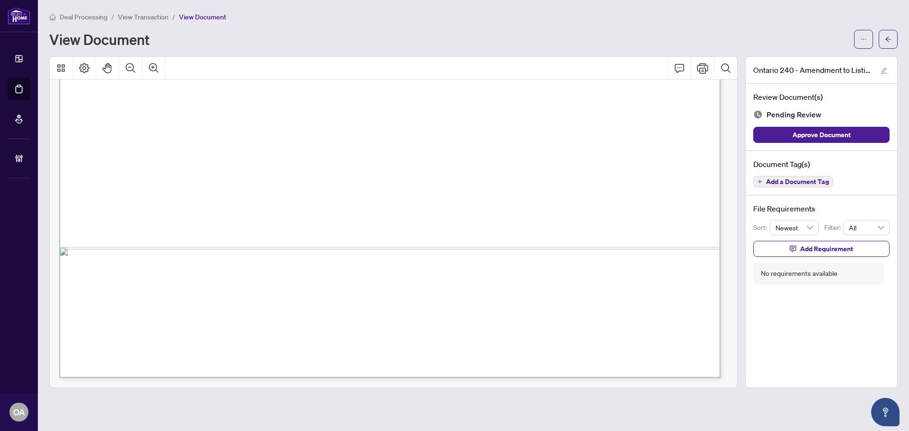
click at [800, 182] on span "Add a Document Tag" at bounding box center [797, 182] width 63 height 7
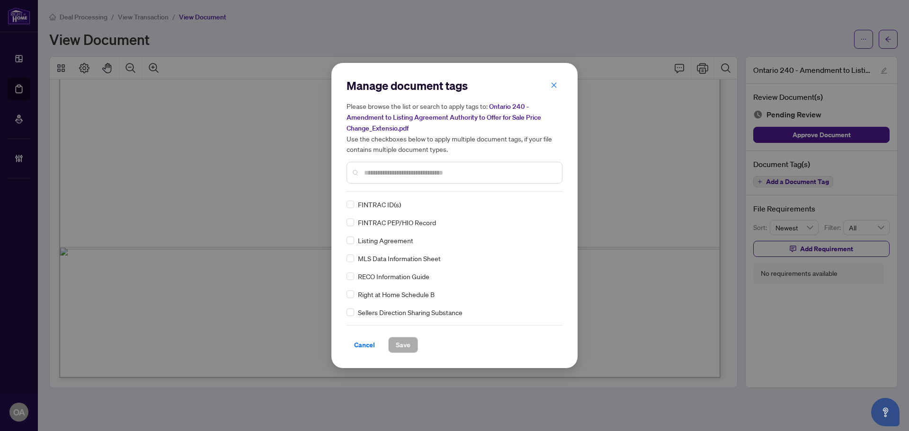
click at [384, 174] on input "text" at bounding box center [459, 173] width 190 height 10
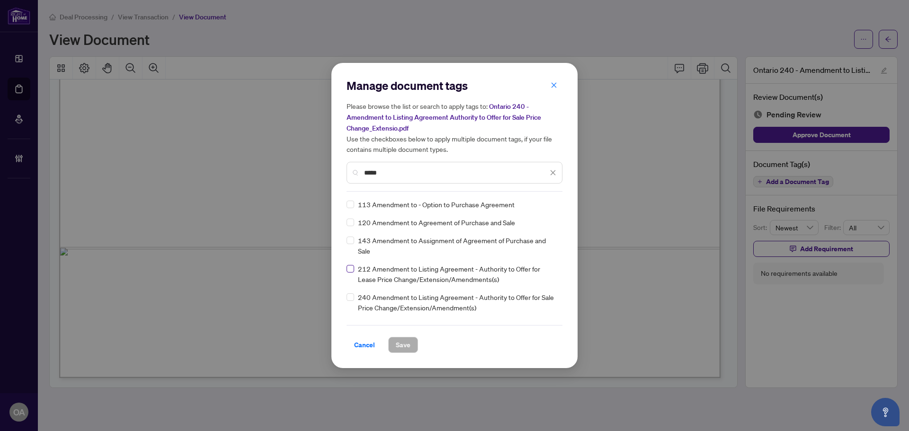
type input "*****"
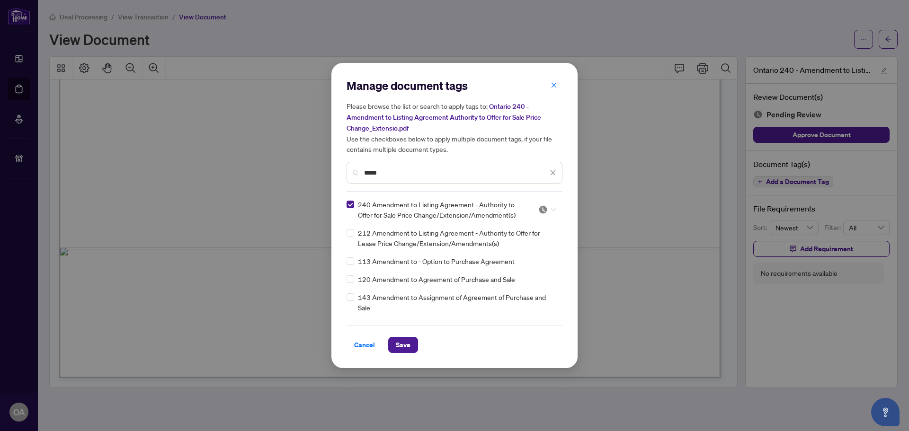
click at [540, 211] on img at bounding box center [543, 209] width 9 height 9
click at [529, 251] on div "Approved" at bounding box center [516, 256] width 61 height 10
click at [413, 338] on button "Save" at bounding box center [403, 345] width 30 height 16
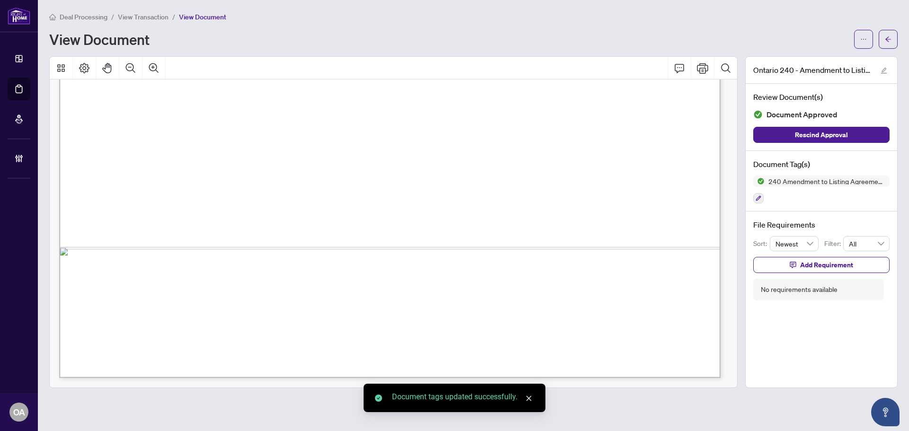
click at [885, 40] on icon "arrow-left" at bounding box center [888, 39] width 7 height 7
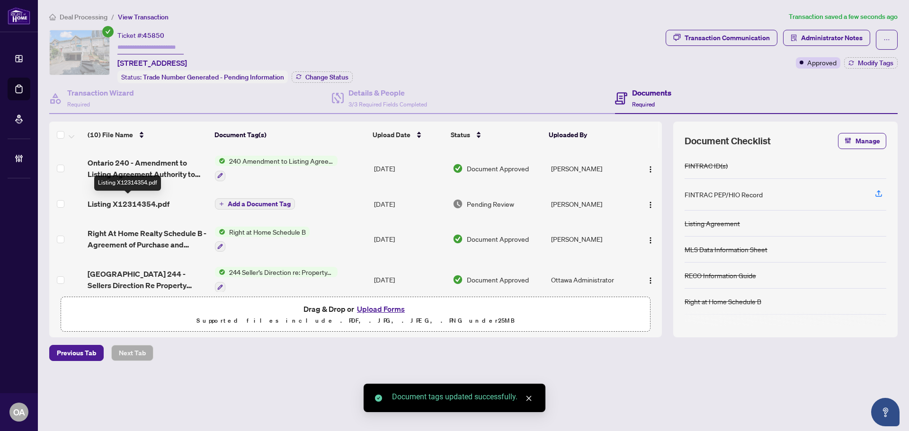
click at [150, 199] on span "Listing X12314354.pdf" at bounding box center [129, 203] width 82 height 11
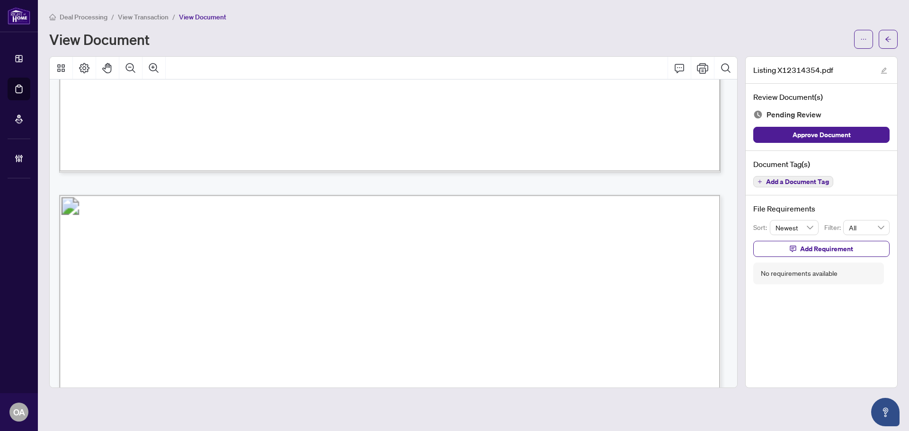
scroll to position [853, 0]
click at [889, 40] on icon "arrow-left" at bounding box center [888, 39] width 7 height 7
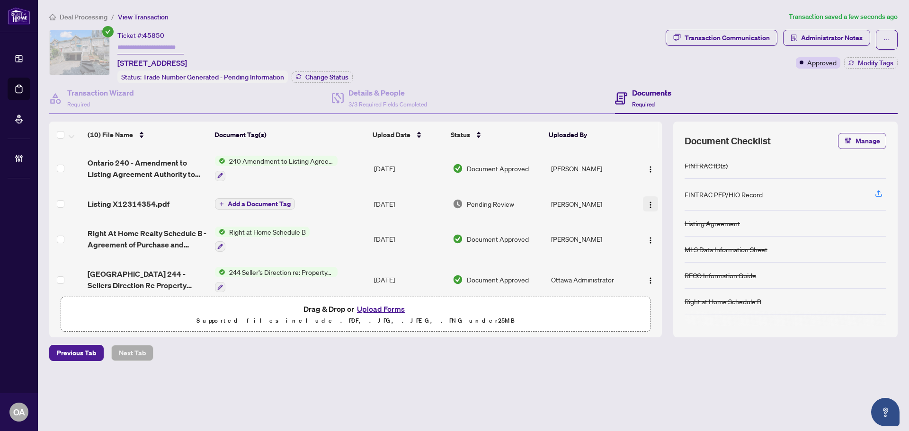
drag, startPoint x: 653, startPoint y: 203, endPoint x: 648, endPoint y: 203, distance: 5.2
click at [648, 203] on button "button" at bounding box center [650, 204] width 15 height 15
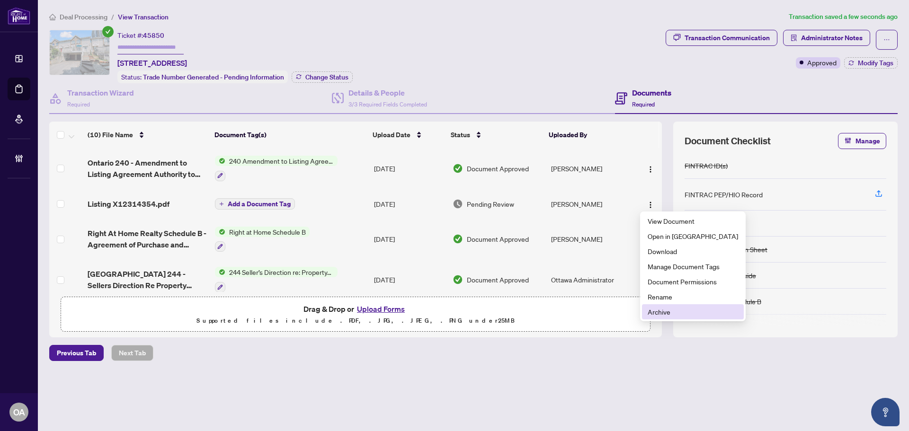
click at [669, 313] on span "Archive" at bounding box center [693, 312] width 90 height 10
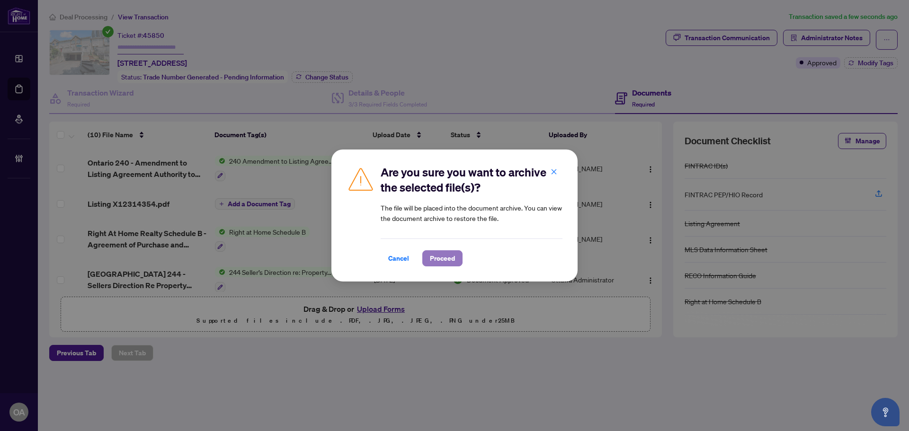
click at [443, 257] on span "Proceed" at bounding box center [442, 258] width 25 height 15
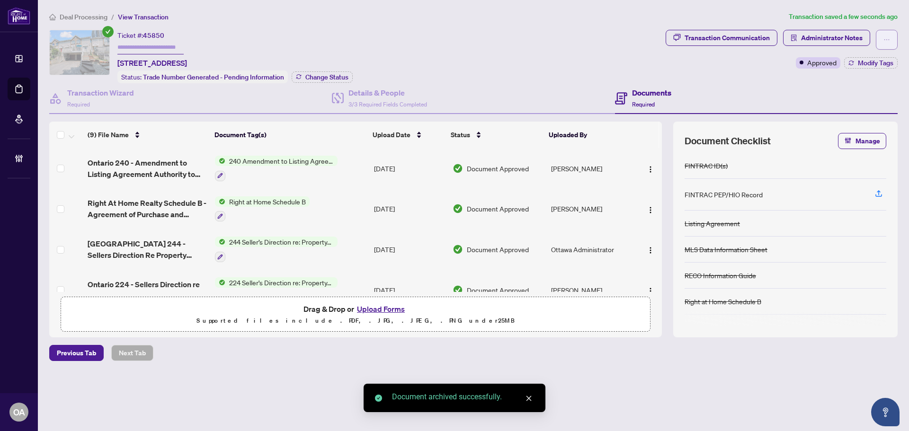
click at [886, 40] on icon "ellipsis" at bounding box center [887, 39] width 7 height 7
click at [734, 91] on div "Documents Required" at bounding box center [756, 98] width 283 height 31
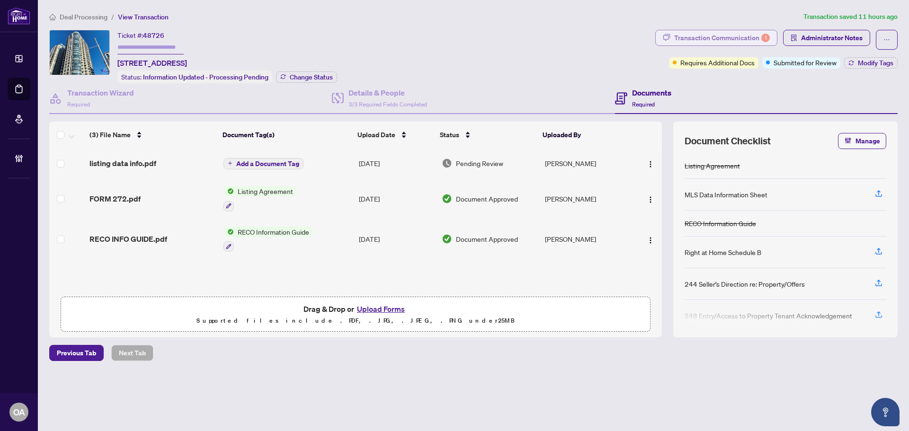
click at [682, 33] on div "Transaction Communication 1" at bounding box center [722, 37] width 96 height 15
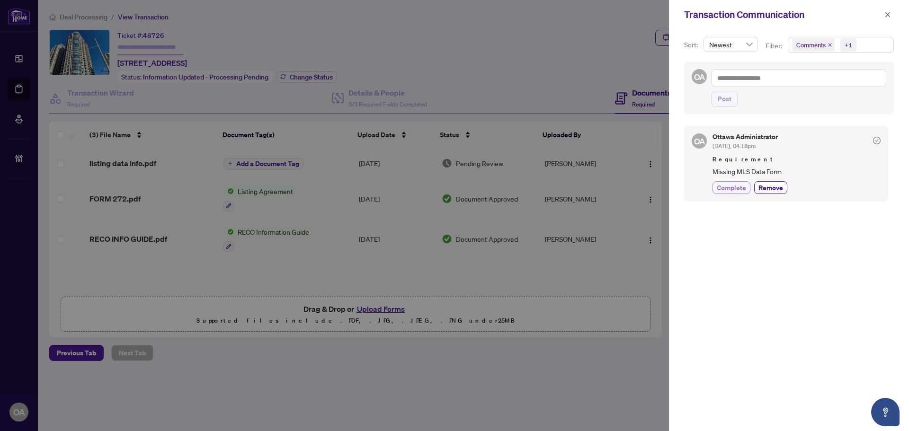
click at [735, 188] on span "Complete" at bounding box center [731, 188] width 29 height 10
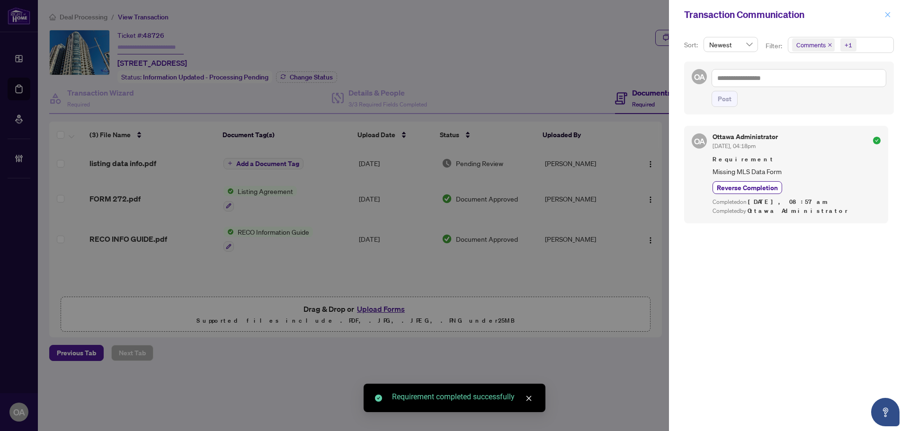
drag, startPoint x: 888, startPoint y: 11, endPoint x: 650, endPoint y: 99, distance: 253.2
click at [886, 14] on icon "close" at bounding box center [888, 14] width 7 height 7
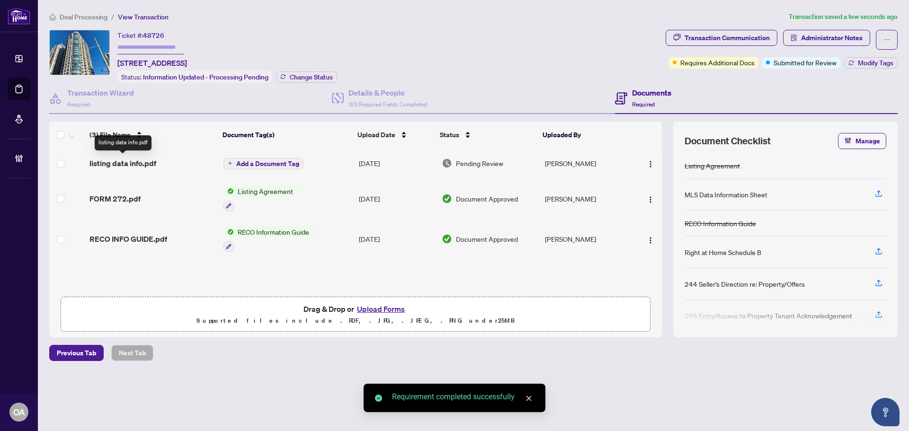
click at [150, 163] on span "listing data info.pdf" at bounding box center [123, 163] width 67 height 11
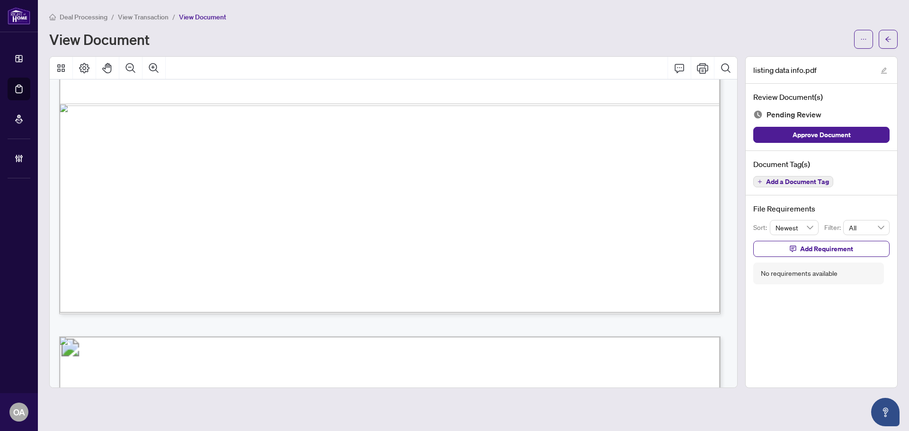
scroll to position [947, 0]
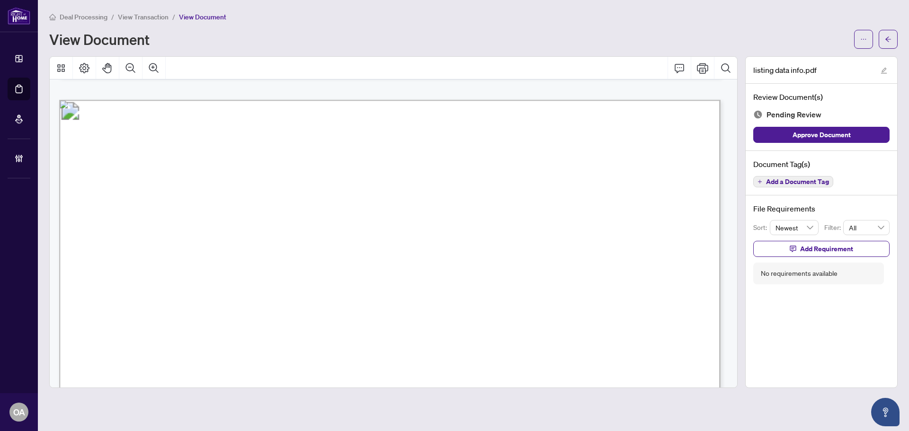
click at [806, 176] on button "Add a Document Tag" at bounding box center [794, 181] width 80 height 11
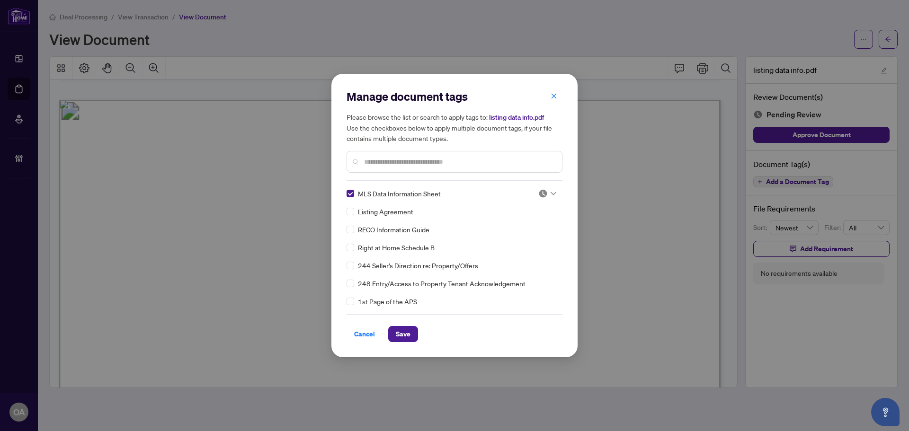
click at [539, 197] on img at bounding box center [543, 193] width 9 height 9
click at [531, 242] on div "Approved" at bounding box center [516, 240] width 61 height 10
click at [409, 331] on span "Save" at bounding box center [403, 334] width 15 height 15
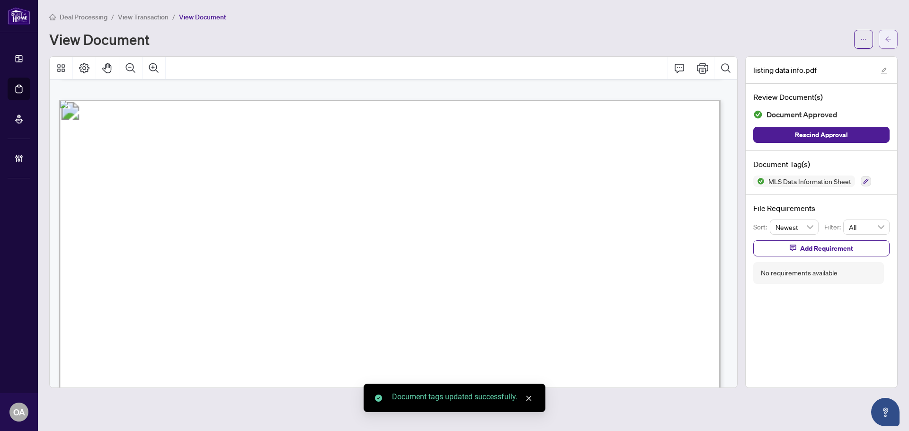
click at [889, 34] on span "button" at bounding box center [888, 39] width 7 height 15
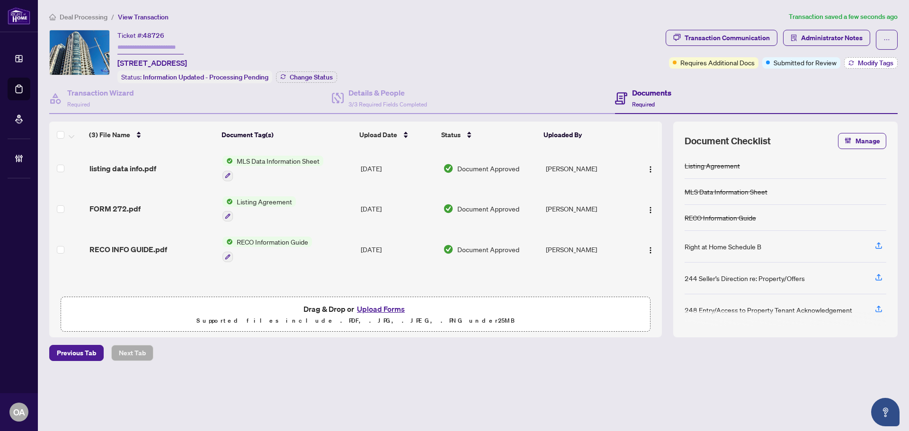
click at [884, 68] on button "Modify Tags" at bounding box center [872, 62] width 54 height 11
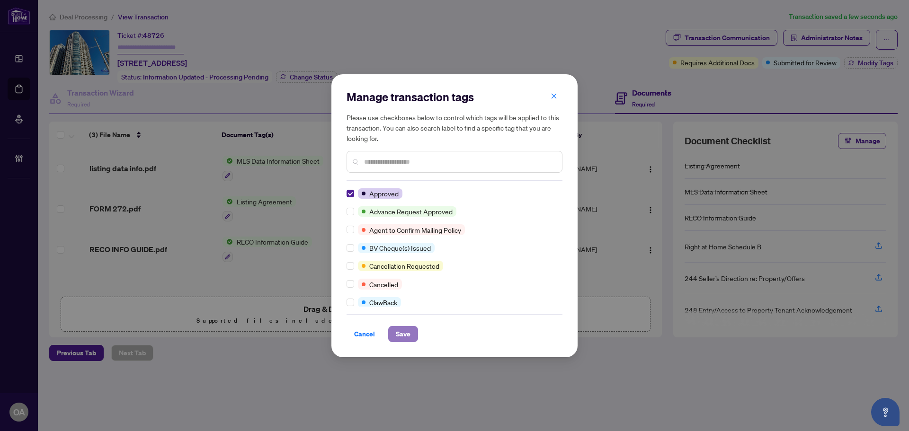
click at [412, 337] on button "Save" at bounding box center [403, 334] width 30 height 16
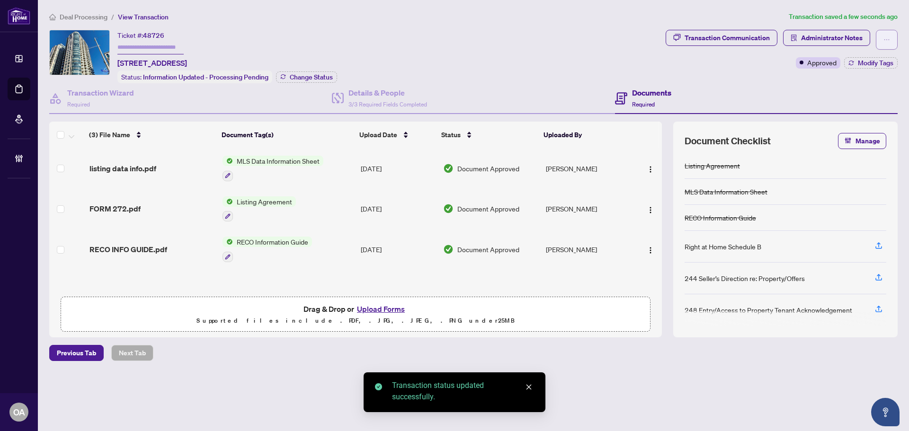
click at [881, 36] on button "button" at bounding box center [887, 40] width 22 height 20
click at [854, 104] on span "Submit for Completion" at bounding box center [854, 106] width 72 height 10
type textarea "**********"
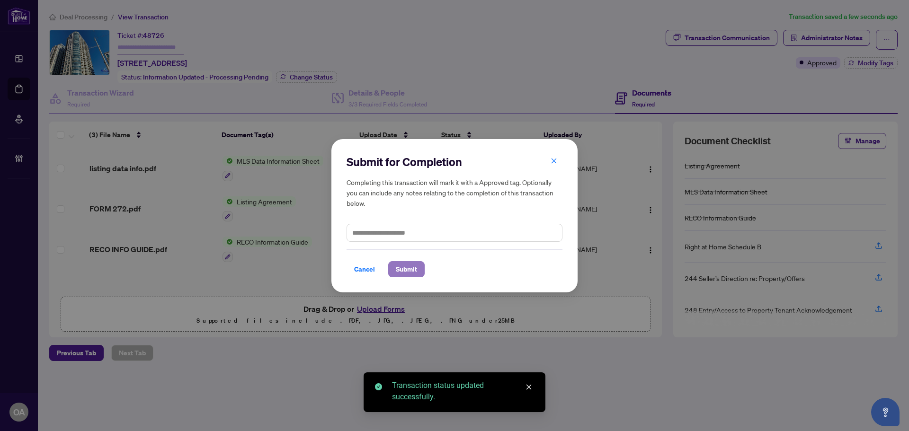
click at [412, 276] on span "Submit" at bounding box center [406, 269] width 21 height 15
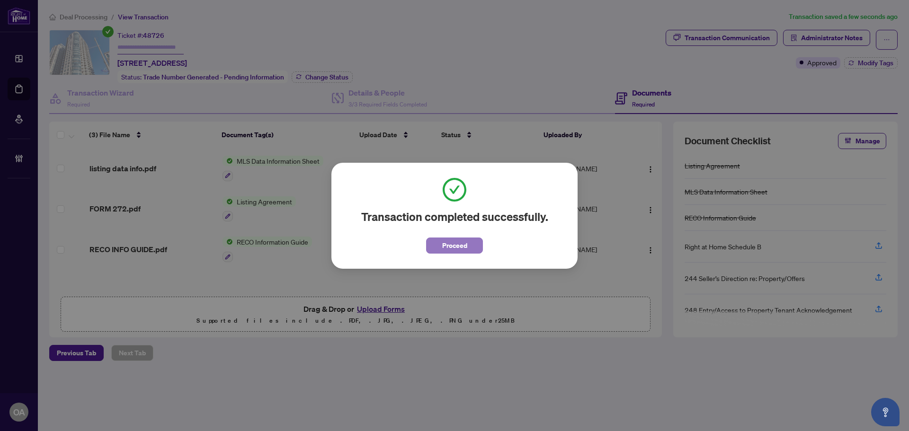
click at [452, 249] on span "Proceed" at bounding box center [454, 245] width 25 height 15
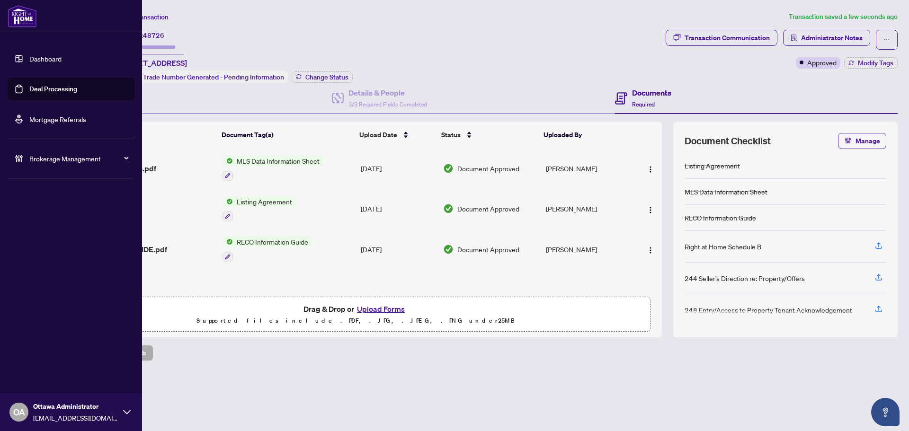
click at [29, 90] on link "Deal Processing" at bounding box center [53, 89] width 48 height 9
click at [29, 89] on link "Deal Processing" at bounding box center [53, 89] width 48 height 9
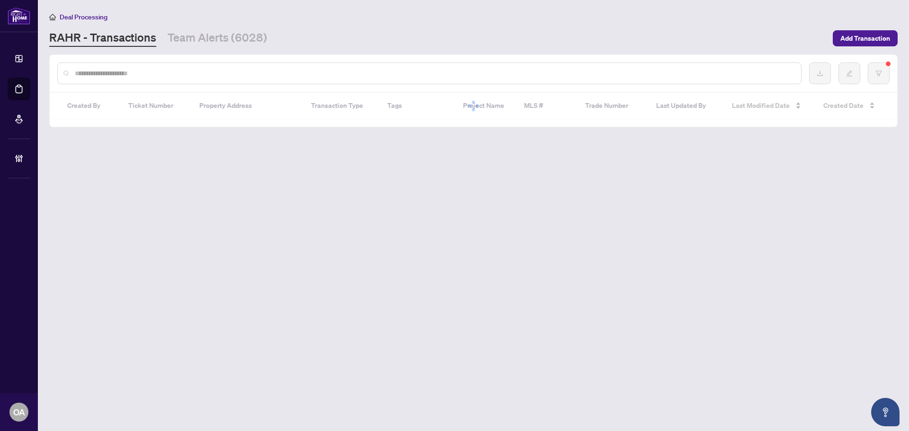
click at [155, 73] on input "text" at bounding box center [434, 73] width 719 height 10
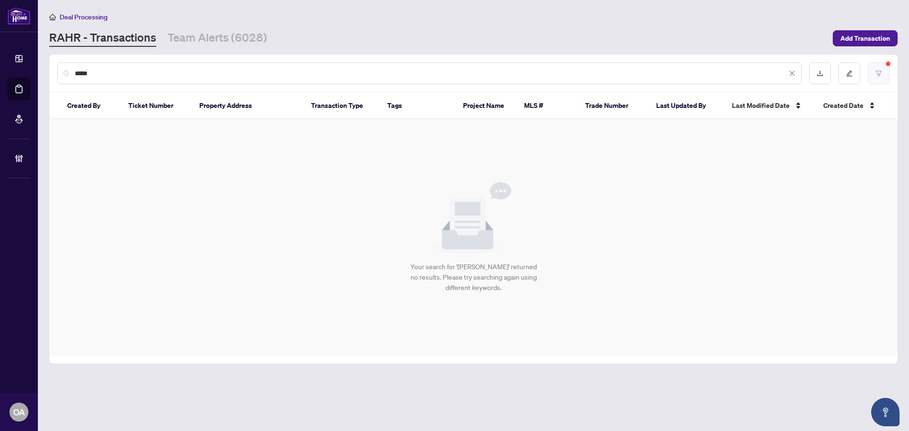
type input "*****"
click at [885, 77] on button "button" at bounding box center [879, 74] width 22 height 22
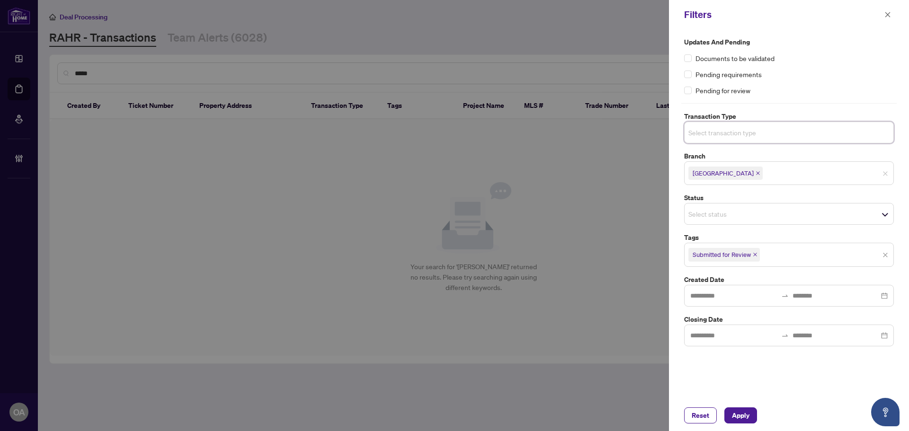
click at [885, 254] on div "Submitted for Review Select All 1 Draft Approved Submitted for Review Deposit S…" at bounding box center [789, 255] width 210 height 24
click at [750, 416] on button "Apply" at bounding box center [741, 416] width 33 height 16
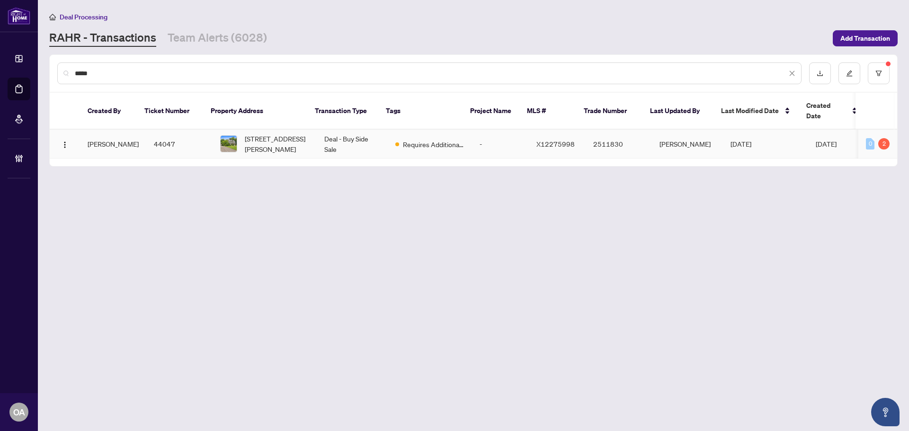
click at [654, 141] on td "Luna Almuhanna" at bounding box center [687, 144] width 71 height 29
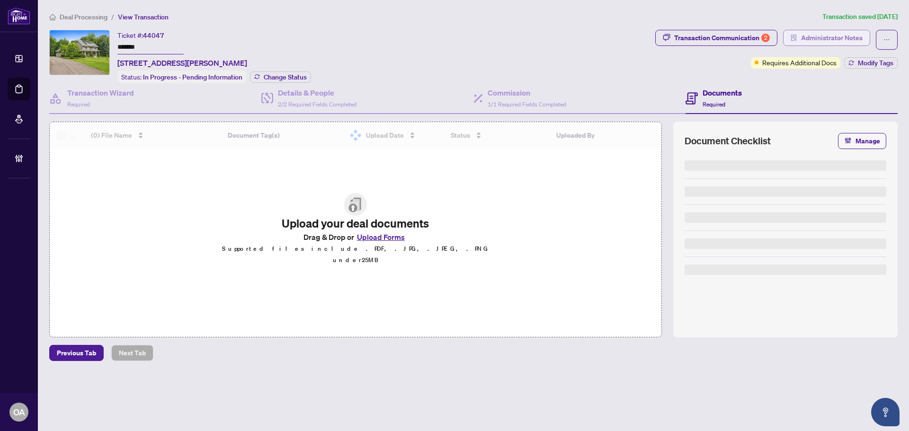
click at [817, 38] on span "Administrator Notes" at bounding box center [832, 37] width 62 height 15
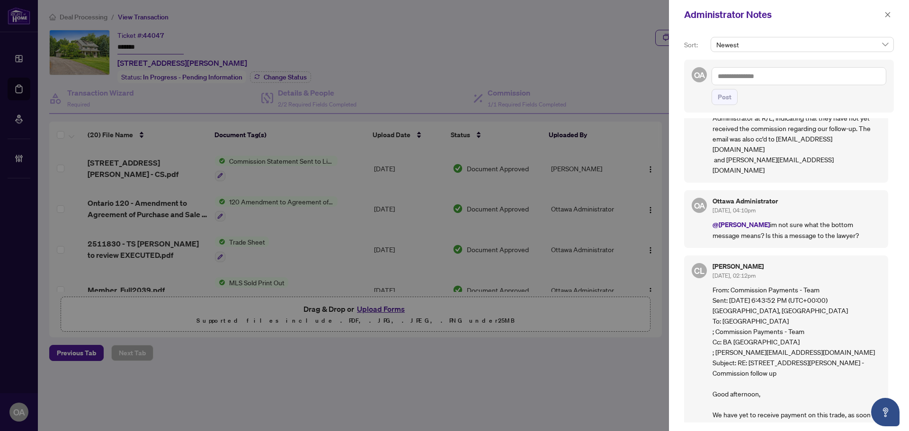
scroll to position [142, 0]
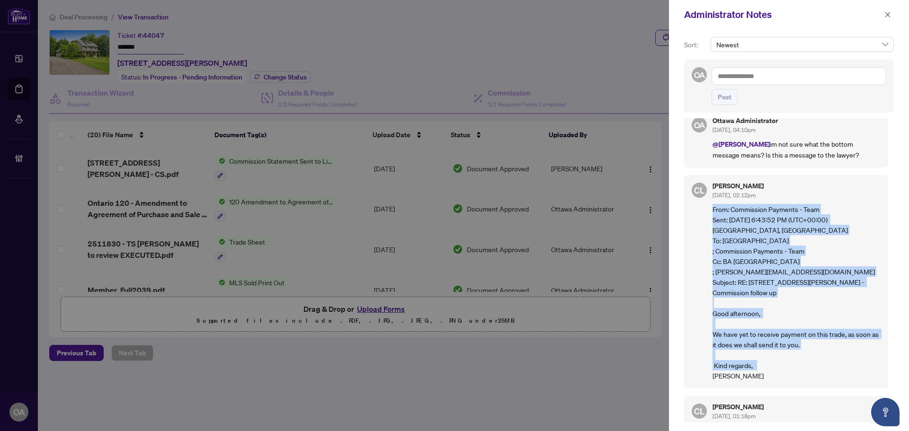
drag, startPoint x: 711, startPoint y: 189, endPoint x: 800, endPoint y: 324, distance: 161.6
click at [800, 324] on div "CL Connie Law Aug/20/2025, 02:12pm From: Commission Payments - Team Sent: Tuesd…" at bounding box center [786, 282] width 204 height 214
click at [800, 324] on p "From: Commission Payments - Team Sent: Tuesday, August 19, 2025 6:43:52 PM (UTC…" at bounding box center [797, 292] width 168 height 177
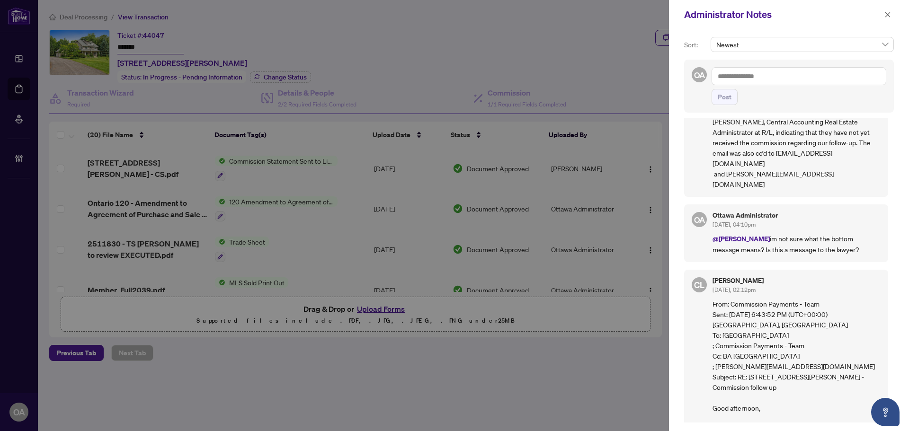
scroll to position [0, 0]
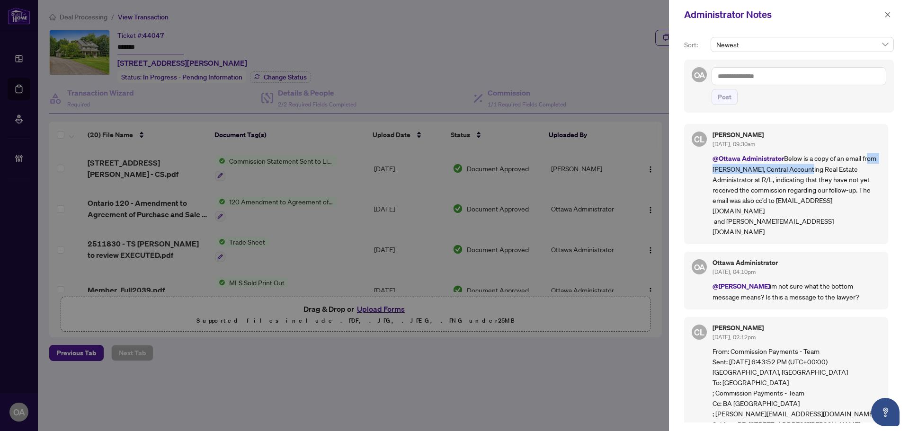
drag, startPoint x: 715, startPoint y: 172, endPoint x: 821, endPoint y: 173, distance: 106.1
click at [821, 173] on p "@Ottawa Administrator Below is a copy of an email from Alice Lemieux, Central A…" at bounding box center [797, 195] width 168 height 84
drag, startPoint x: 735, startPoint y: 180, endPoint x: 819, endPoint y: 182, distance: 84.4
click at [818, 182] on p "@Ottawa Administrator Below is a copy of an email from Alice Lemieux, Central A…" at bounding box center [797, 195] width 168 height 84
click at [819, 182] on p "@Ottawa Administrator Below is a copy of an email from Alice Lemieux, Central A…" at bounding box center [797, 195] width 168 height 84
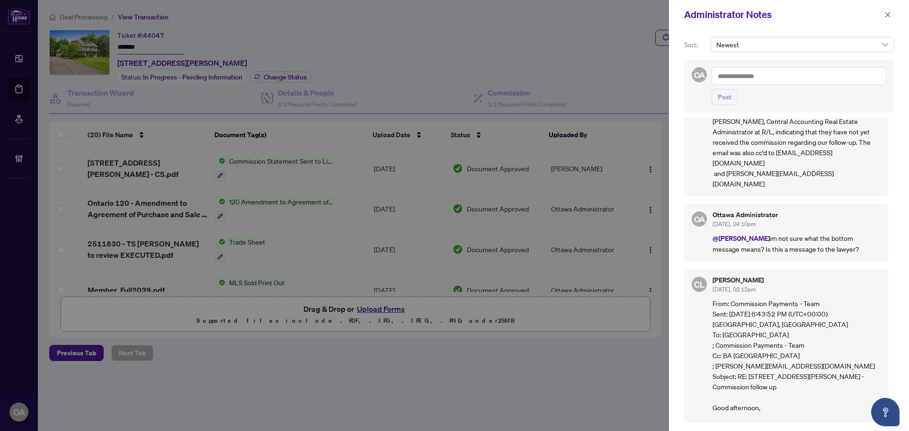
scroll to position [47, 0]
click at [889, 13] on icon "close" at bounding box center [888, 14] width 7 height 7
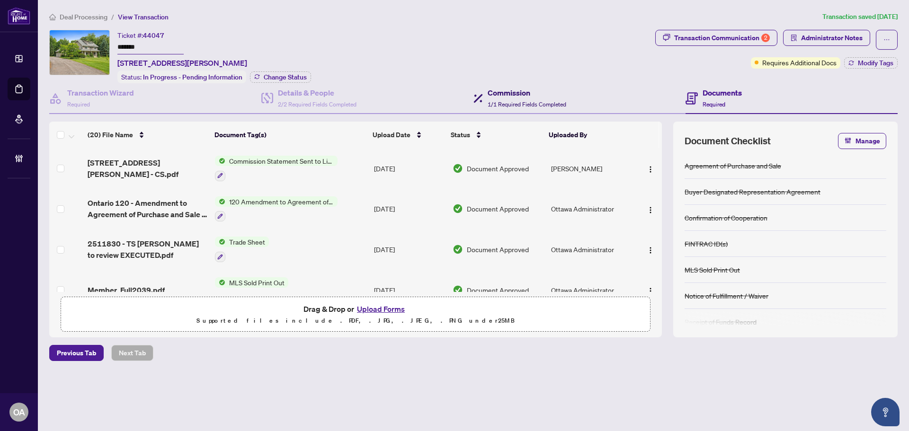
click at [524, 91] on h4 "Commission" at bounding box center [527, 92] width 79 height 11
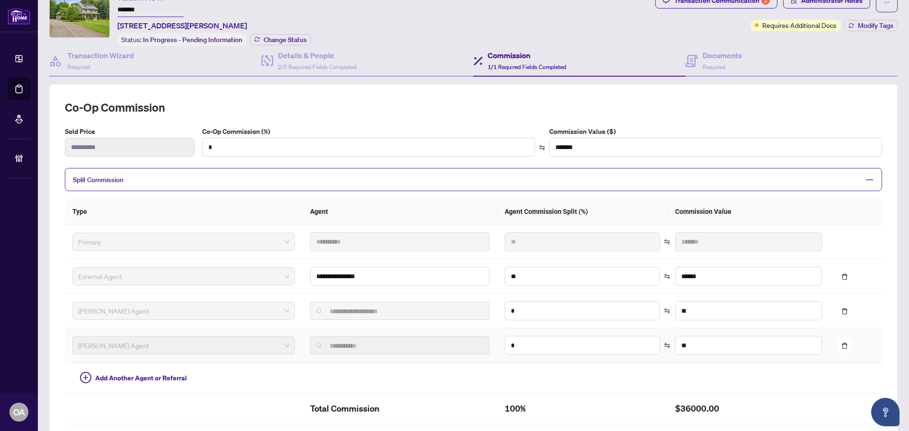
scroll to position [132, 0]
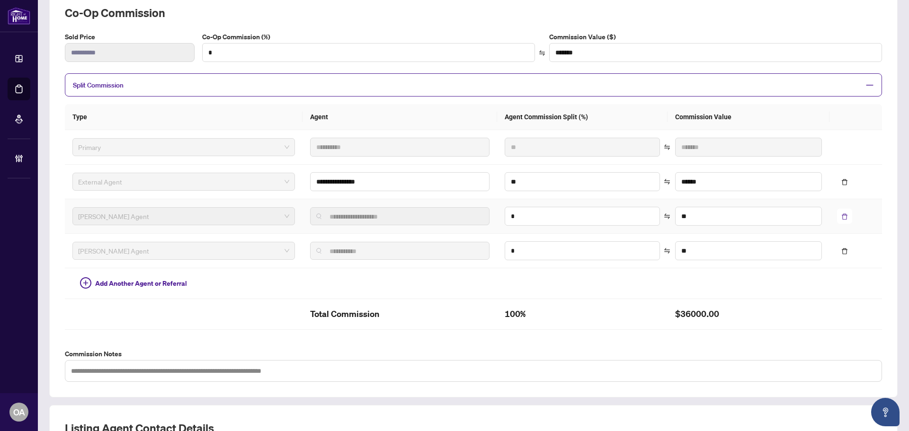
click at [844, 216] on button "button" at bounding box center [844, 216] width 15 height 15
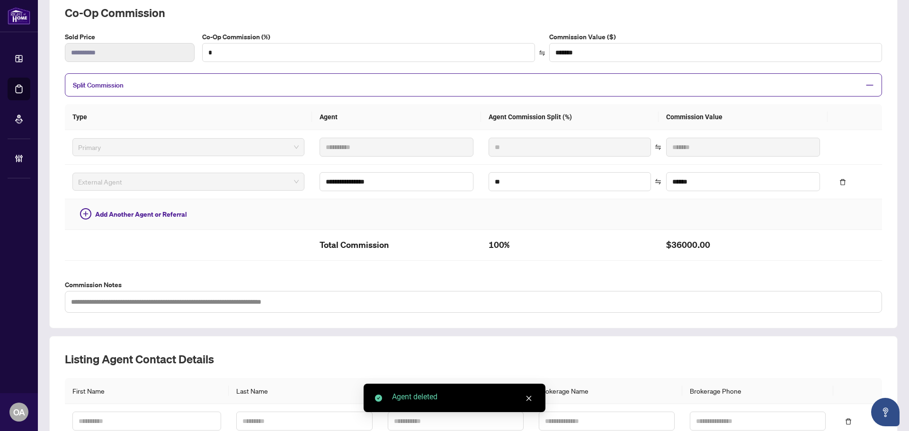
click at [844, 216] on td at bounding box center [855, 214] width 54 height 31
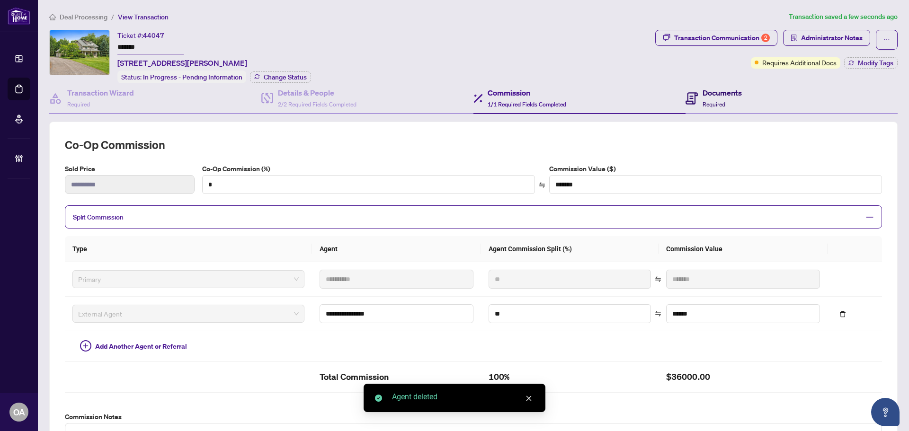
click at [693, 103] on div "Documents Required" at bounding box center [714, 98] width 56 height 22
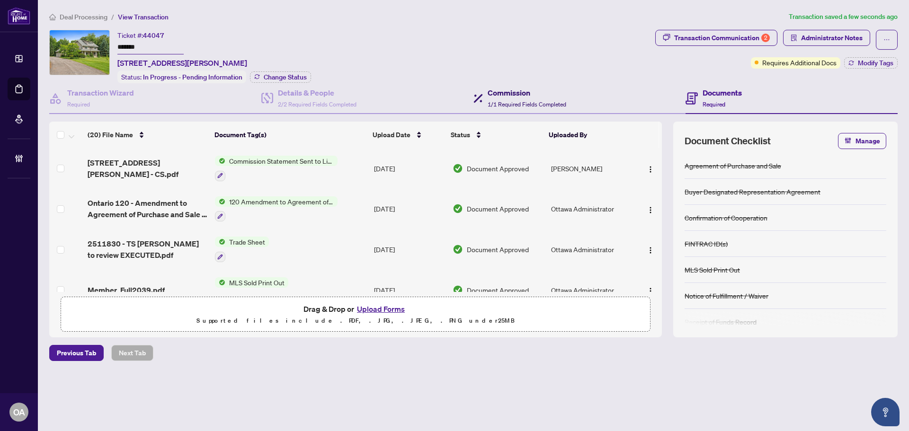
click at [527, 97] on div "Commission 1/1 Required Fields Completed" at bounding box center [527, 98] width 79 height 22
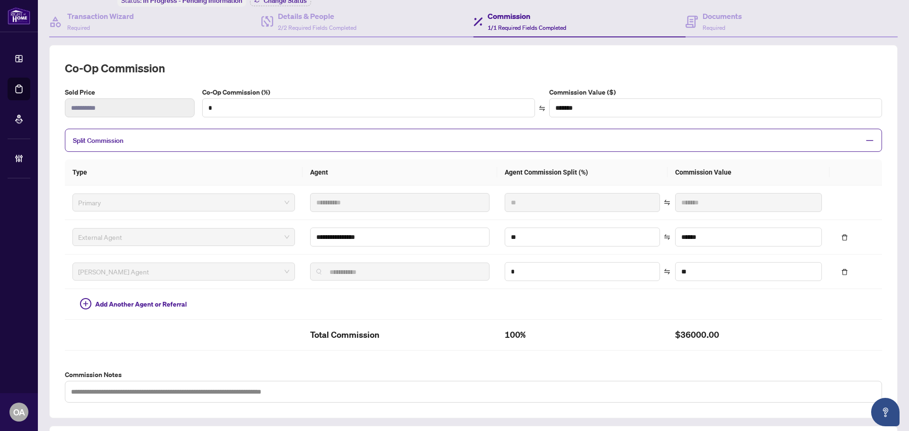
scroll to position [189, 0]
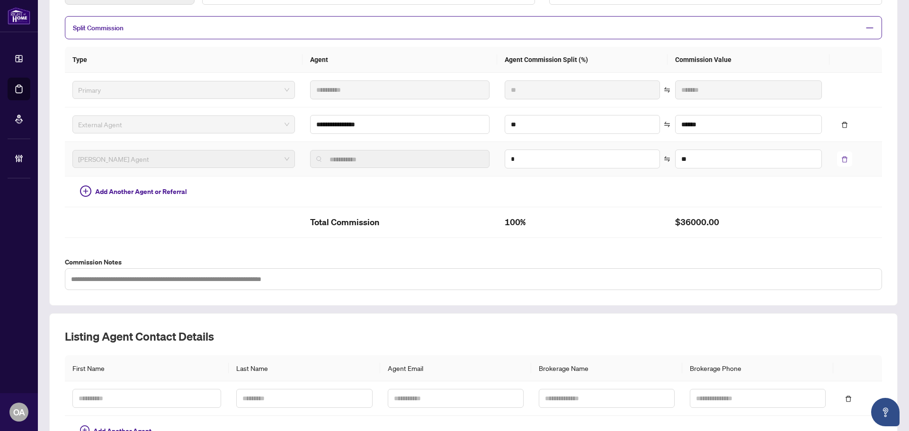
click at [842, 156] on icon "delete" at bounding box center [845, 159] width 7 height 7
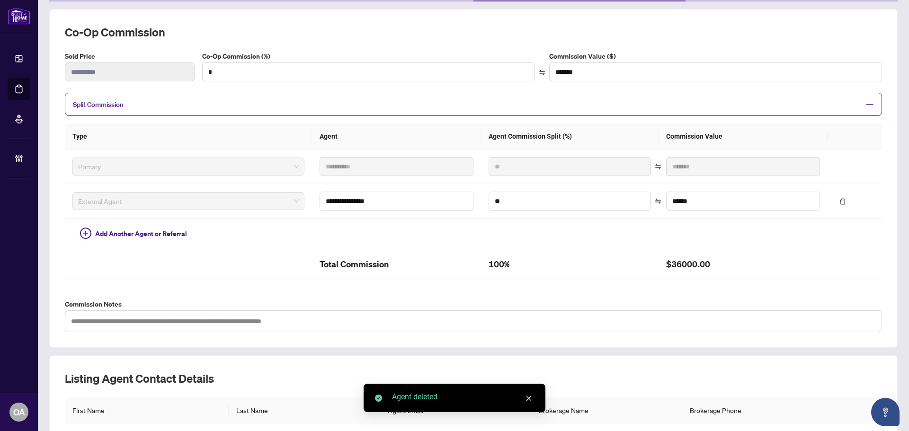
scroll to position [0, 0]
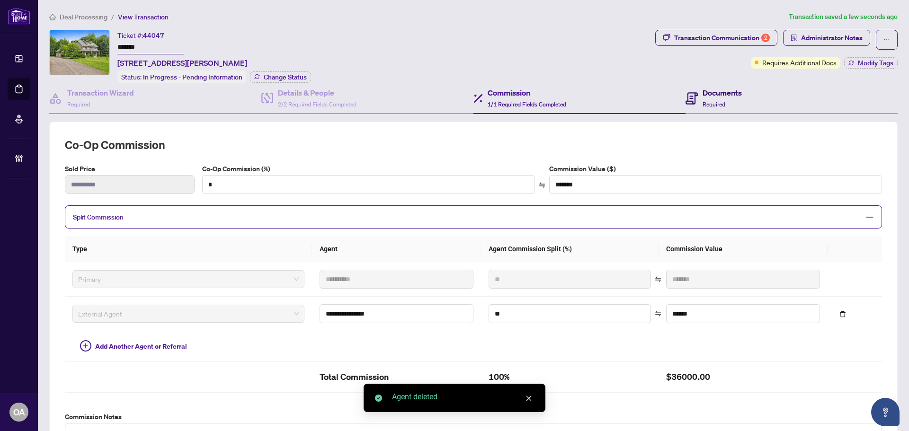
click at [703, 89] on h4 "Documents" at bounding box center [722, 92] width 39 height 11
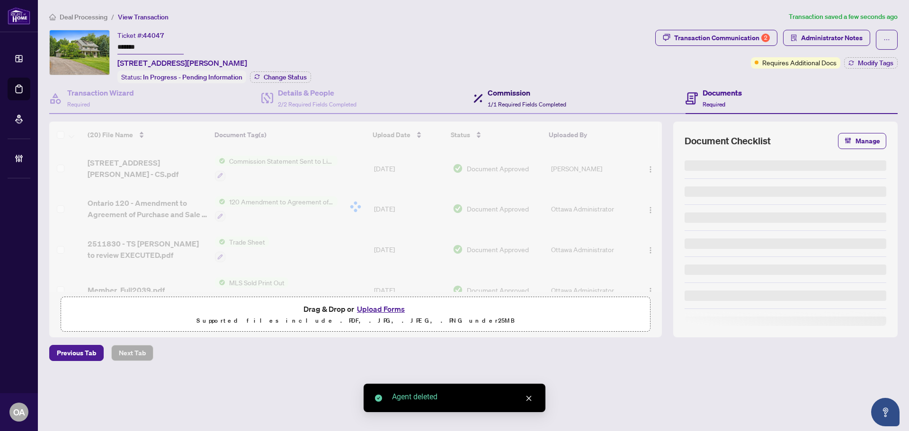
click at [520, 106] on span "1/1 Required Fields Completed" at bounding box center [527, 104] width 79 height 7
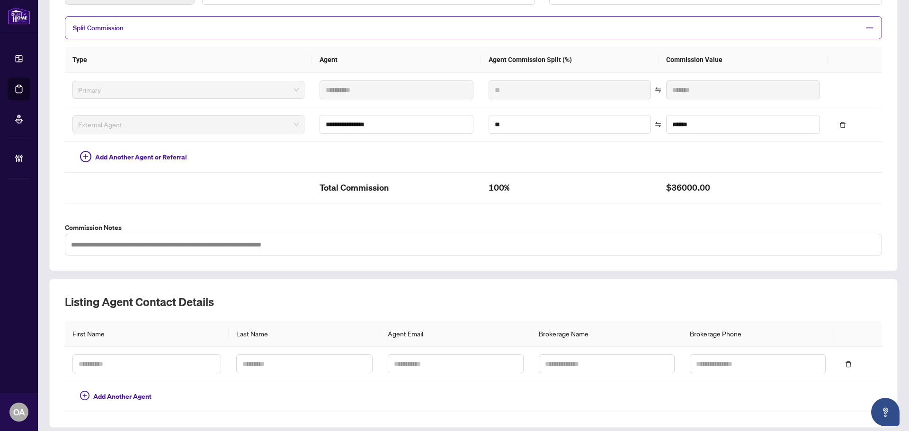
scroll to position [47, 0]
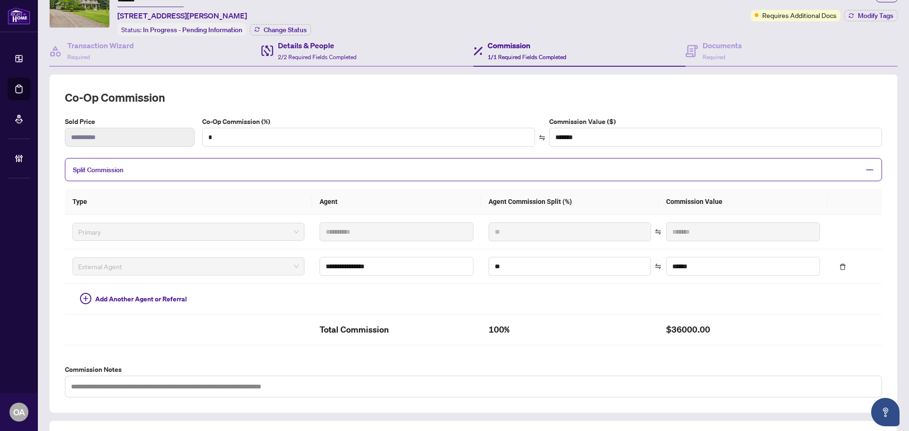
click at [359, 52] on div "Details & People 2/2 Required Fields Completed" at bounding box center [367, 51] width 212 height 31
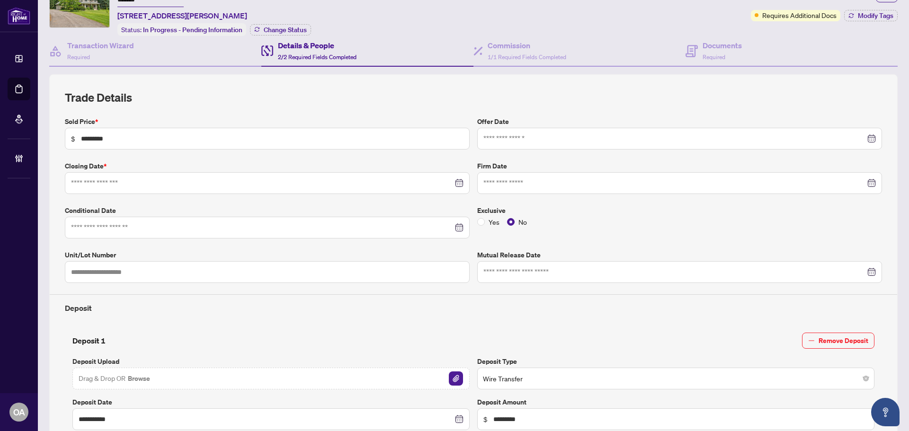
type input "**********"
click at [522, 48] on h4 "Commission" at bounding box center [527, 45] width 79 height 11
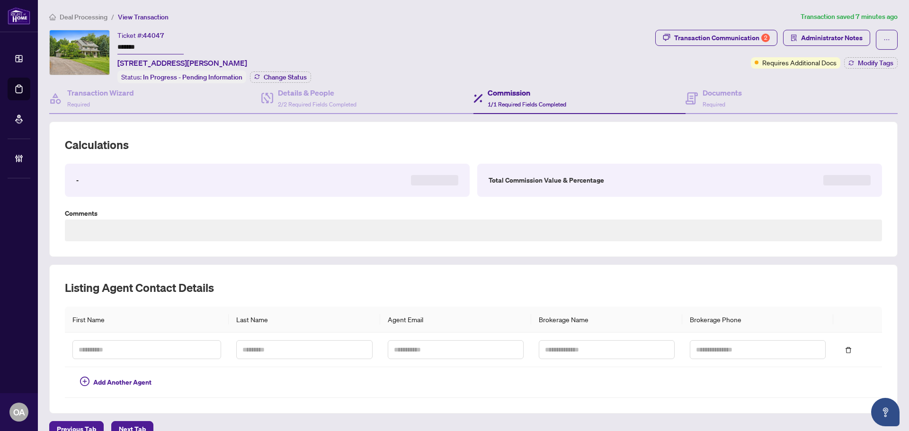
scroll to position [49, 0]
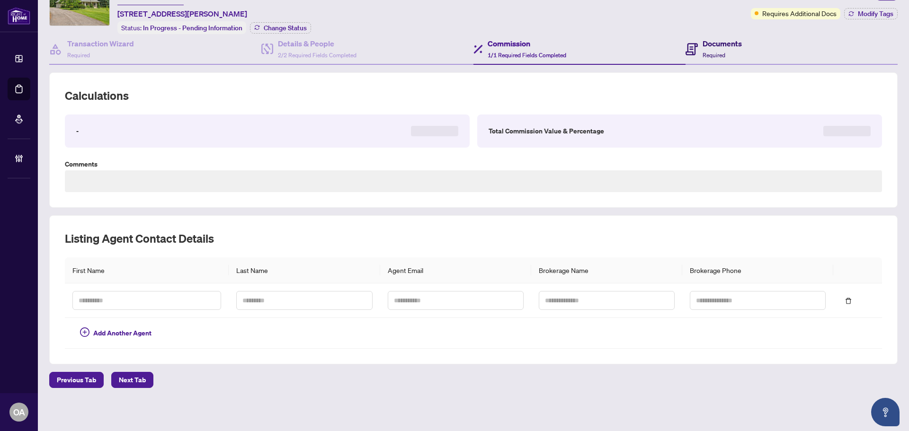
click at [718, 38] on h4 "Documents" at bounding box center [722, 43] width 39 height 11
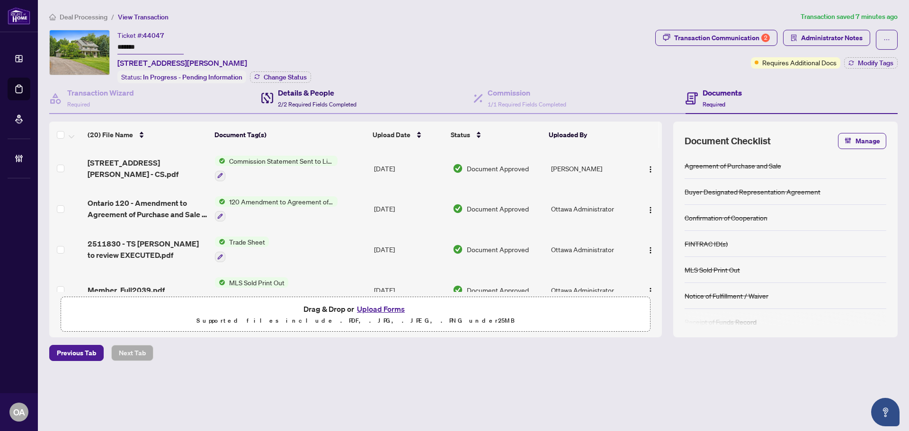
click at [291, 101] on span "2/2 Required Fields Completed" at bounding box center [317, 104] width 79 height 7
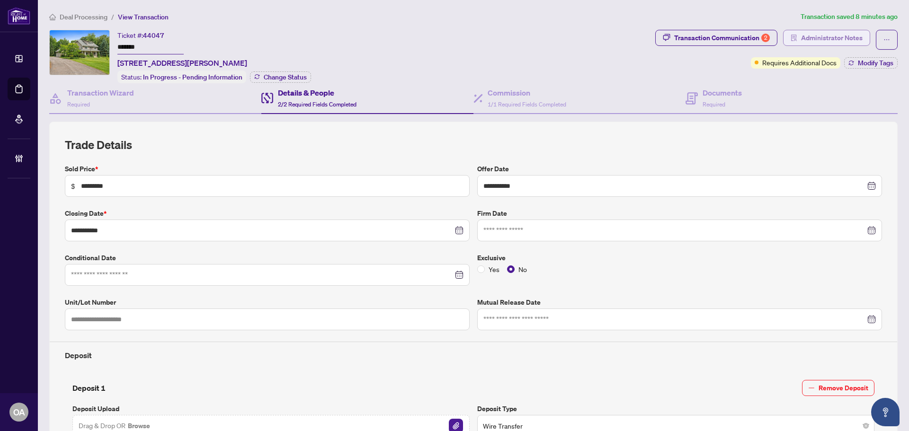
click at [841, 37] on span "Administrator Notes" at bounding box center [832, 37] width 62 height 15
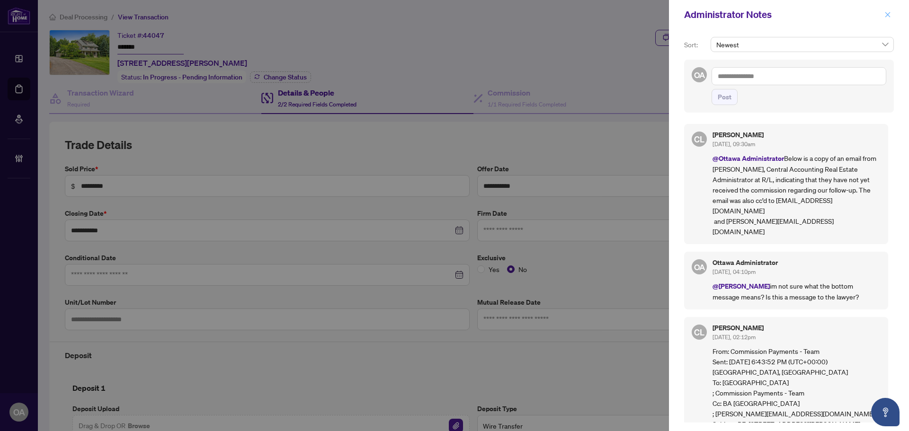
click at [886, 17] on icon "close" at bounding box center [888, 14] width 5 height 5
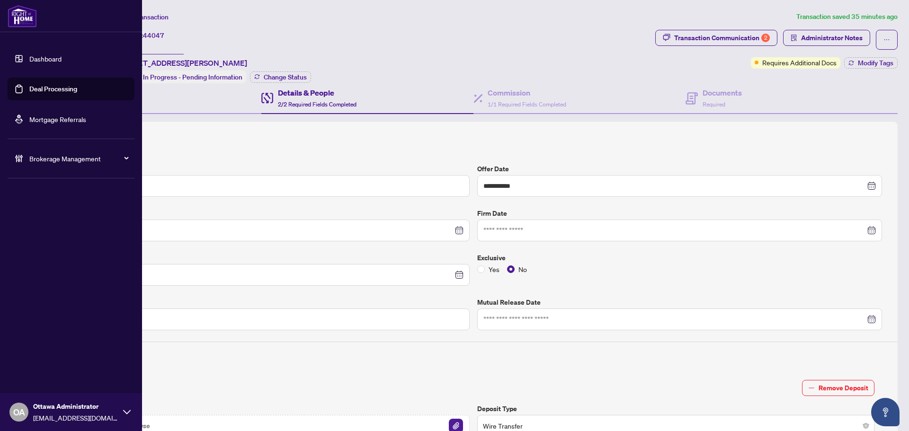
click at [29, 89] on link "Deal Processing" at bounding box center [53, 89] width 48 height 9
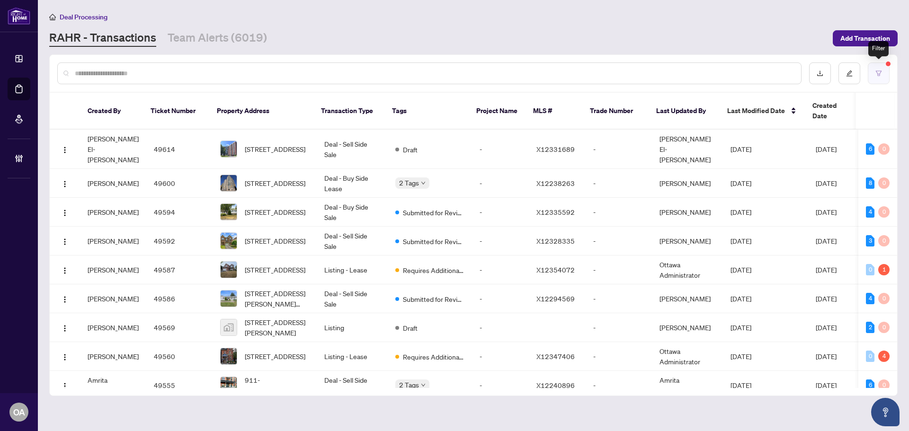
click at [889, 73] on button "button" at bounding box center [879, 74] width 22 height 22
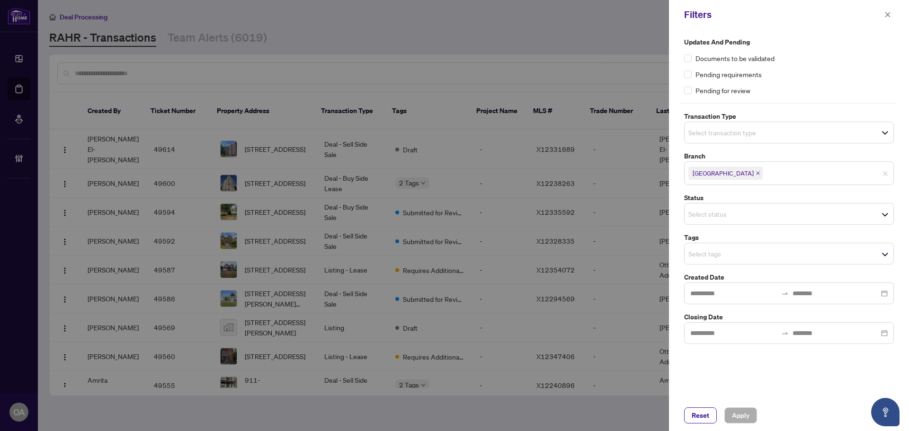
drag, startPoint x: 867, startPoint y: 131, endPoint x: 696, endPoint y: 133, distance: 171.0
click at [862, 133] on span "Select transaction type" at bounding box center [789, 132] width 209 height 13
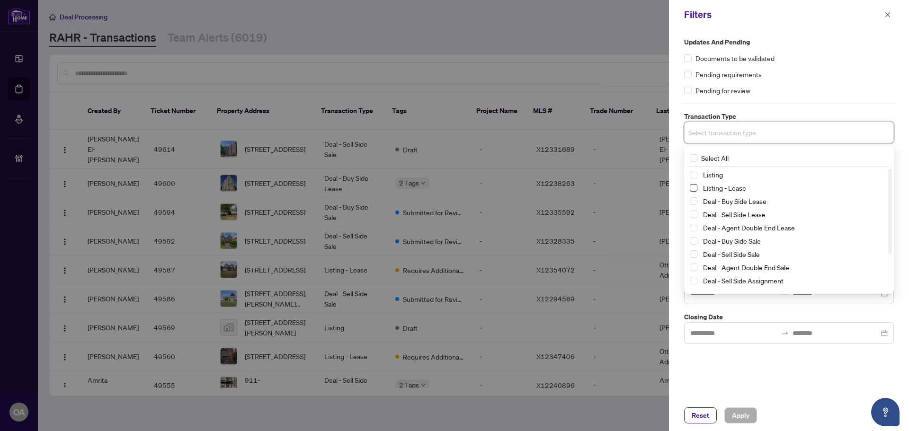
drag, startPoint x: 692, startPoint y: 177, endPoint x: 693, endPoint y: 186, distance: 9.1
click at [692, 177] on span "Select Listing" at bounding box center [694, 175] width 8 height 8
click at [693, 190] on span "Select Listing - Lease" at bounding box center [694, 190] width 8 height 8
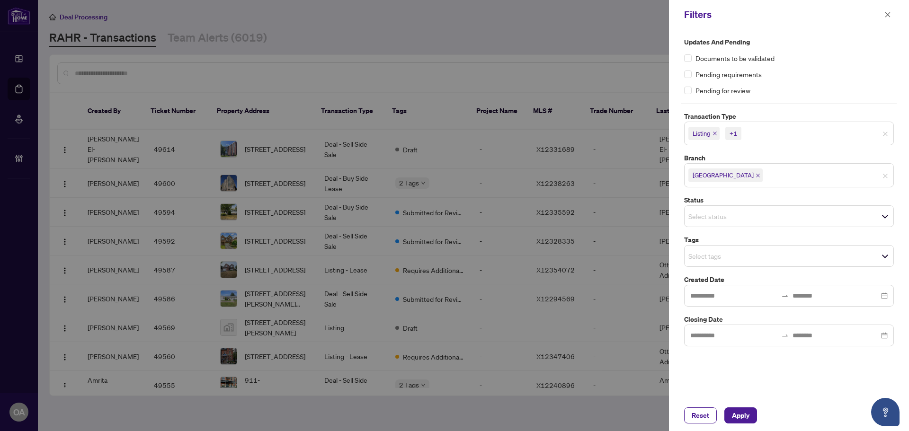
click at [841, 46] on label "Updates and Pending" at bounding box center [789, 42] width 210 height 10
click at [732, 220] on input "search" at bounding box center [722, 216] width 66 height 11
click at [821, 85] on div "Pending for review" at bounding box center [789, 90] width 210 height 10
click at [734, 259] on input "search" at bounding box center [722, 256] width 66 height 11
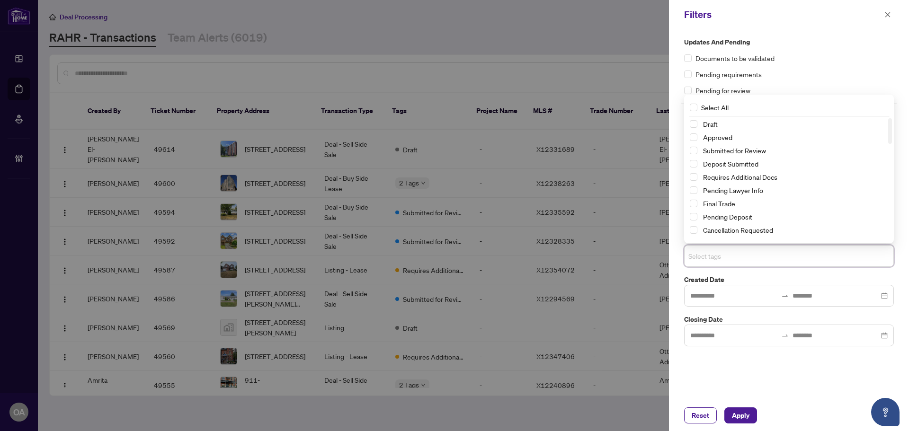
click at [699, 154] on div "Submitted for Review" at bounding box center [789, 150] width 198 height 11
click at [699, 150] on div "Submitted for Review" at bounding box center [789, 150] width 198 height 11
click at [693, 150] on span "Select Submitted for Review" at bounding box center [694, 151] width 8 height 8
click at [744, 415] on span "Apply" at bounding box center [741, 415] width 18 height 15
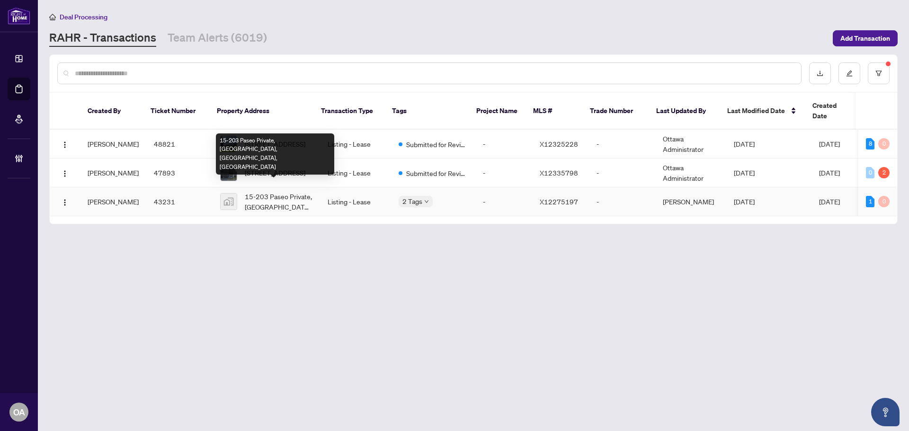
click at [300, 191] on span "15-203 Paseo Private, Ottawa, ON, Canada" at bounding box center [279, 201] width 68 height 21
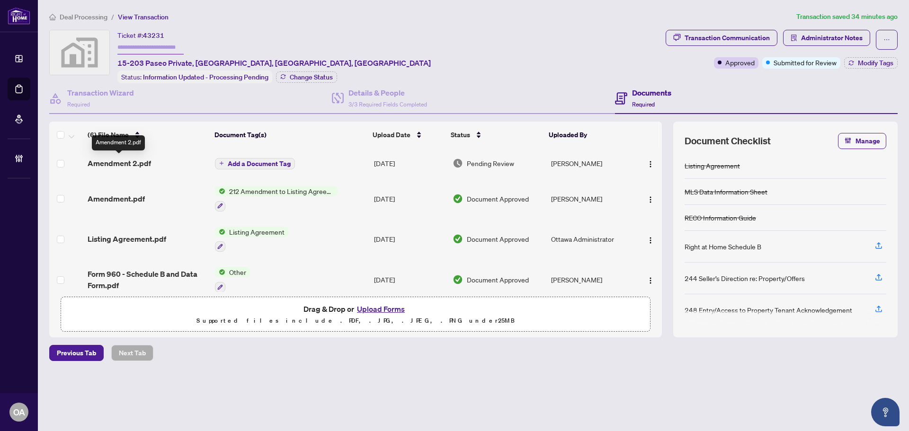
click at [125, 162] on span "Amendment 2.pdf" at bounding box center [119, 163] width 63 height 11
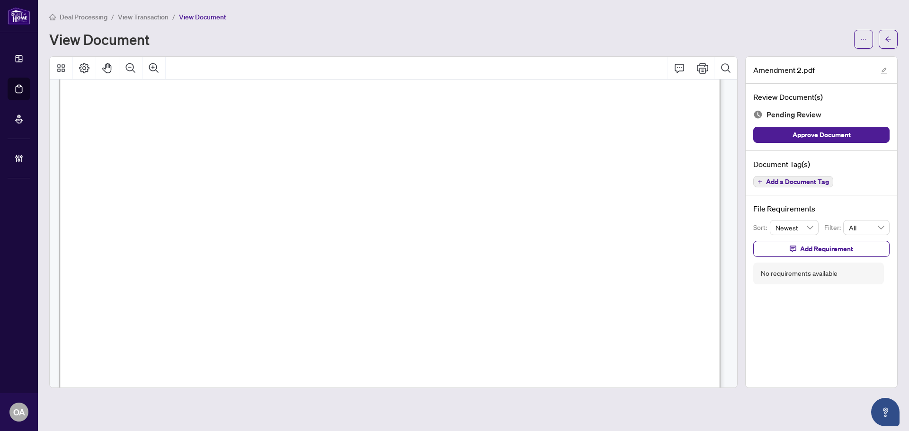
scroll to position [95, 0]
click at [788, 182] on span "Add a Document Tag" at bounding box center [797, 182] width 63 height 7
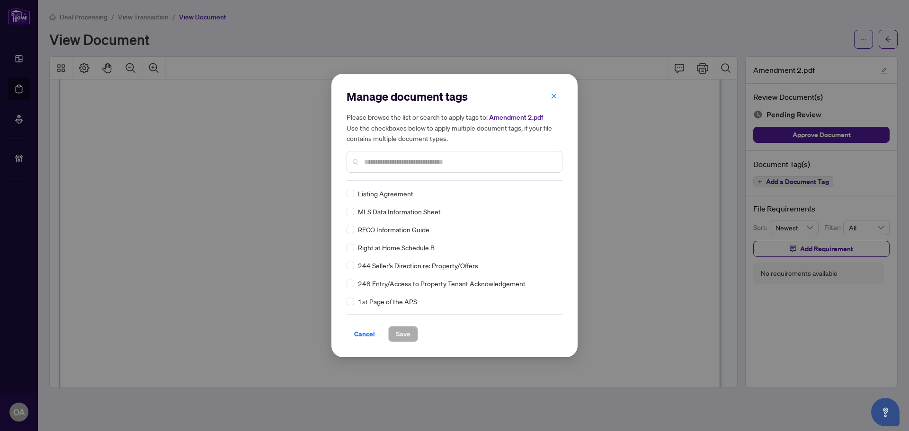
click at [379, 162] on input "text" at bounding box center [459, 162] width 190 height 10
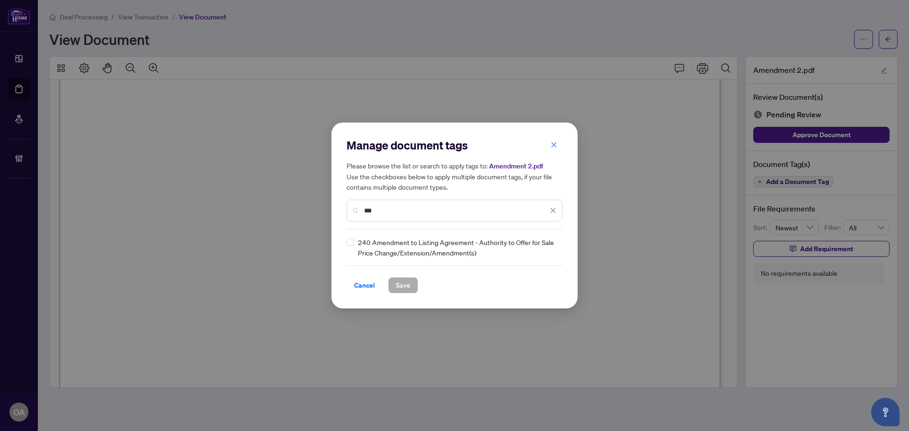
type input "***"
drag, startPoint x: 560, startPoint y: 242, endPoint x: 555, endPoint y: 246, distance: 6.1
click at [558, 243] on div "240 Amendment to Listing Agreement - Authority to Offer for Sale Price Change/E…" at bounding box center [455, 247] width 216 height 21
click at [555, 246] on icon at bounding box center [554, 248] width 6 height 4
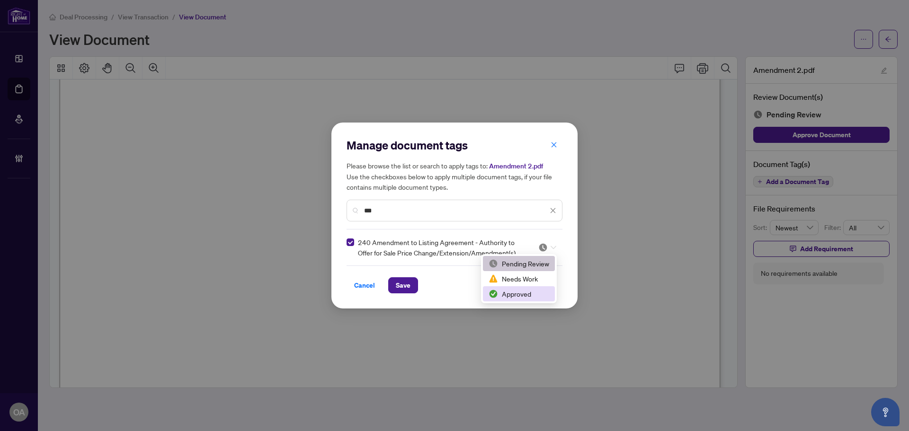
click at [533, 292] on div "Approved" at bounding box center [519, 294] width 61 height 10
click at [403, 287] on span "Save" at bounding box center [403, 285] width 15 height 15
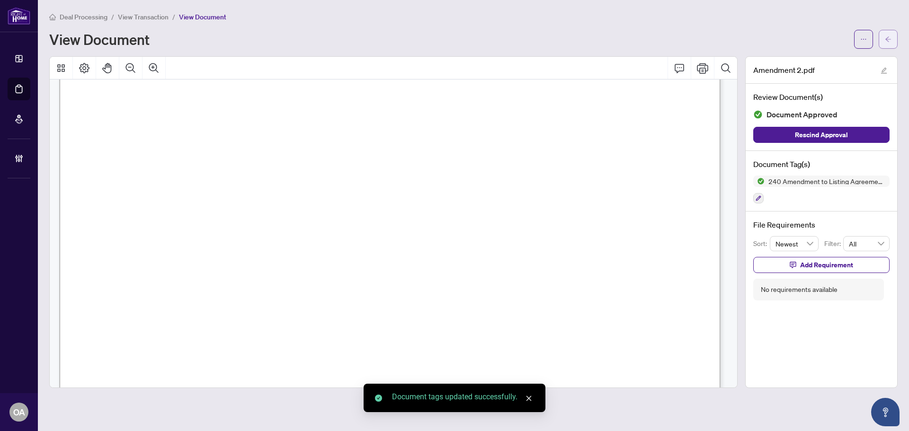
click at [889, 38] on icon "arrow-left" at bounding box center [888, 39] width 7 height 7
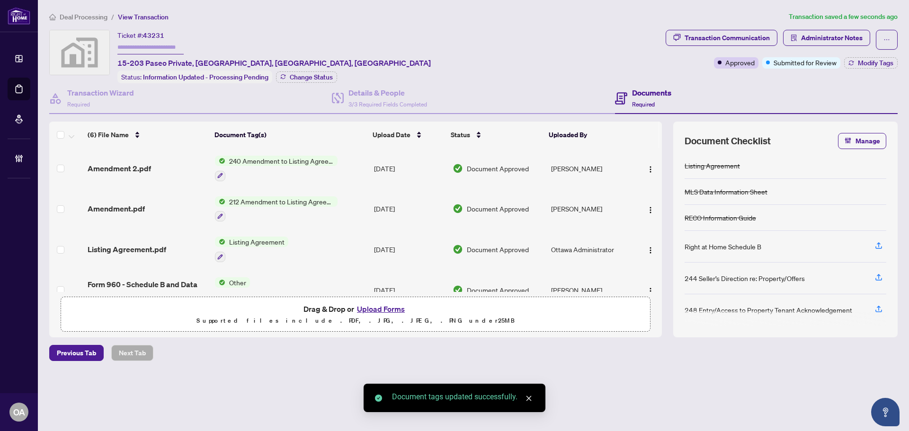
click at [878, 55] on div "Transaction Communication Administrator Notes Approved Submitted for Review Mod…" at bounding box center [782, 49] width 232 height 39
click at [878, 58] on button "Modify Tags" at bounding box center [872, 62] width 54 height 11
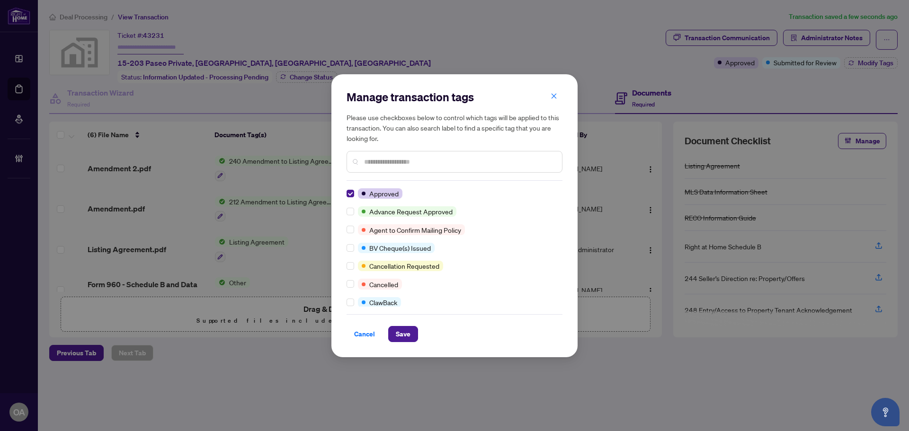
click at [404, 348] on div "Manage transaction tags Please use checkboxes below to control which tags will …" at bounding box center [455, 215] width 246 height 283
click at [408, 338] on span "Save" at bounding box center [403, 334] width 15 height 15
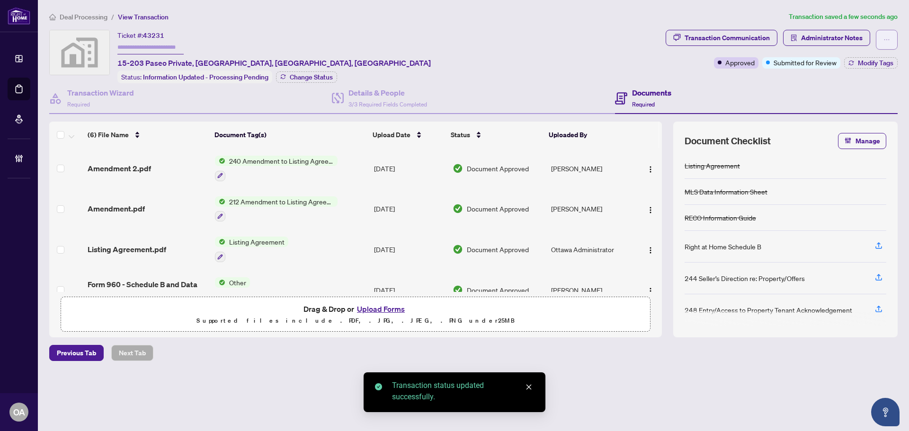
click at [890, 37] on icon "ellipsis" at bounding box center [887, 39] width 7 height 7
click at [831, 109] on span "Submit for Completion" at bounding box center [854, 106] width 72 height 10
type textarea "**********"
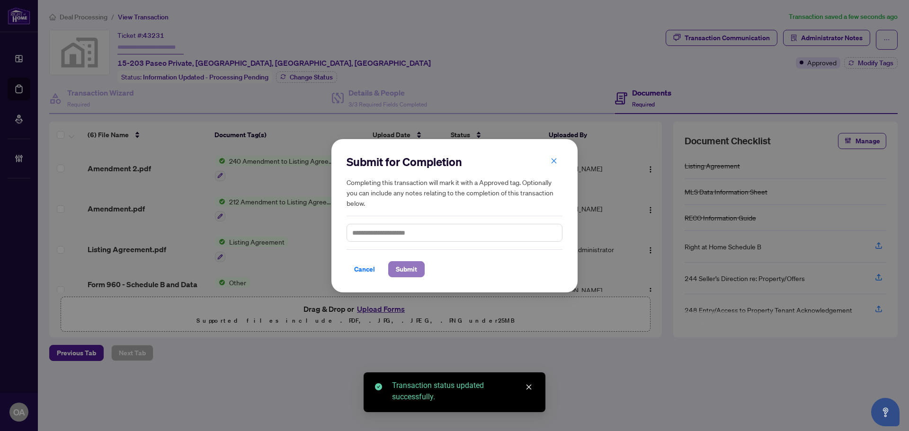
click at [412, 265] on span "Submit" at bounding box center [406, 269] width 21 height 15
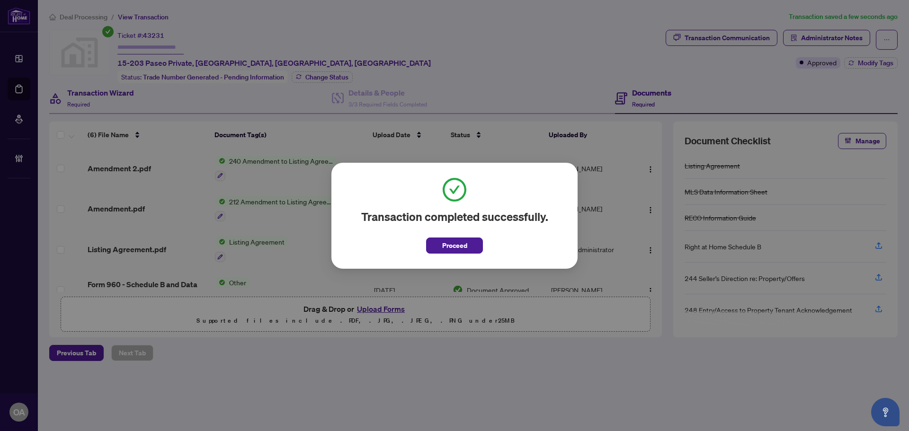
click at [25, 90] on div "Transaction completed successfully. Proceed Cancel OK" at bounding box center [454, 215] width 909 height 431
click at [449, 247] on span "Proceed" at bounding box center [454, 245] width 25 height 15
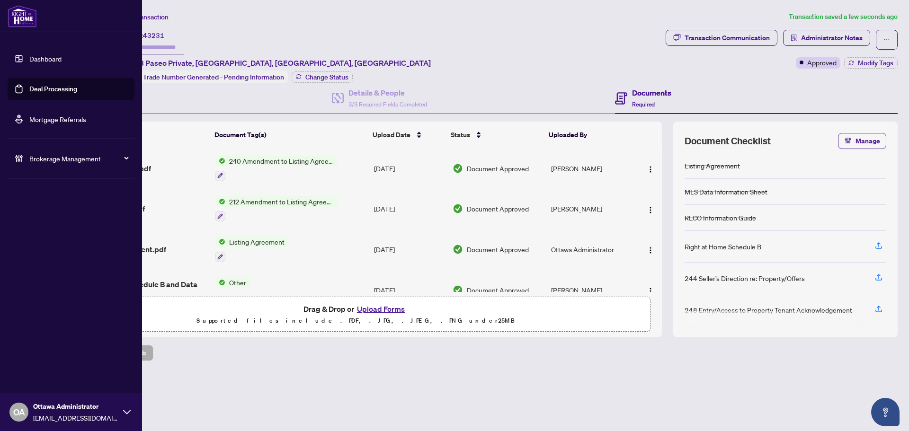
click at [29, 85] on link "Deal Processing" at bounding box center [53, 89] width 48 height 9
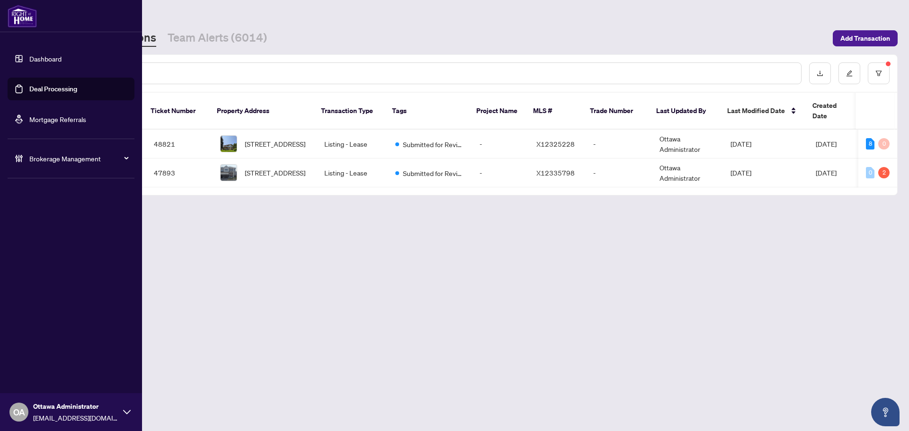
drag, startPoint x: 64, startPoint y: 88, endPoint x: 156, endPoint y: 78, distance: 92.4
click at [64, 88] on link "Deal Processing" at bounding box center [53, 89] width 48 height 9
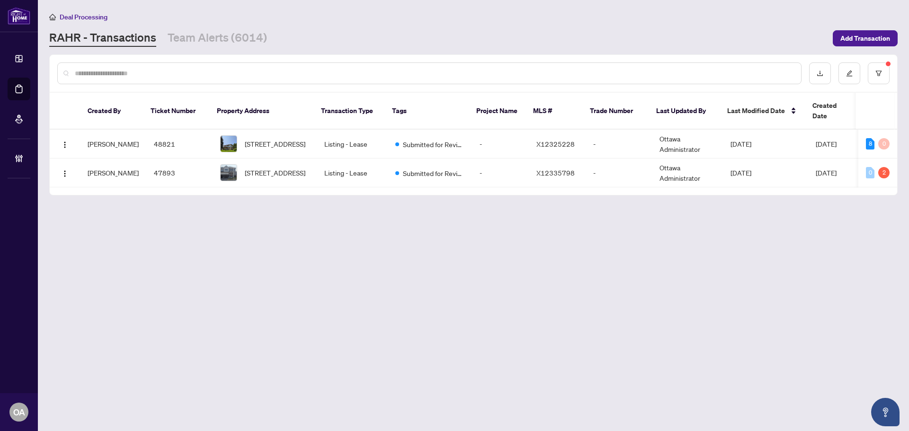
click at [179, 77] on input "text" at bounding box center [434, 73] width 719 height 10
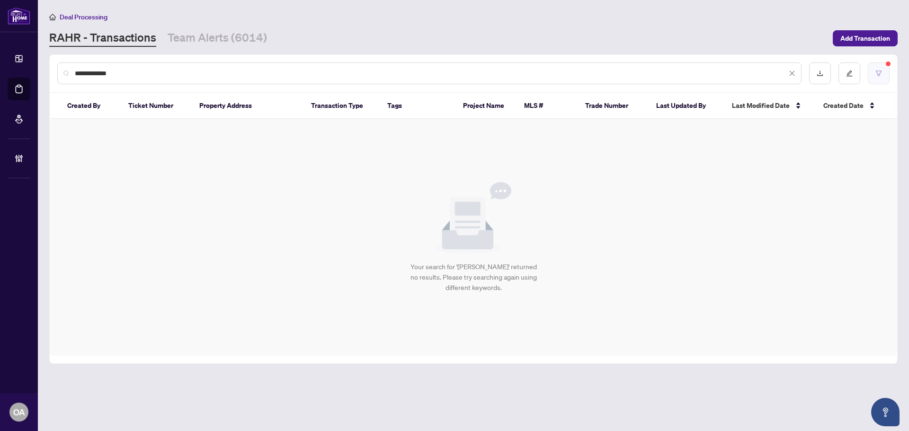
type input "**********"
click at [887, 77] on button "button" at bounding box center [879, 74] width 22 height 22
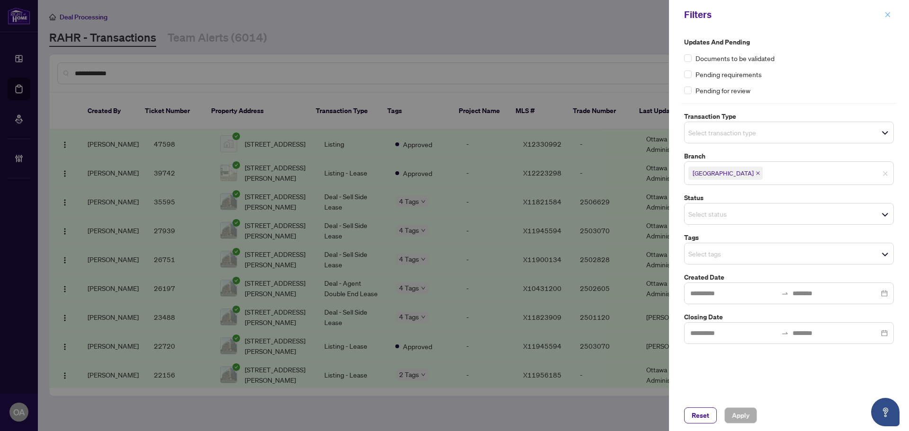
click at [885, 18] on icon "close" at bounding box center [888, 14] width 7 height 7
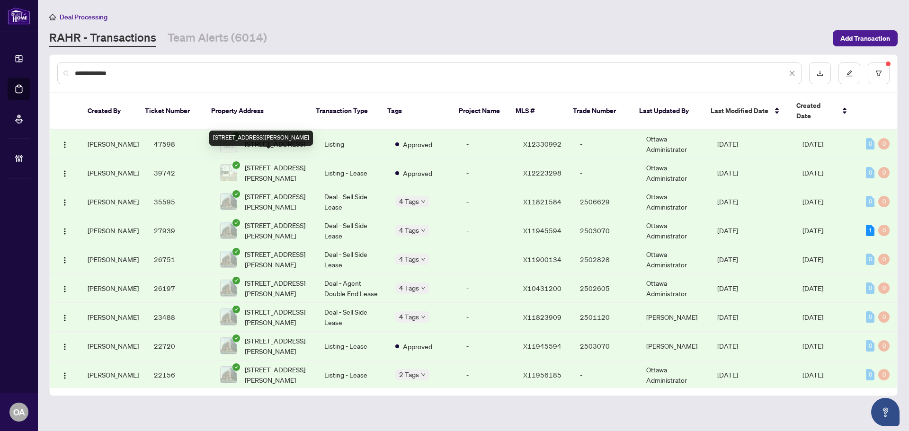
click at [274, 170] on span "1525 Michael St, Ottawa, Ontario K1B 3T3, Canada" at bounding box center [277, 172] width 64 height 21
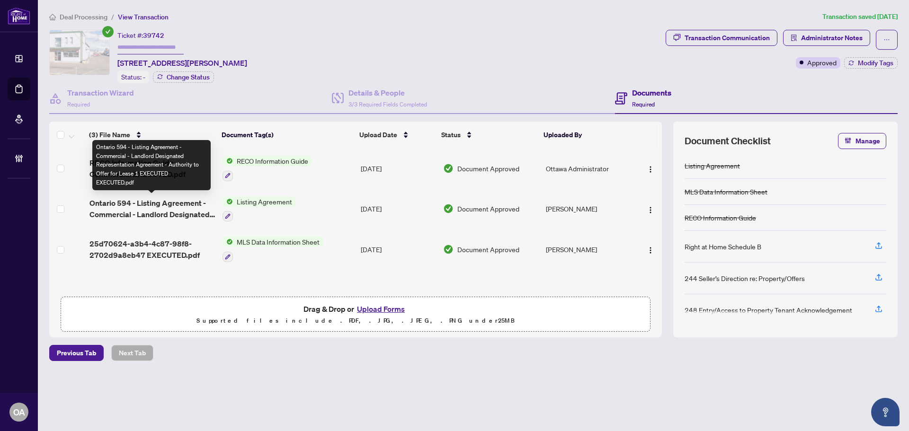
click at [164, 202] on span "Ontario 594 - Listing Agreement - Commercial - Landlord Designated Representati…" at bounding box center [153, 209] width 126 height 23
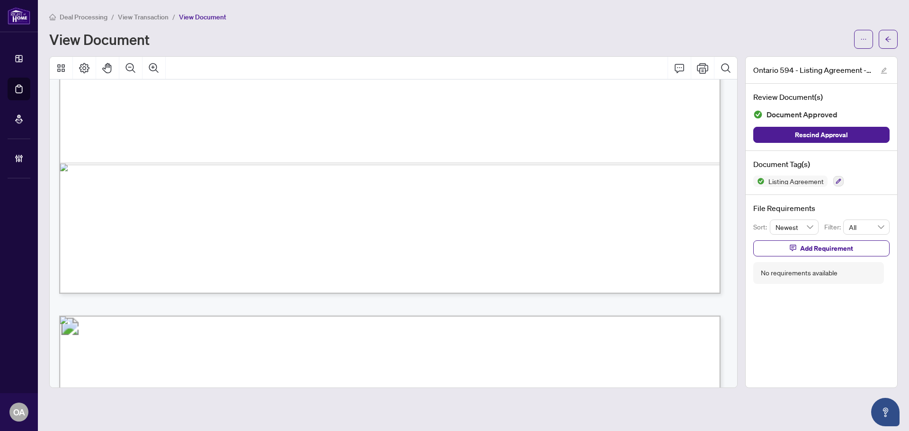
scroll to position [521, 0]
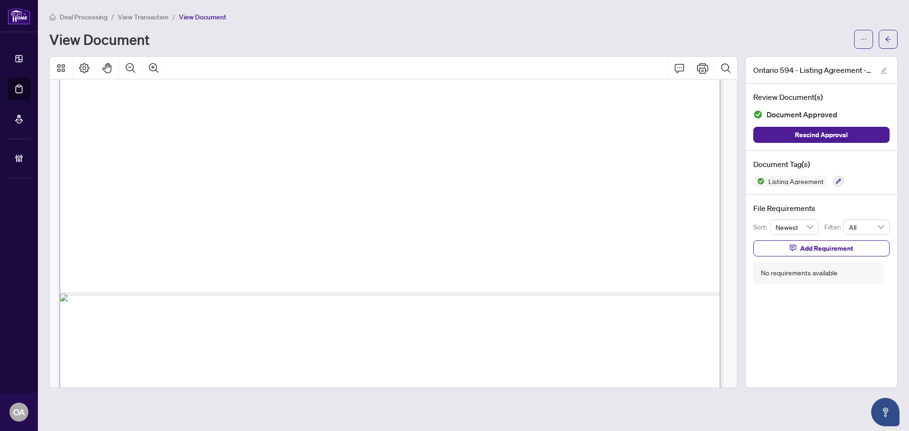
drag, startPoint x: 341, startPoint y: 190, endPoint x: 440, endPoint y: 192, distance: 100.0
click at [440, 192] on span "4 % of total Lease Value" at bounding box center [399, 193] width 139 height 10
click at [867, 36] on icon "ellipsis" at bounding box center [864, 39] width 7 height 7
click at [807, 62] on span "Download" at bounding box center [830, 59] width 72 height 10
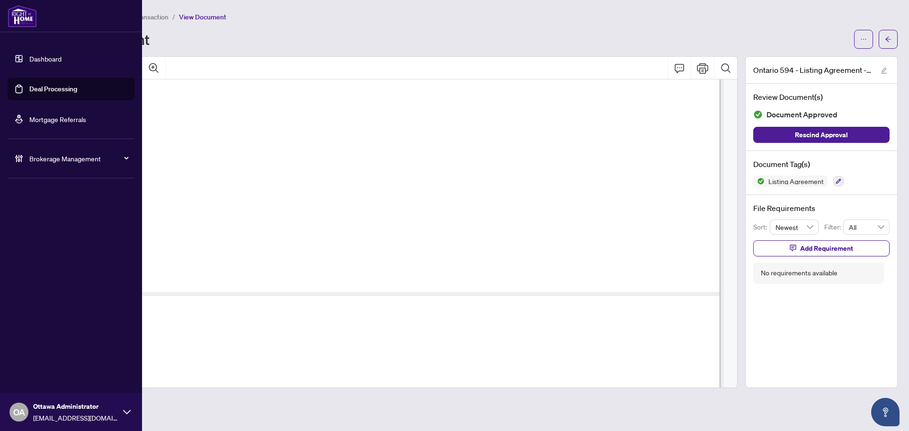
click at [29, 91] on link "Deal Processing" at bounding box center [53, 89] width 48 height 9
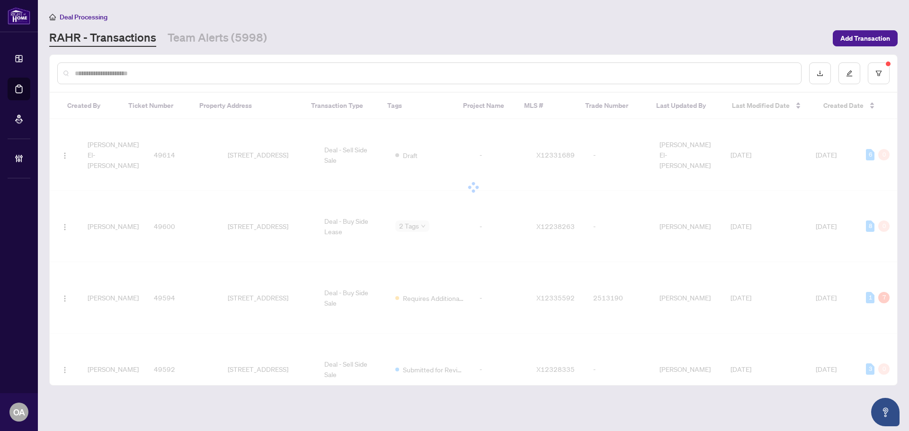
click at [155, 72] on input "text" at bounding box center [434, 73] width 719 height 10
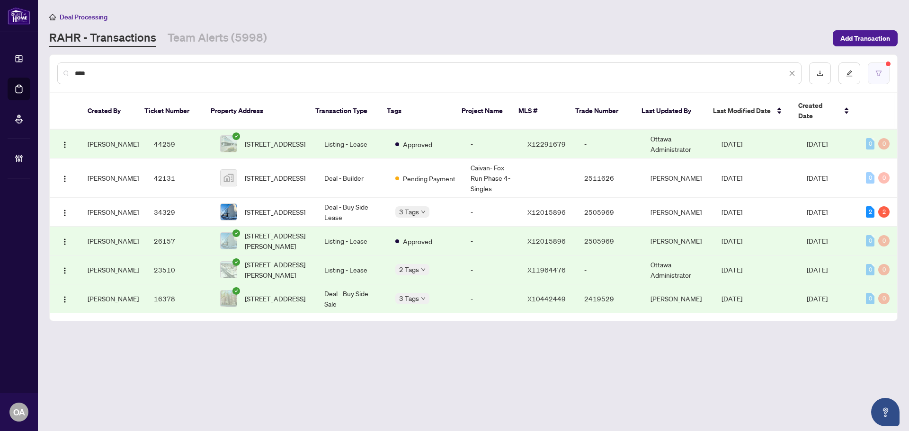
type input "****"
click at [878, 79] on button "button" at bounding box center [879, 74] width 22 height 22
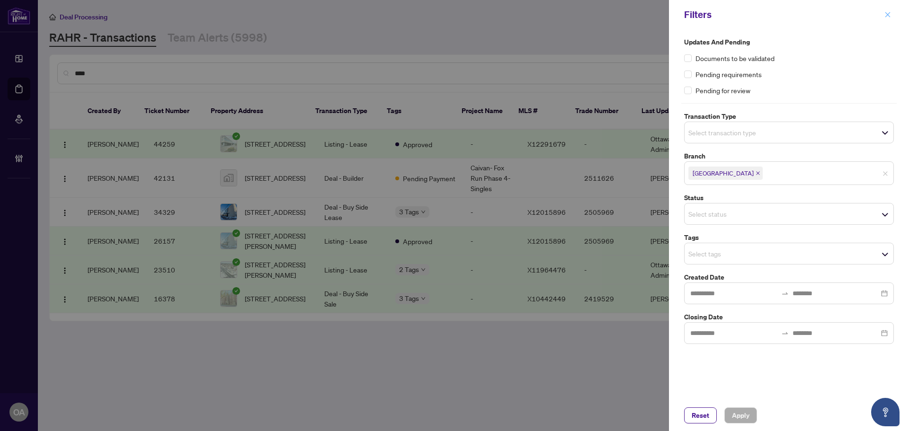
click at [887, 17] on icon "close" at bounding box center [888, 14] width 5 height 5
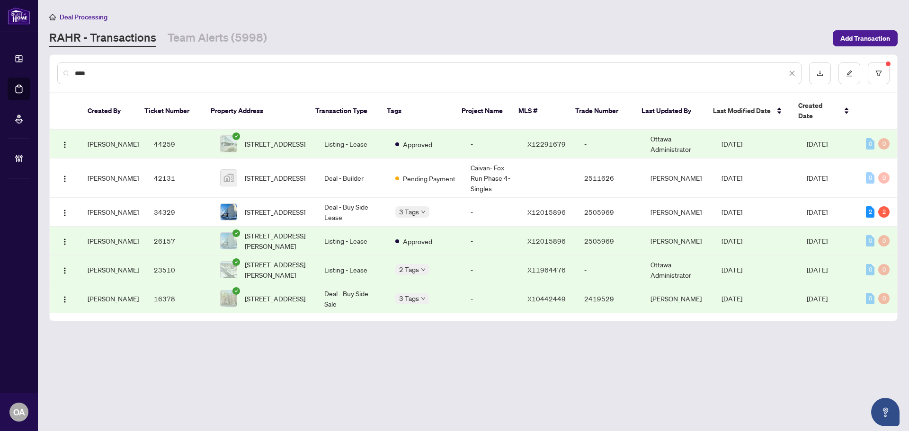
click at [868, 63] on button "button" at bounding box center [879, 74] width 22 height 22
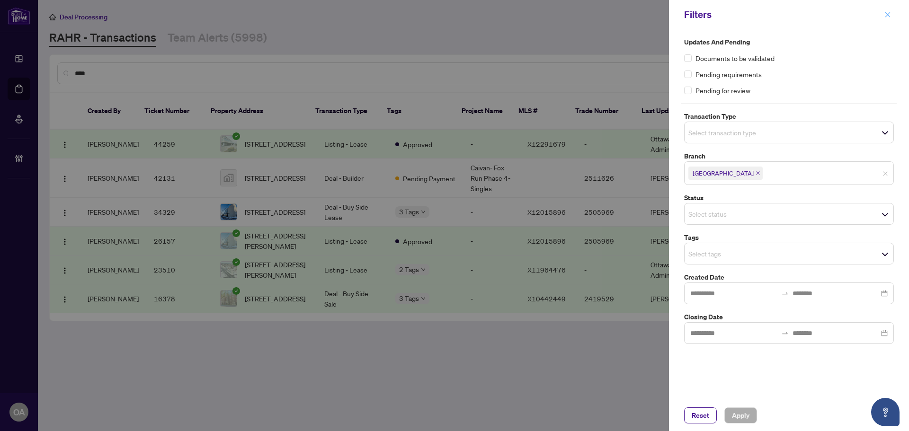
click at [888, 22] on span "button" at bounding box center [888, 14] width 7 height 15
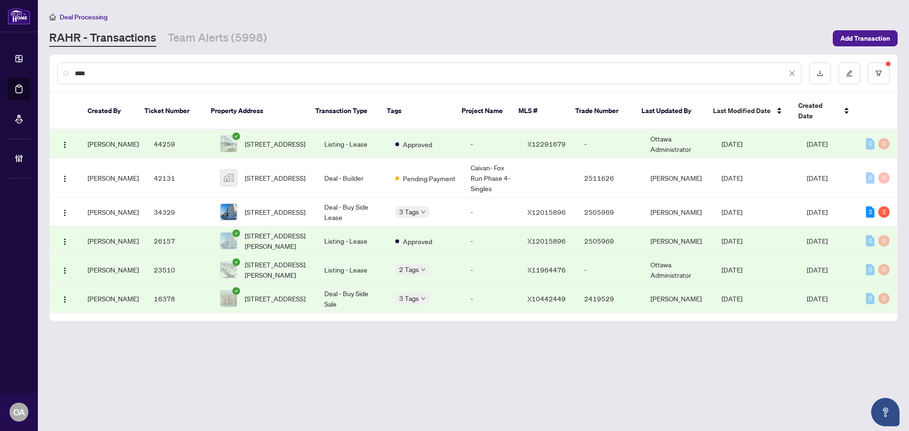
click at [254, 73] on input "****" at bounding box center [431, 73] width 712 height 10
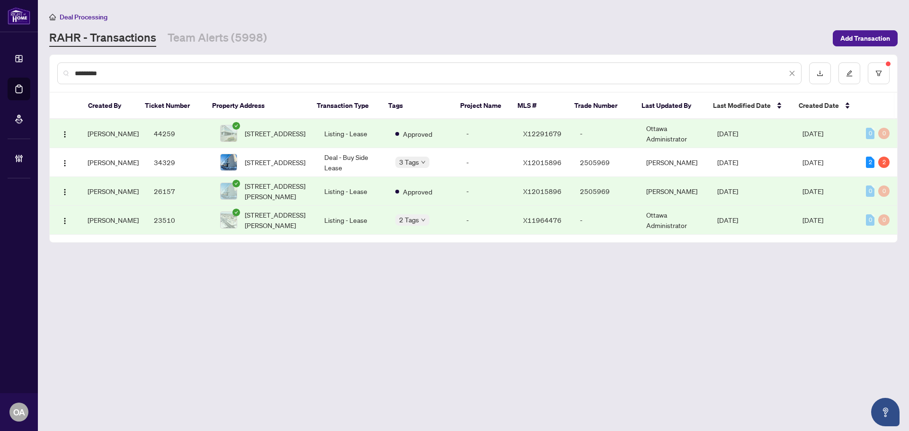
type input "*********"
click at [259, 159] on span "301 & 401-1637 Bank St, Ottawa, Ontario K1V 7Y9, Canada" at bounding box center [275, 162] width 61 height 10
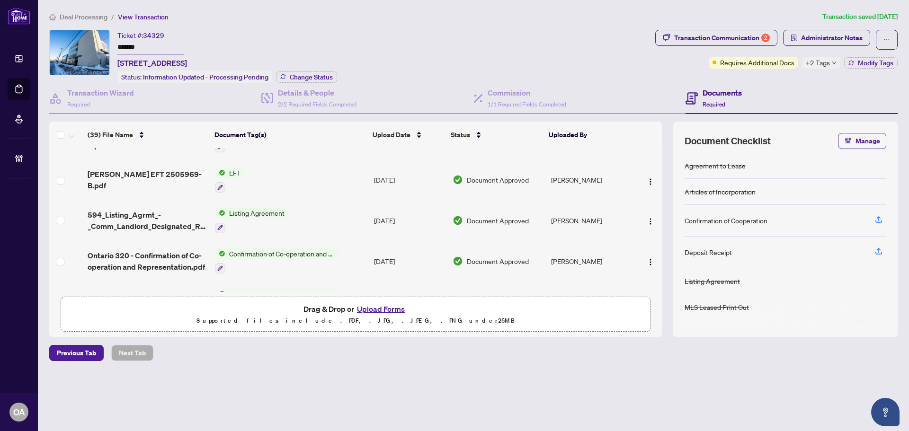
scroll to position [237, 0]
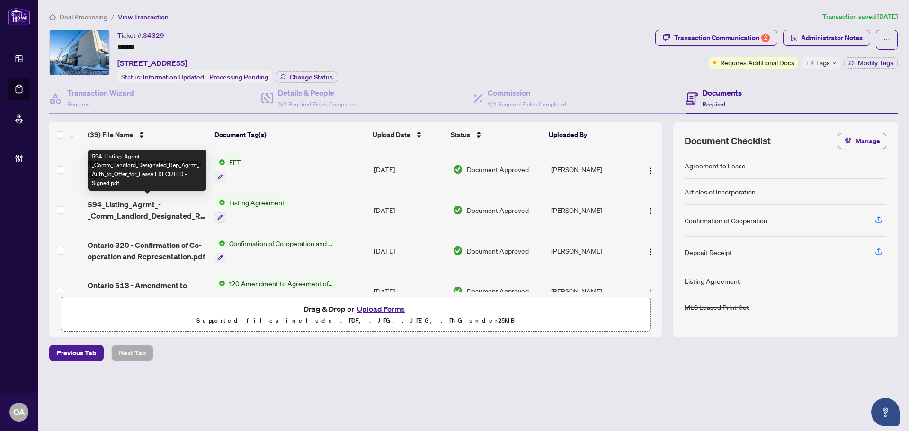
click at [162, 203] on span "594_Listing_Agrmt_-_Comm_Landlord_Designated_Rep_Agrmt_Auth_to_Offer_for_Lease …" at bounding box center [148, 210] width 120 height 23
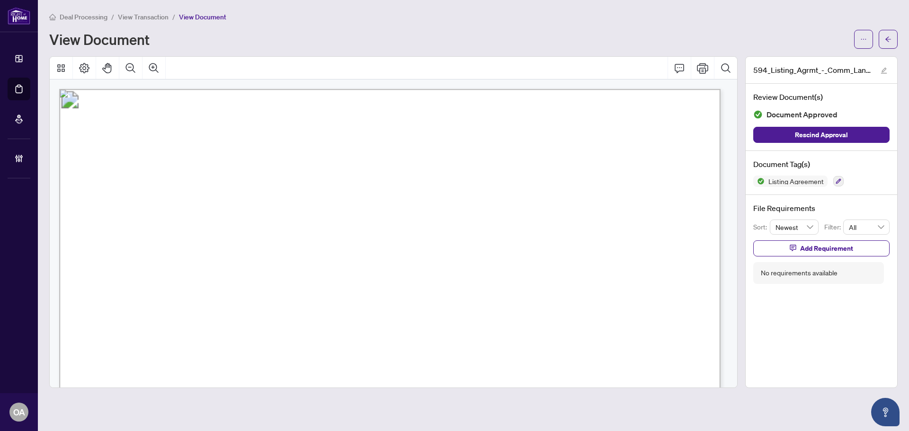
scroll to position [47, 0]
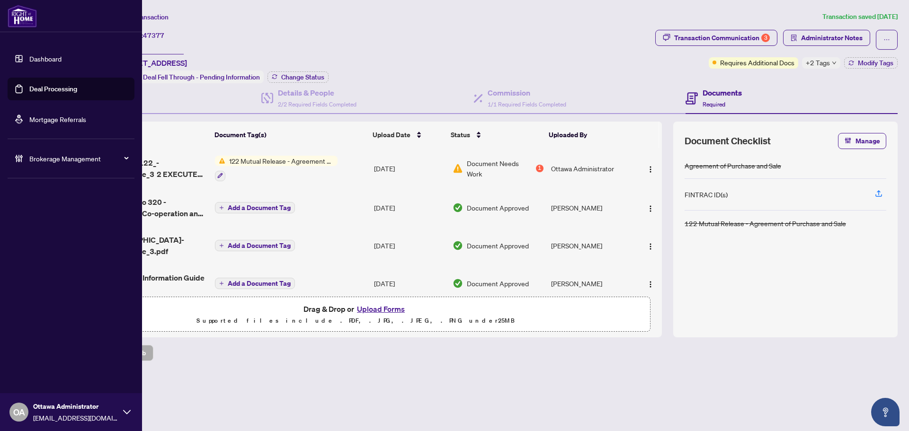
click at [29, 85] on link "Deal Processing" at bounding box center [53, 89] width 48 height 9
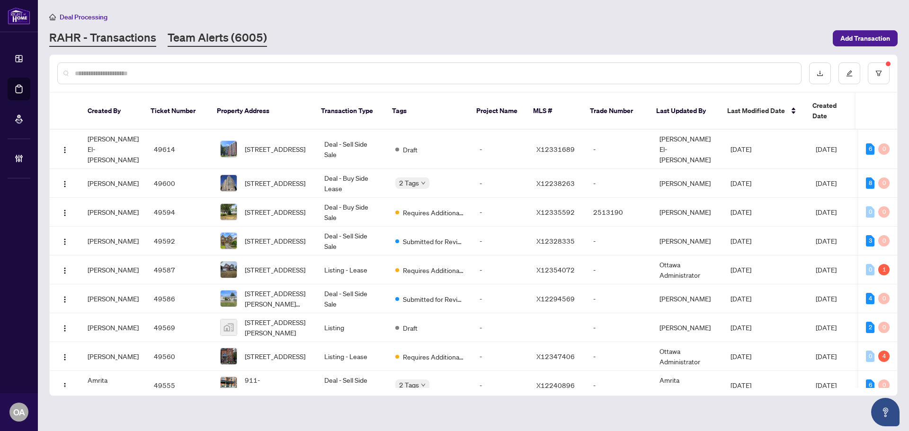
click at [225, 40] on link "Team Alerts (6005)" at bounding box center [217, 38] width 99 height 17
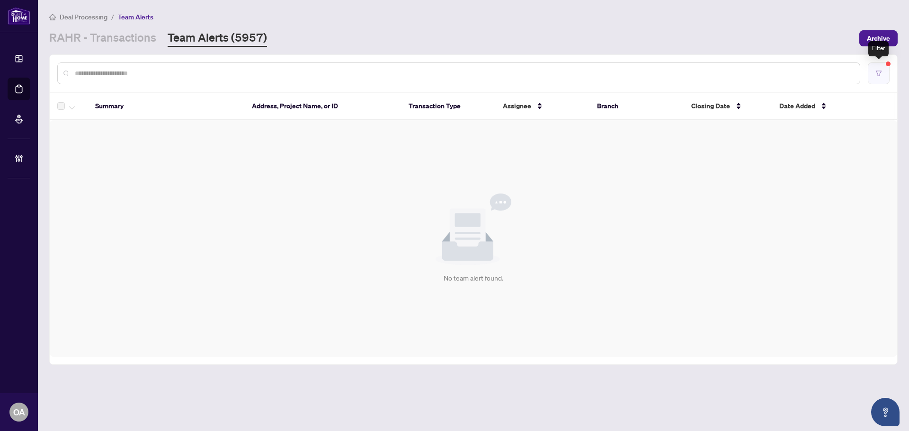
click at [882, 74] on button "button" at bounding box center [879, 74] width 22 height 22
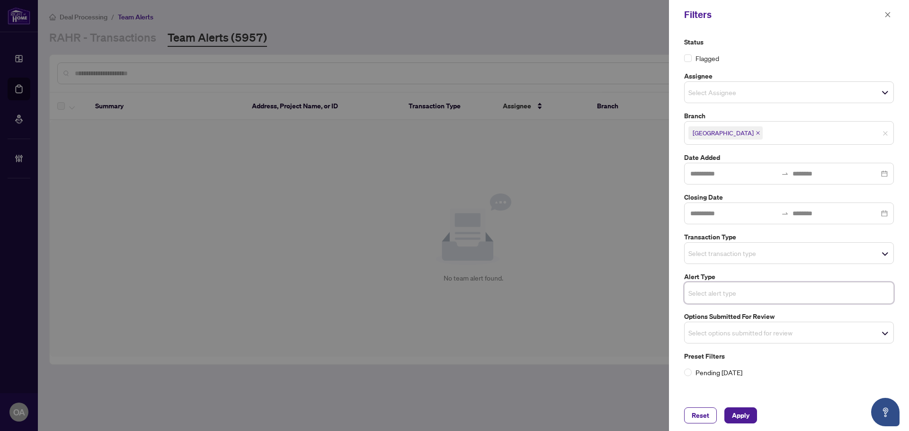
click at [740, 292] on input "search" at bounding box center [722, 293] width 66 height 11
click at [796, 54] on div "Flagged" at bounding box center [789, 58] width 210 height 10
click at [728, 255] on input "search" at bounding box center [722, 253] width 66 height 11
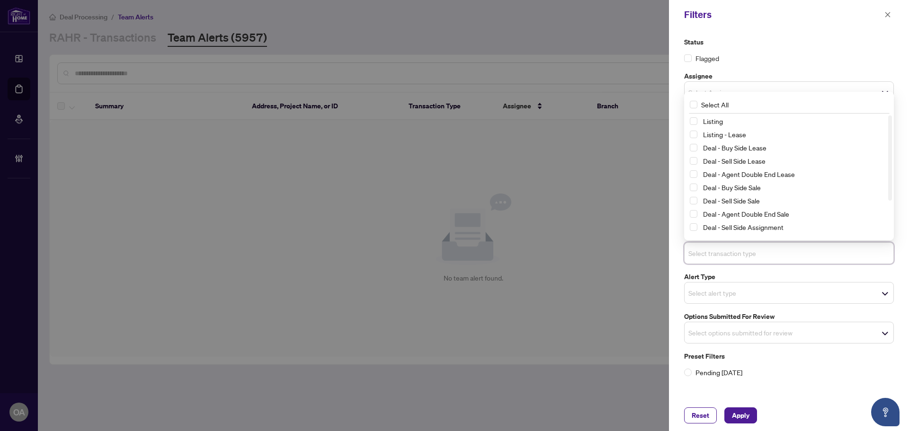
click at [694, 131] on div "Listing - Lease" at bounding box center [789, 134] width 198 height 11
click at [693, 125] on span "Select Listing" at bounding box center [694, 121] width 8 height 8
click at [694, 135] on span "Select Listing - Lease" at bounding box center [694, 135] width 8 height 8
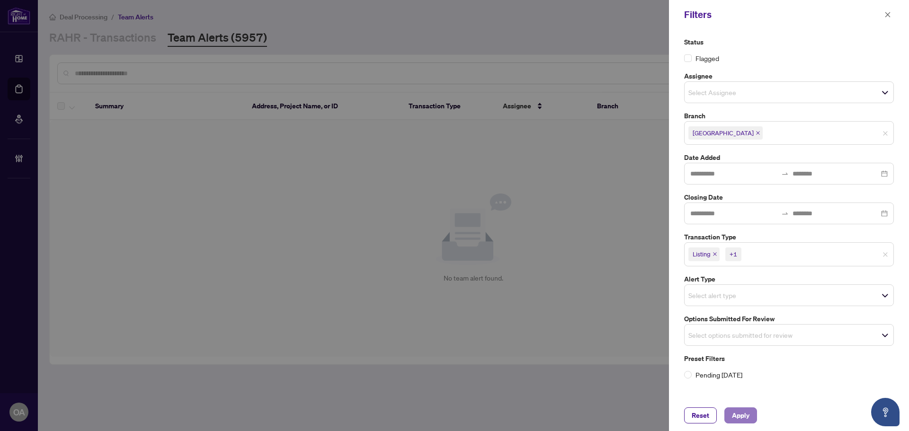
click at [729, 420] on button "Apply" at bounding box center [741, 416] width 33 height 16
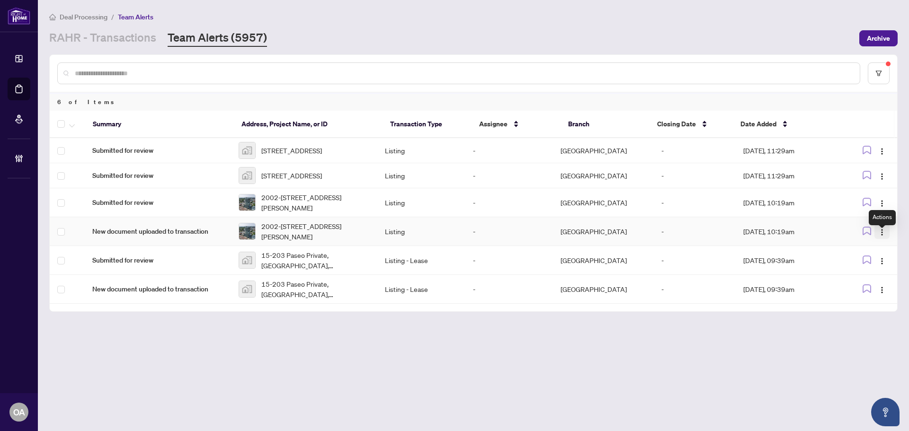
click at [879, 236] on img "button" at bounding box center [883, 233] width 8 height 8
click at [873, 288] on span "Complete Item" at bounding box center [860, 288] width 44 height 10
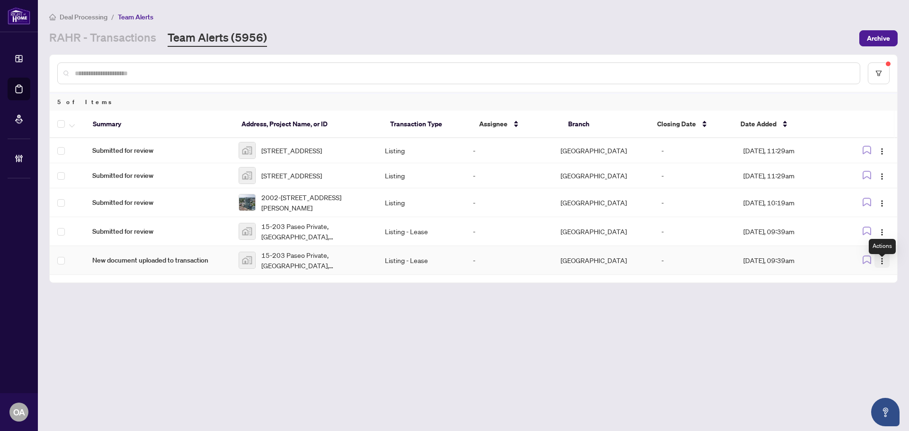
click at [883, 262] on button "button" at bounding box center [882, 260] width 15 height 15
click at [877, 318] on span "Complete Item" at bounding box center [860, 317] width 44 height 10
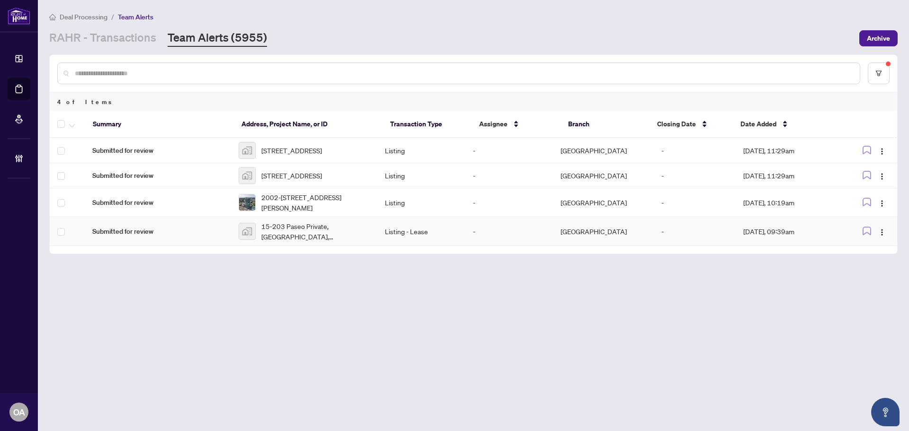
click at [294, 242] on span "15-203 Paseo Private, [GEOGRAPHIC_DATA], [GEOGRAPHIC_DATA], [GEOGRAPHIC_DATA]" at bounding box center [315, 231] width 108 height 21
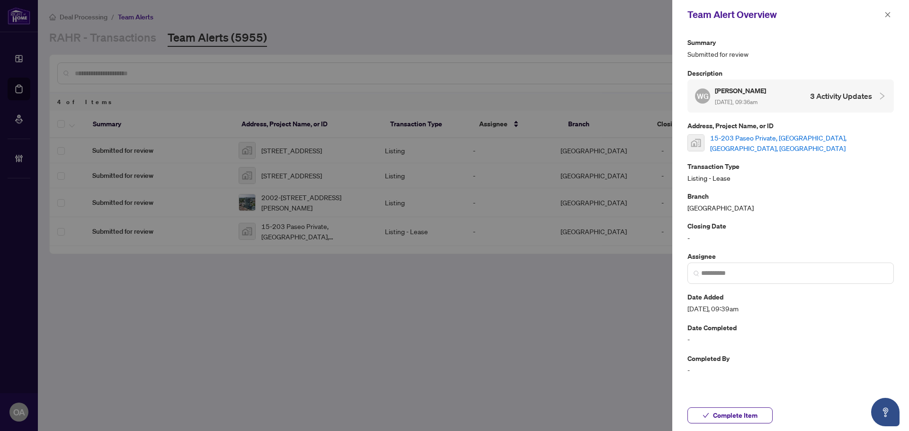
click at [751, 143] on link "15-203 Paseo Private, [GEOGRAPHIC_DATA], [GEOGRAPHIC_DATA], [GEOGRAPHIC_DATA]" at bounding box center [802, 143] width 184 height 21
click at [890, 12] on icon "close" at bounding box center [888, 14] width 7 height 7
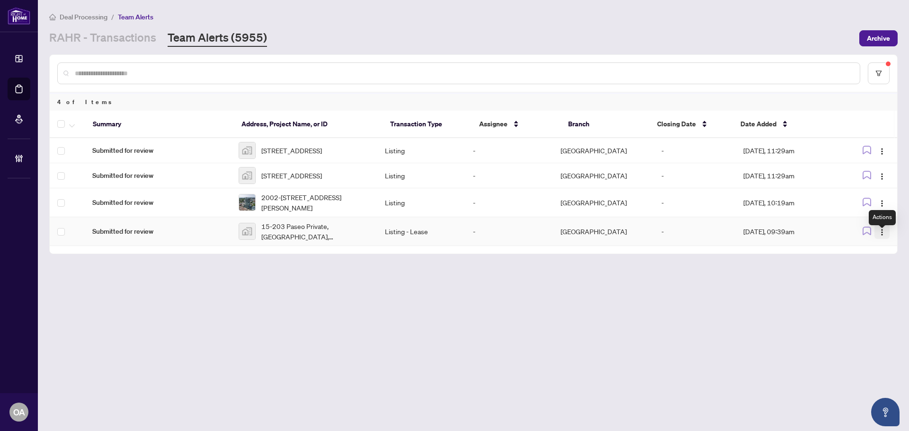
click at [884, 236] on img "button" at bounding box center [883, 233] width 8 height 8
click at [881, 285] on span "Complete Item" at bounding box center [860, 288] width 44 height 10
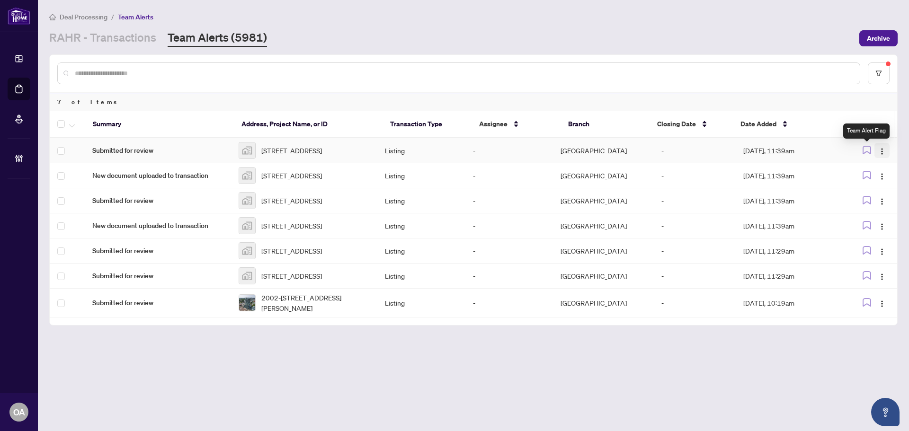
click at [881, 150] on img "button" at bounding box center [883, 152] width 8 height 8
click at [875, 205] on span "Complete Item" at bounding box center [860, 201] width 44 height 10
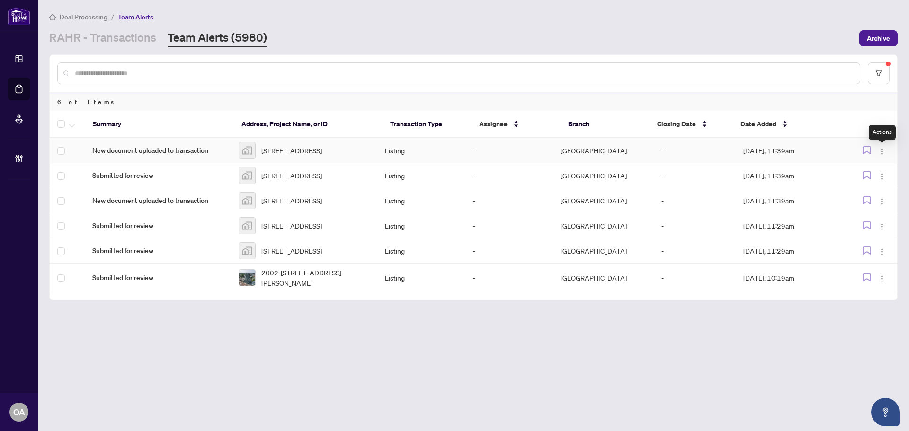
click at [881, 153] on img "button" at bounding box center [883, 152] width 8 height 8
click at [880, 204] on span "Complete Item" at bounding box center [860, 201] width 44 height 10
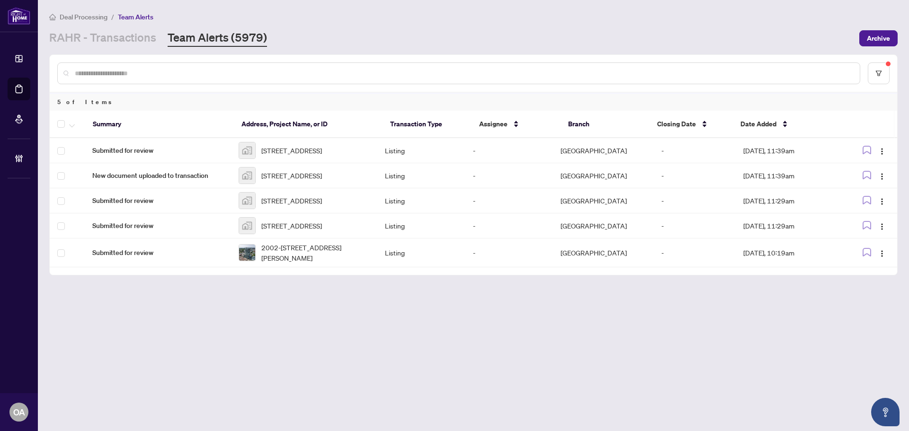
click at [881, 149] on img "button" at bounding box center [883, 152] width 8 height 8
click at [879, 205] on span "Complete Item" at bounding box center [860, 201] width 44 height 10
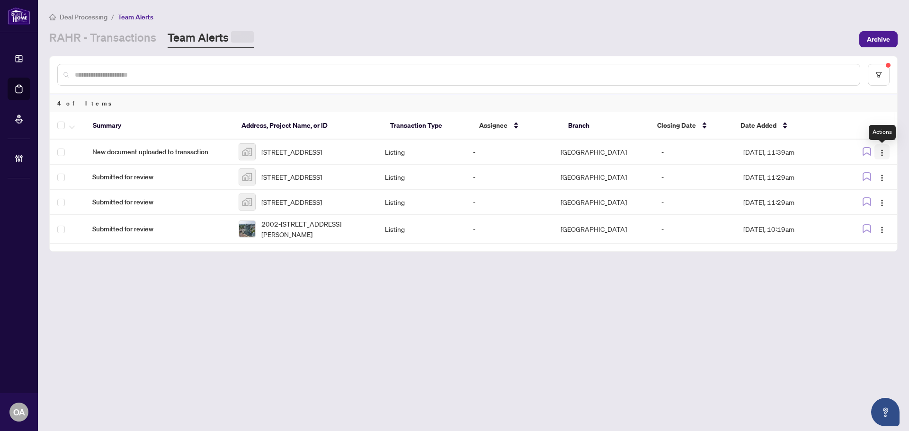
click at [881, 156] on img "button" at bounding box center [883, 153] width 8 height 8
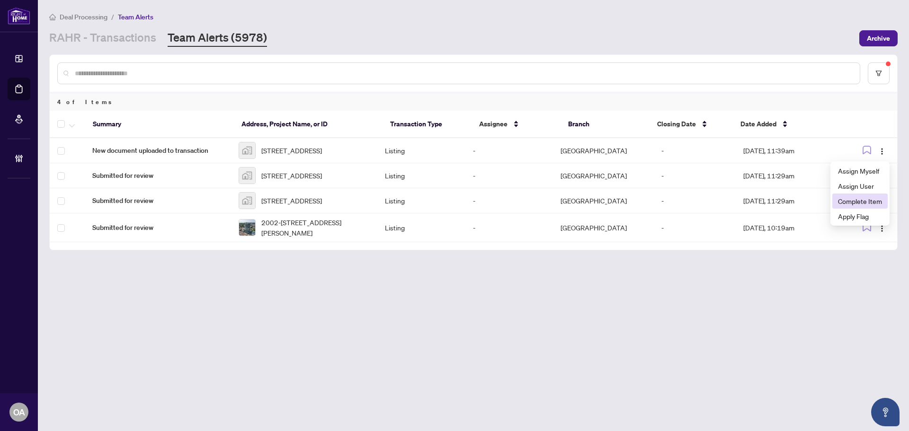
click at [872, 202] on span "Complete Item" at bounding box center [860, 201] width 44 height 10
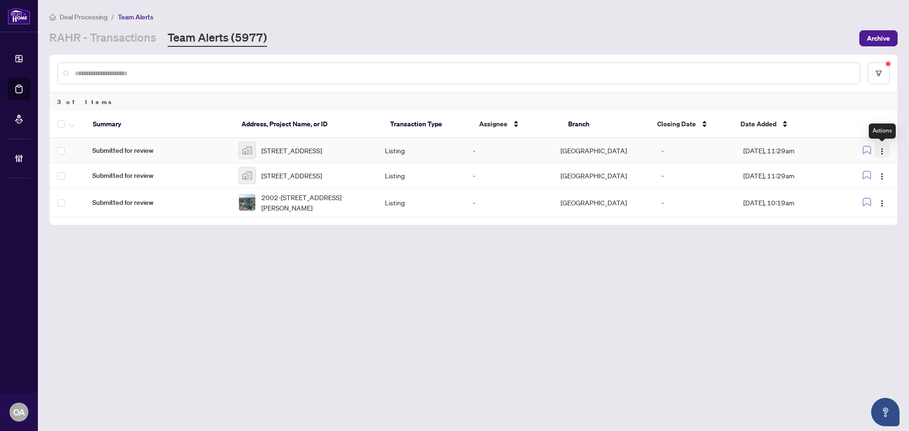
click at [884, 149] on span "button" at bounding box center [883, 150] width 8 height 10
click at [879, 200] on span "Complete Item" at bounding box center [860, 201] width 44 height 10
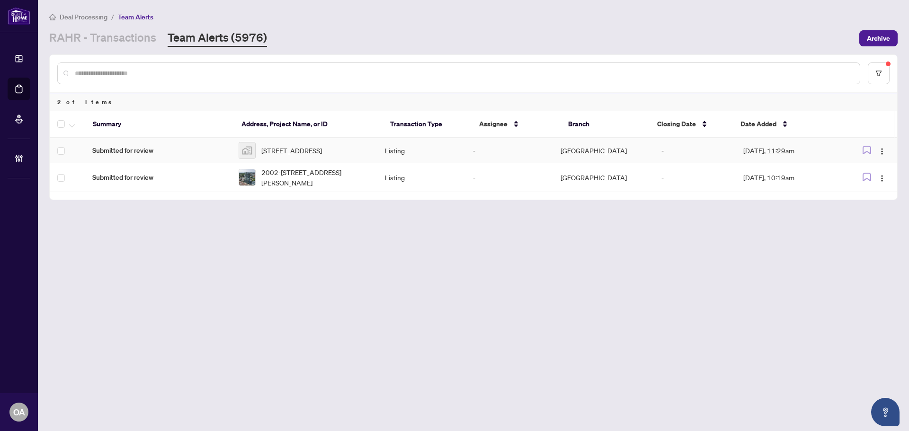
click at [321, 151] on span "[STREET_ADDRESS]" at bounding box center [291, 150] width 61 height 10
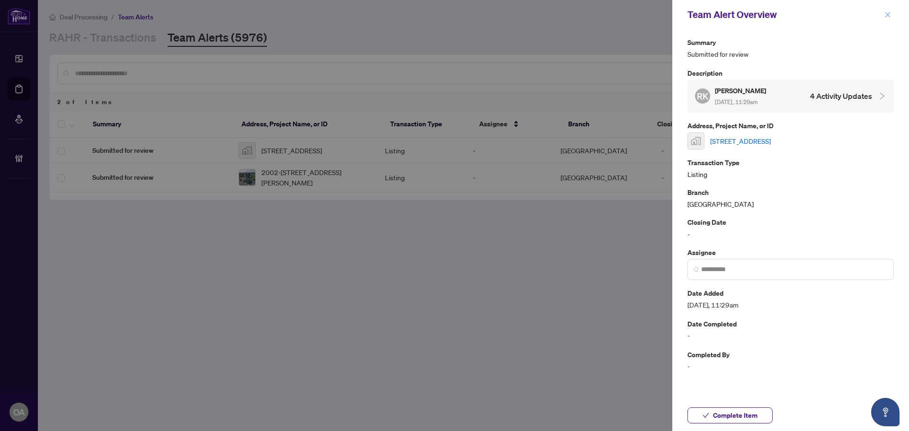
drag, startPoint x: 889, startPoint y: 10, endPoint x: 895, endPoint y: 109, distance: 99.2
click at [889, 12] on span "button" at bounding box center [888, 14] width 7 height 15
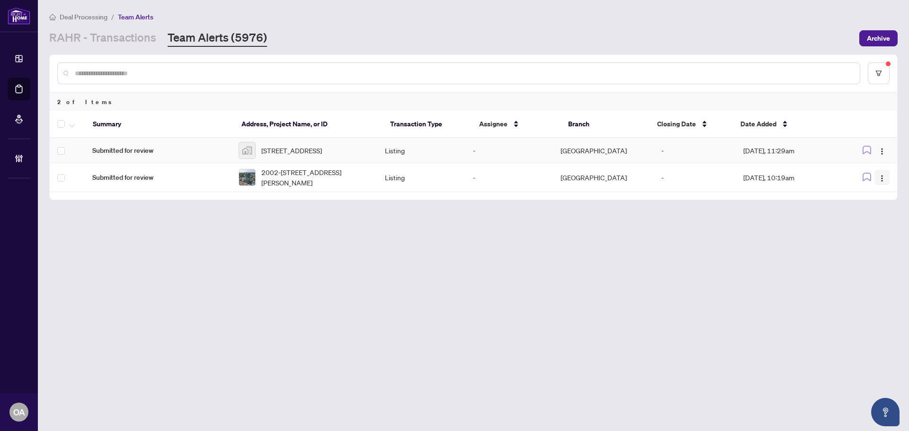
drag, startPoint x: 883, startPoint y: 148, endPoint x: 881, endPoint y: 176, distance: 28.0
click at [881, 155] on span "button" at bounding box center [883, 150] width 8 height 10
click at [876, 201] on span "Complete Item" at bounding box center [860, 201] width 44 height 10
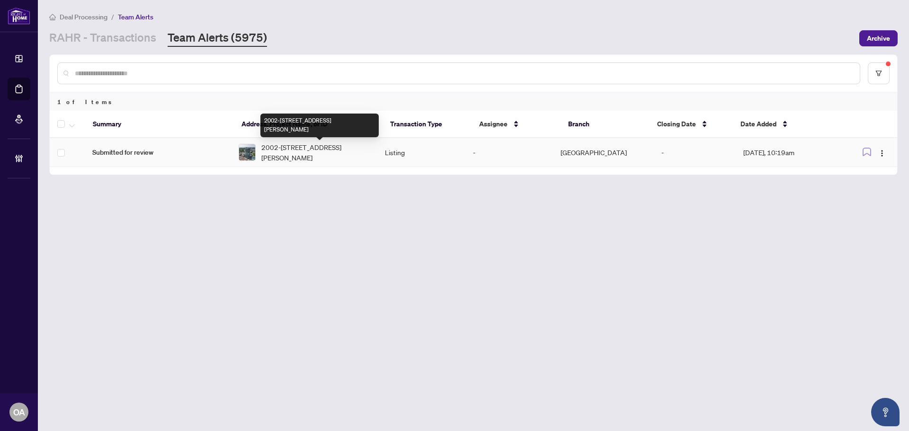
click at [308, 154] on span "2002-[STREET_ADDRESS][PERSON_NAME]" at bounding box center [315, 152] width 108 height 21
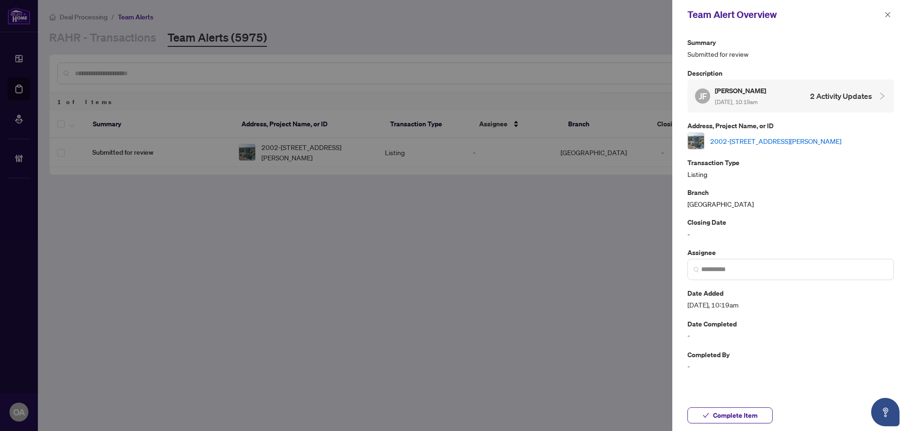
click at [746, 138] on link "2002-[STREET_ADDRESS][PERSON_NAME]" at bounding box center [775, 141] width 131 height 10
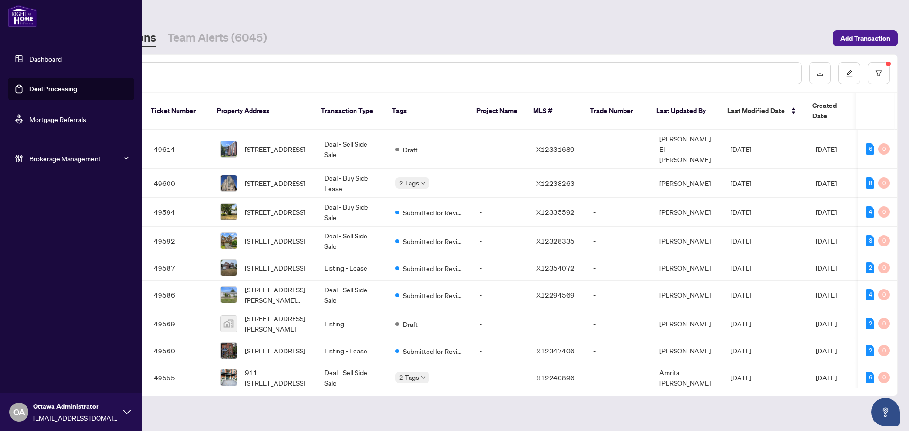
click at [29, 92] on link "Deal Processing" at bounding box center [53, 89] width 48 height 9
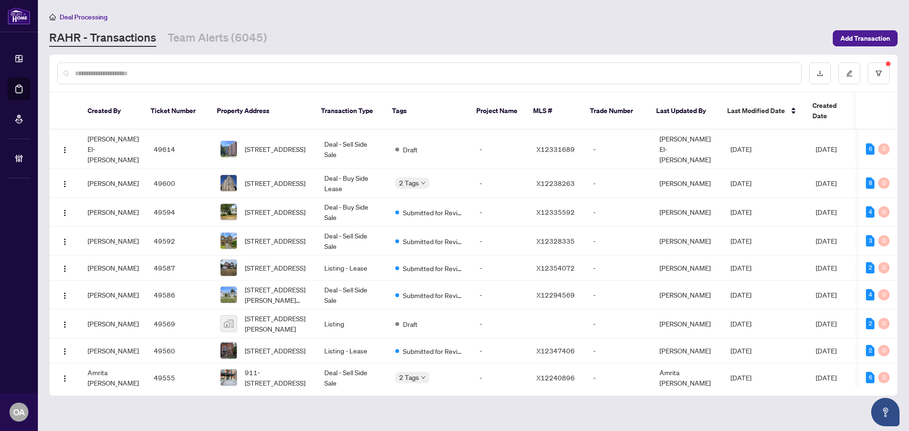
click at [202, 71] on input "text" at bounding box center [434, 73] width 719 height 10
paste input "*********"
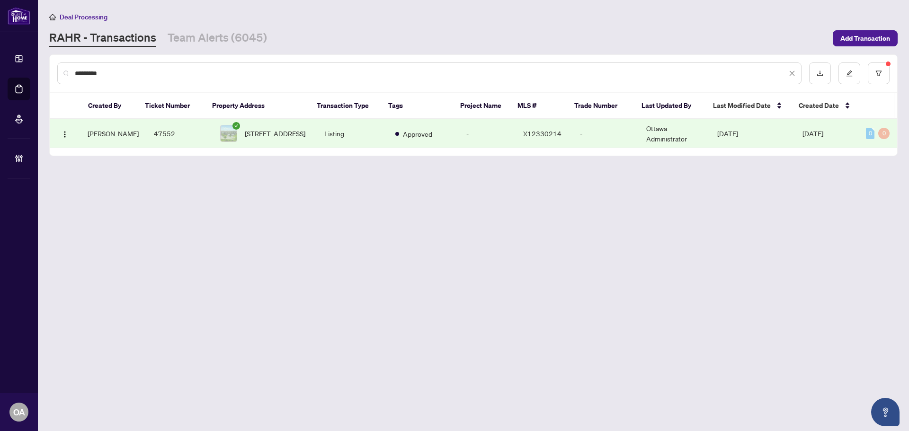
type input "*********"
click at [262, 137] on span "[STREET_ADDRESS]" at bounding box center [275, 133] width 61 height 10
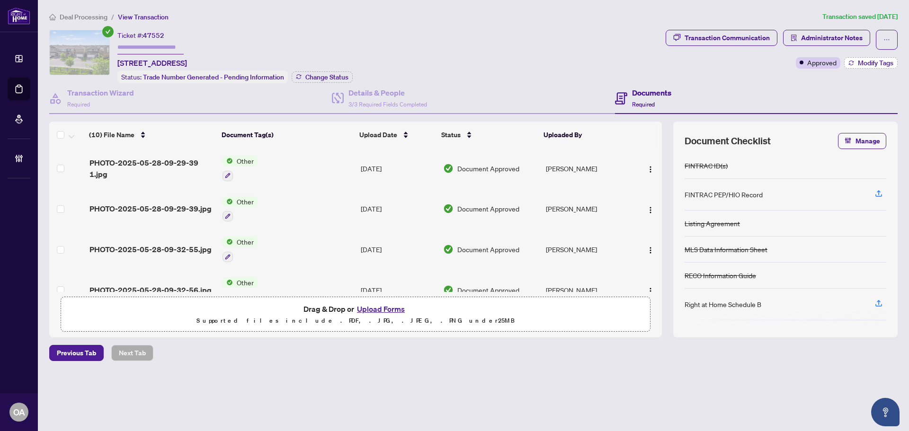
click at [883, 64] on span "Modify Tags" at bounding box center [876, 63] width 36 height 7
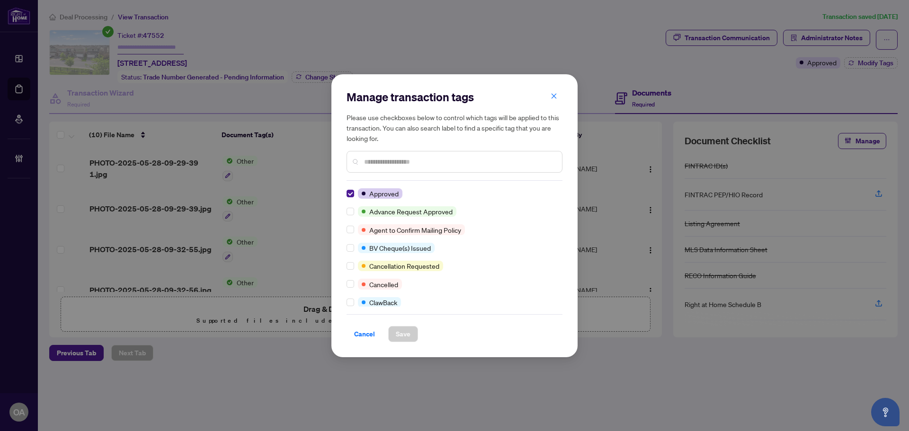
click at [354, 290] on div "Approved Advance Request Approved Agent to Confirm Mailing Policy BV Cheque(s) …" at bounding box center [455, 248] width 216 height 118
click at [351, 287] on div "Approved Advance Request Approved Agent to Confirm Mailing Policy BV Cheque(s) …" at bounding box center [455, 248] width 216 height 118
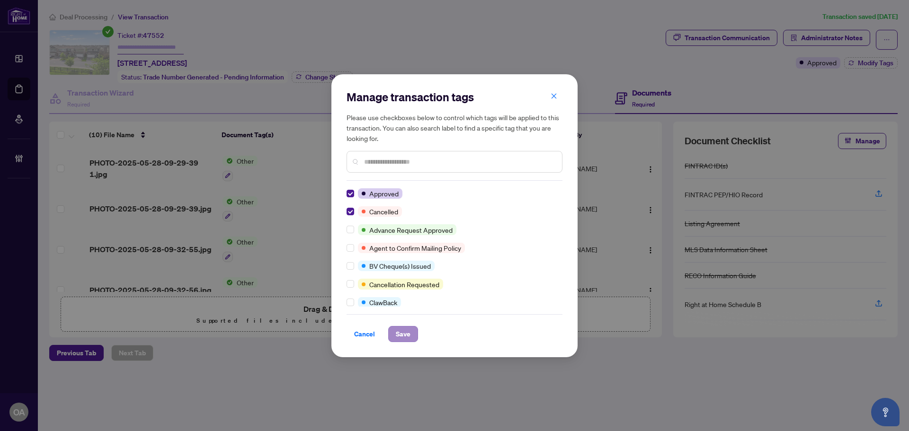
drag, startPoint x: 410, startPoint y: 345, endPoint x: 403, endPoint y: 340, distance: 8.4
click at [408, 345] on div "Manage transaction tags Please use checkboxes below to control which tags will …" at bounding box center [455, 215] width 246 height 283
click at [405, 329] on span "Save" at bounding box center [403, 334] width 15 height 15
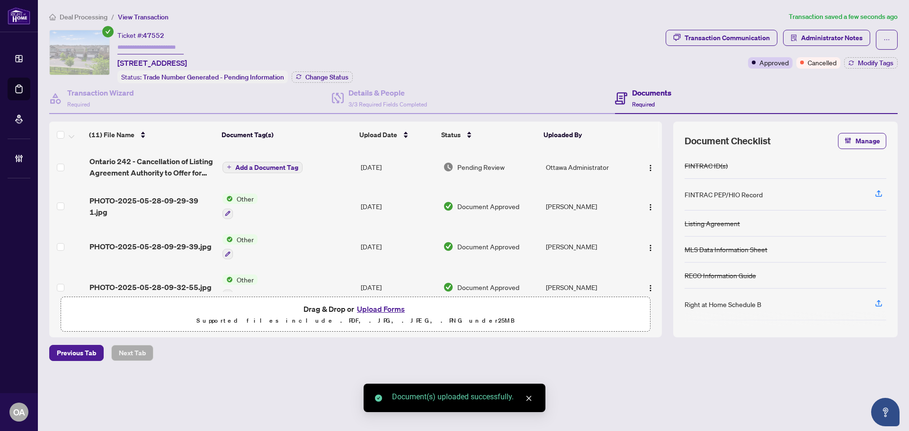
drag, startPoint x: 647, startPoint y: 168, endPoint x: 639, endPoint y: 186, distance: 18.9
click at [647, 168] on img "button" at bounding box center [651, 168] width 8 height 8
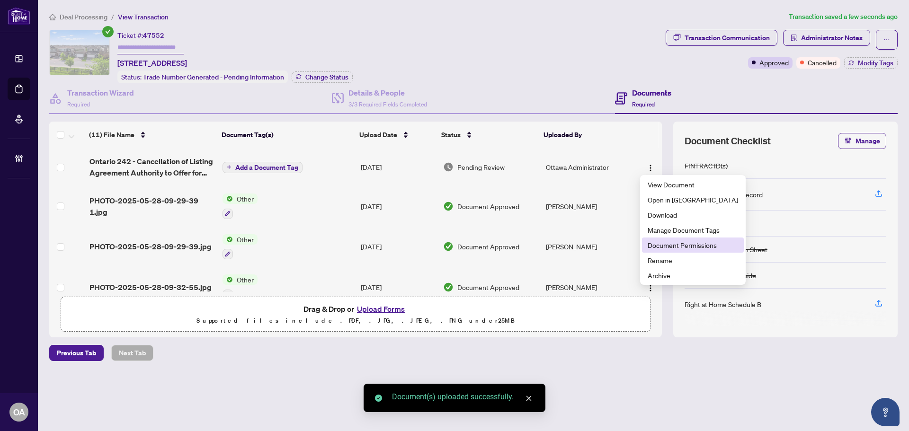
click at [659, 249] on span "Document Permissions" at bounding box center [693, 245] width 90 height 10
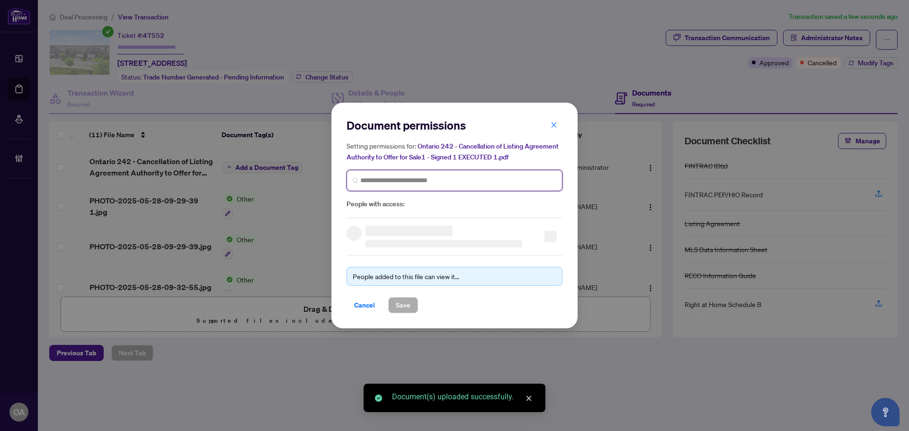
click at [383, 183] on input "search" at bounding box center [458, 181] width 196 height 10
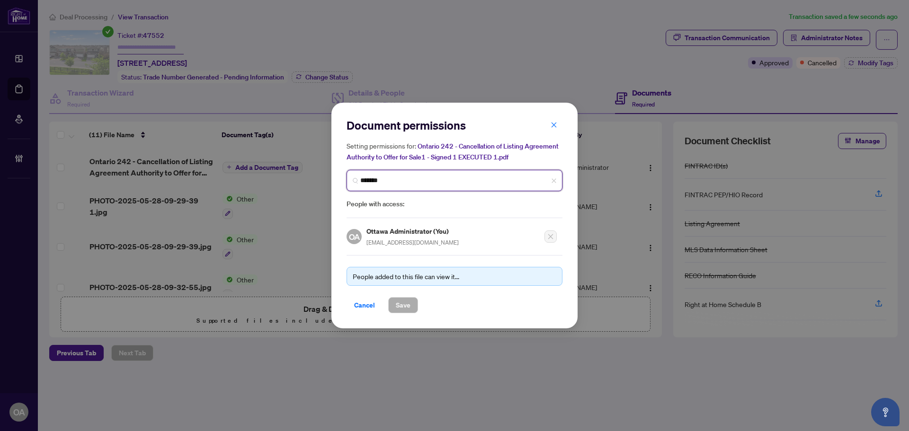
type input "********"
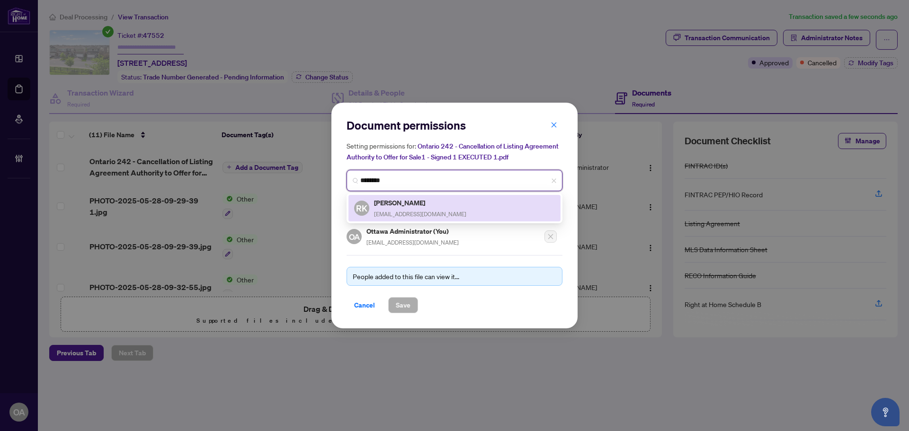
click at [413, 212] on span "[EMAIL_ADDRESS][DOMAIN_NAME]" at bounding box center [420, 214] width 92 height 7
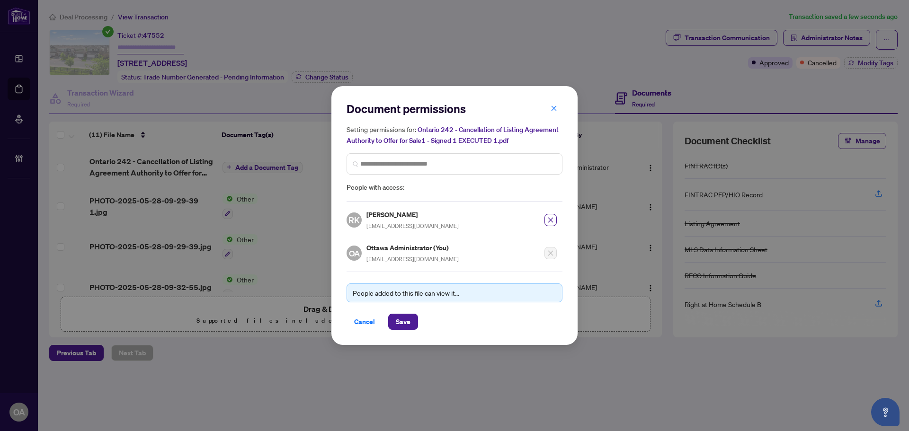
click at [409, 330] on div "Document permissions Setting permissions for: Ontario 242 - Cancellation of Lis…" at bounding box center [455, 215] width 246 height 259
click at [403, 323] on span "Save" at bounding box center [403, 321] width 15 height 15
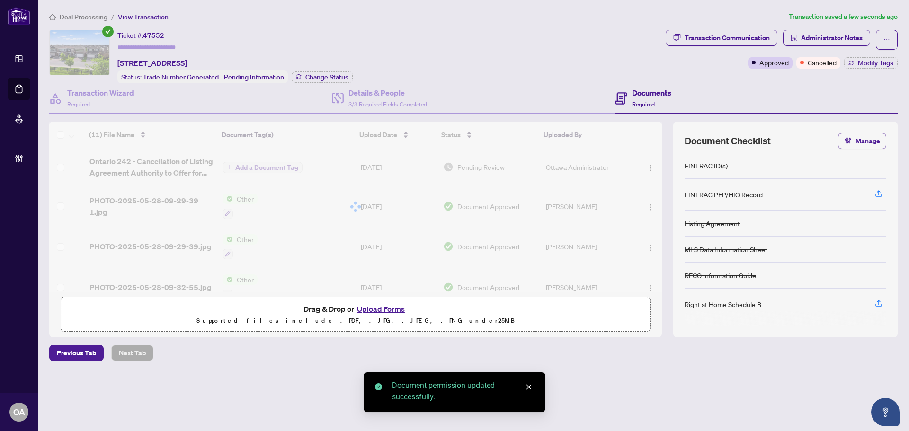
click at [261, 168] on div at bounding box center [355, 207] width 613 height 171
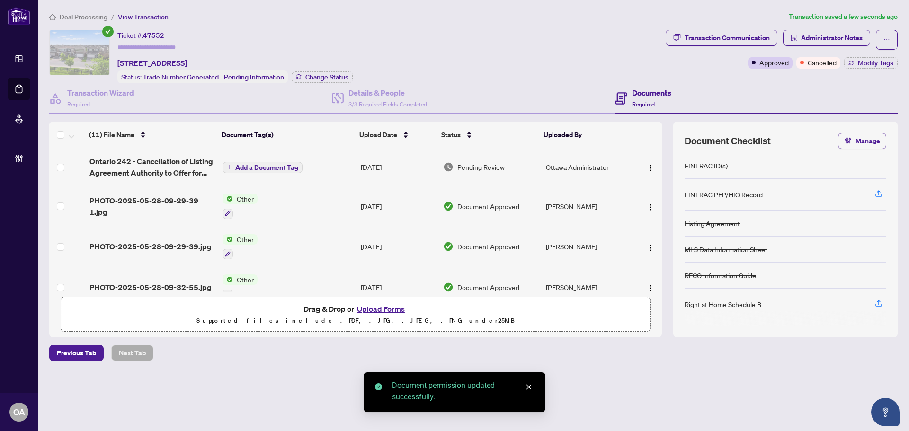
click at [240, 161] on div "Add a Document Tag" at bounding box center [263, 167] width 80 height 12
click at [274, 165] on span "Add a Document Tag" at bounding box center [266, 167] width 63 height 7
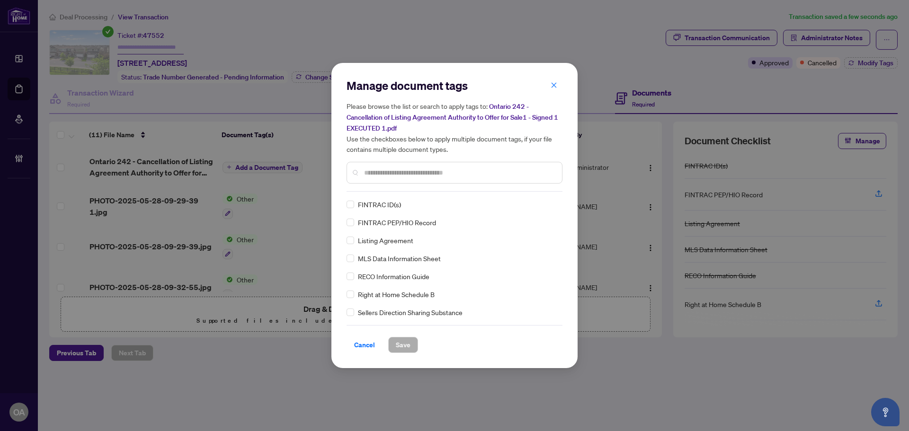
click at [373, 170] on input "text" at bounding box center [459, 173] width 190 height 10
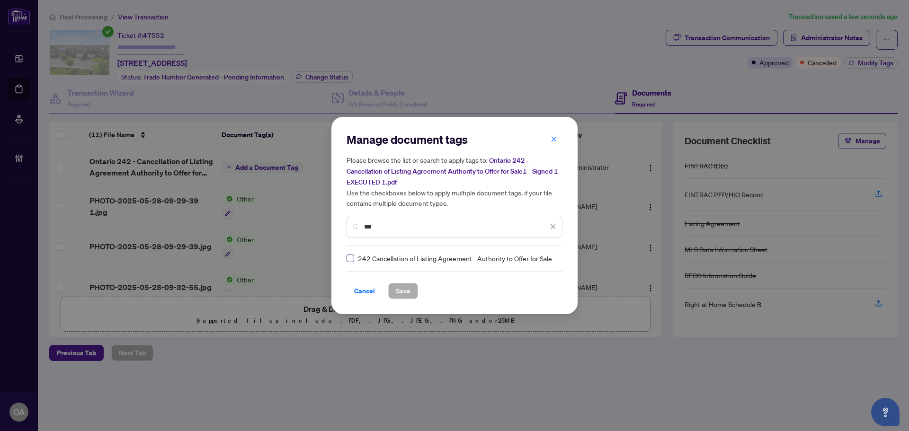
type input "***"
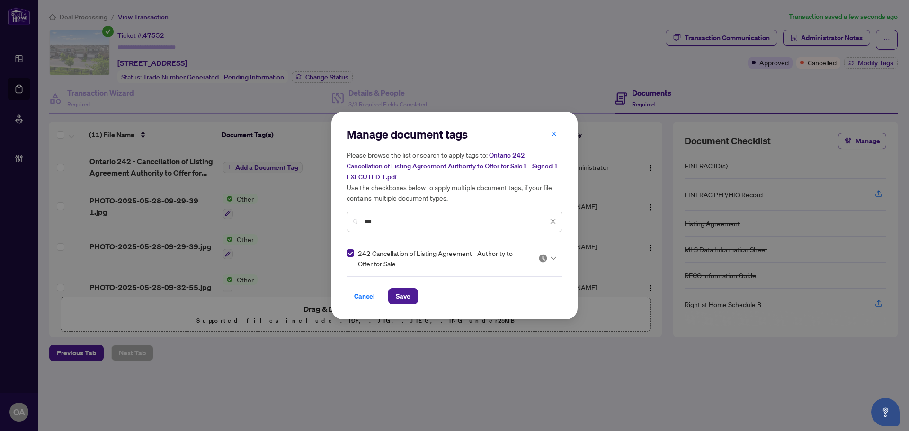
click at [550, 254] on div at bounding box center [548, 258] width 18 height 9
click at [512, 310] on div "Approved" at bounding box center [519, 304] width 72 height 15
click at [413, 300] on button "Save" at bounding box center [403, 296] width 30 height 16
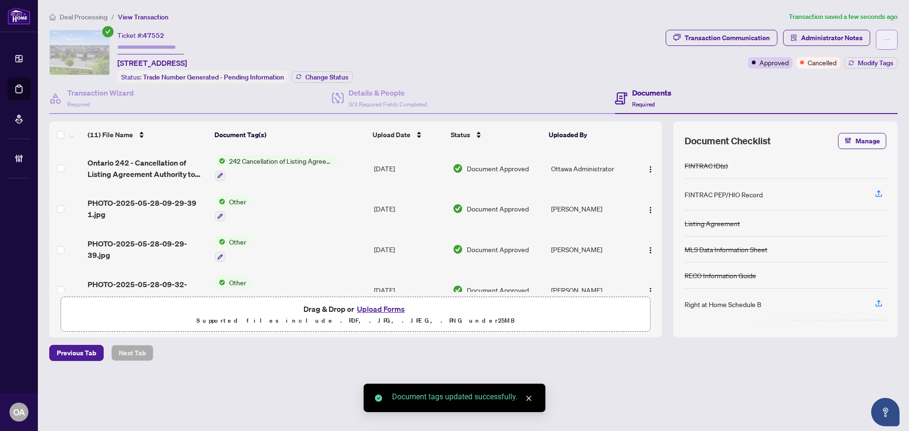
click at [889, 38] on icon "ellipsis" at bounding box center [887, 39] width 7 height 7
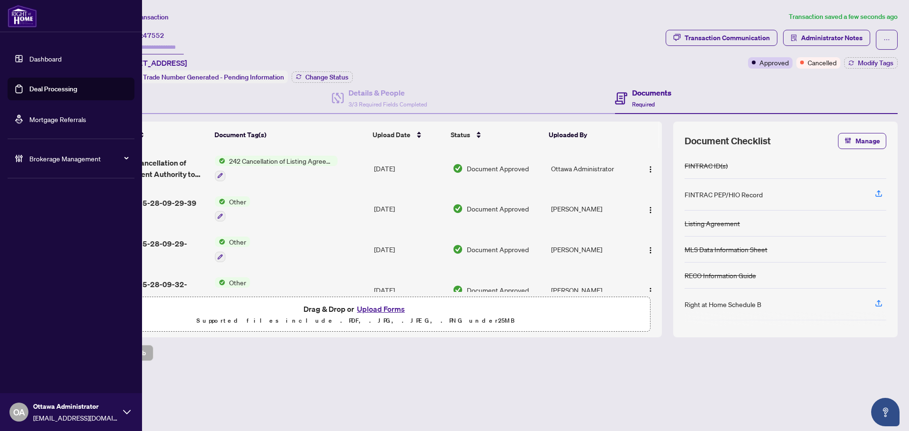
drag, startPoint x: 27, startPoint y: 93, endPoint x: 97, endPoint y: 81, distance: 70.2
click at [29, 93] on link "Deal Processing" at bounding box center [53, 89] width 48 height 9
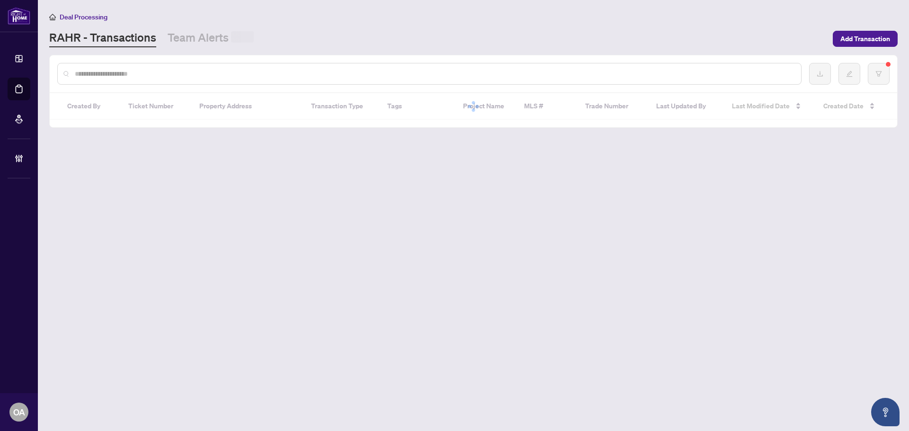
click at [172, 65] on div at bounding box center [474, 73] width 848 height 37
click at [172, 70] on input "text" at bounding box center [434, 74] width 719 height 10
paste input "*********"
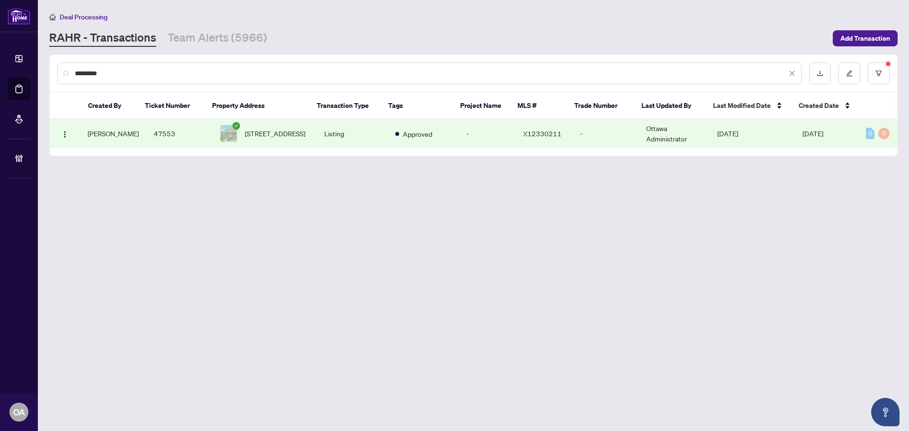
type input "*********"
click at [761, 141] on td "[DATE]" at bounding box center [752, 133] width 85 height 29
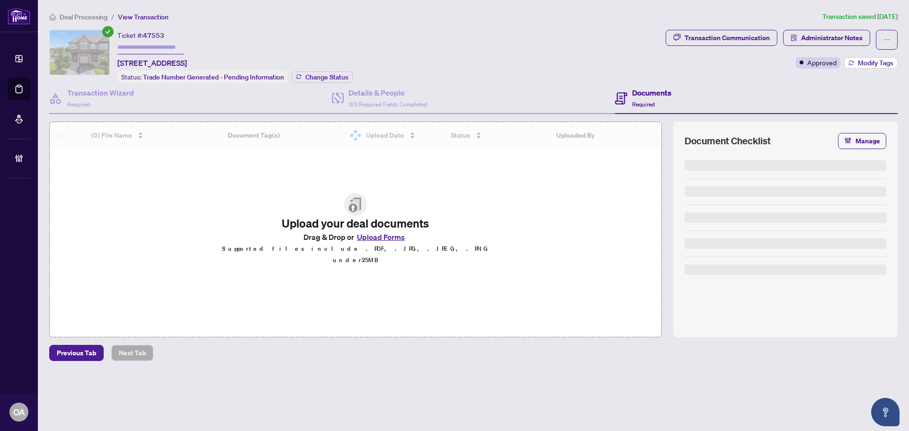
click at [879, 63] on span "Modify Tags" at bounding box center [876, 63] width 36 height 7
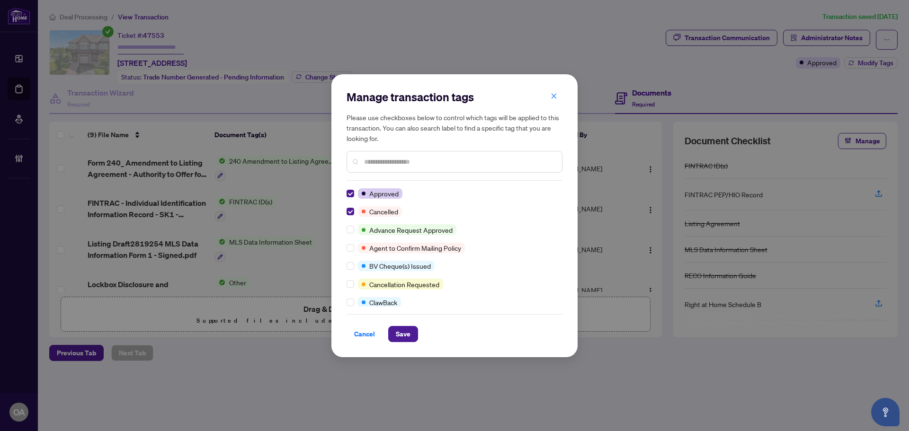
click at [385, 328] on div "Cancel Save" at bounding box center [455, 334] width 216 height 16
drag, startPoint x: 423, startPoint y: 339, endPoint x: 402, endPoint y: 338, distance: 21.3
click at [420, 339] on div "Cancel Save" at bounding box center [455, 334] width 216 height 16
click at [400, 338] on span "Save" at bounding box center [403, 334] width 15 height 15
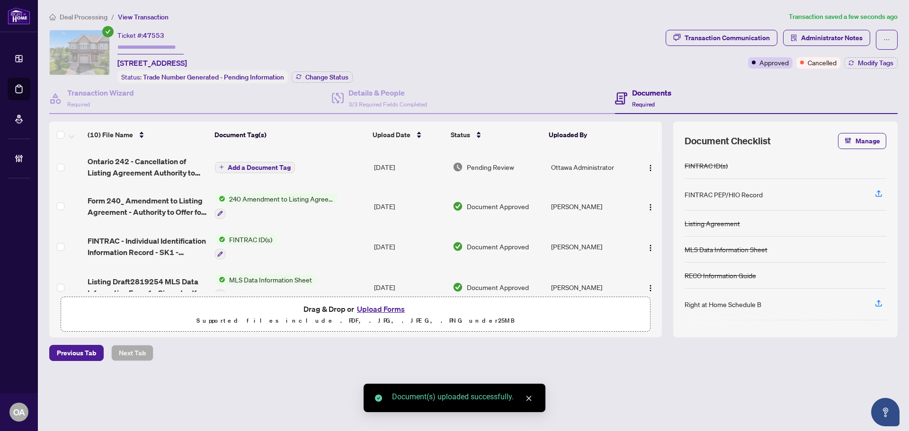
click at [249, 164] on span "Add a Document Tag" at bounding box center [259, 167] width 63 height 7
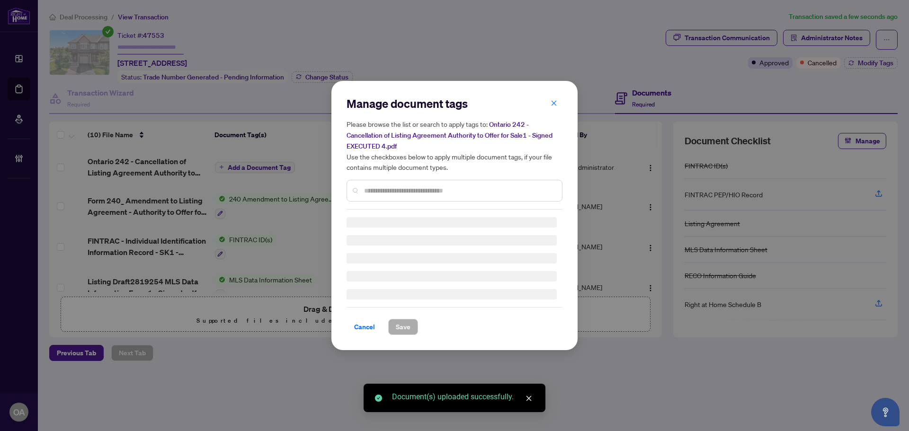
click at [412, 191] on div "Manage document tags Please browse the list or search to apply tags to: Ontario…" at bounding box center [455, 215] width 216 height 239
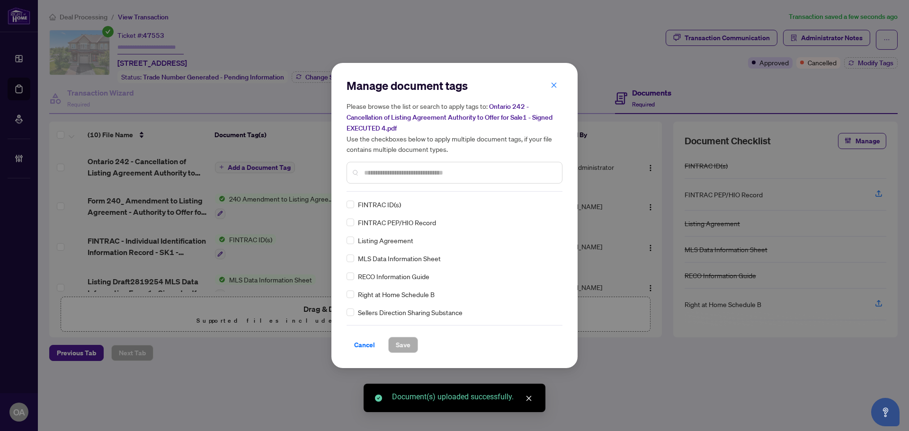
click at [408, 171] on input "text" at bounding box center [459, 173] width 190 height 10
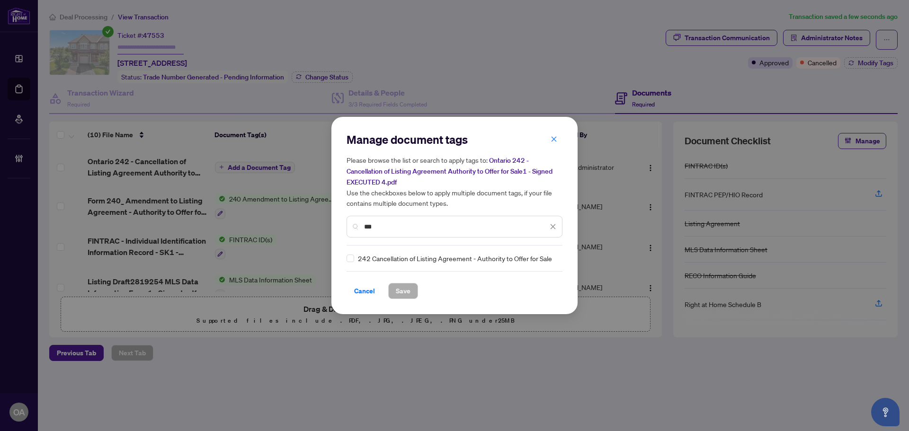
type input "***"
click at [355, 258] on div "242 Cancellation of Listing Agreement - Authority to Offer for Sale" at bounding box center [452, 258] width 210 height 10
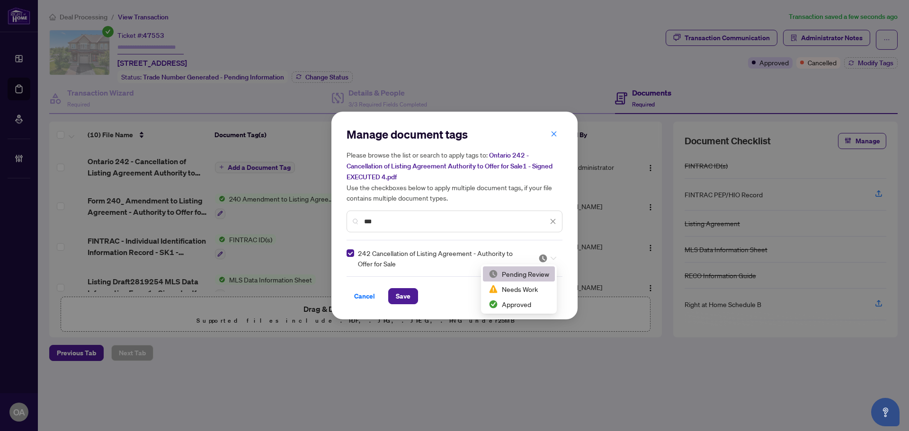
click at [548, 260] on div at bounding box center [548, 258] width 18 height 9
drag, startPoint x: 532, startPoint y: 300, endPoint x: 424, endPoint y: 301, distance: 107.5
click at [522, 305] on div "Approved" at bounding box center [519, 304] width 61 height 10
click at [397, 295] on span "Save" at bounding box center [403, 296] width 15 height 15
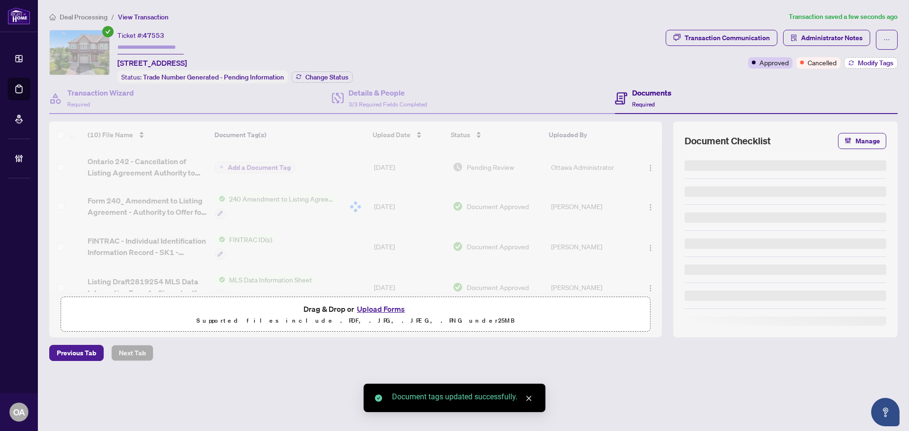
click at [883, 61] on span "Modify Tags" at bounding box center [876, 63] width 36 height 7
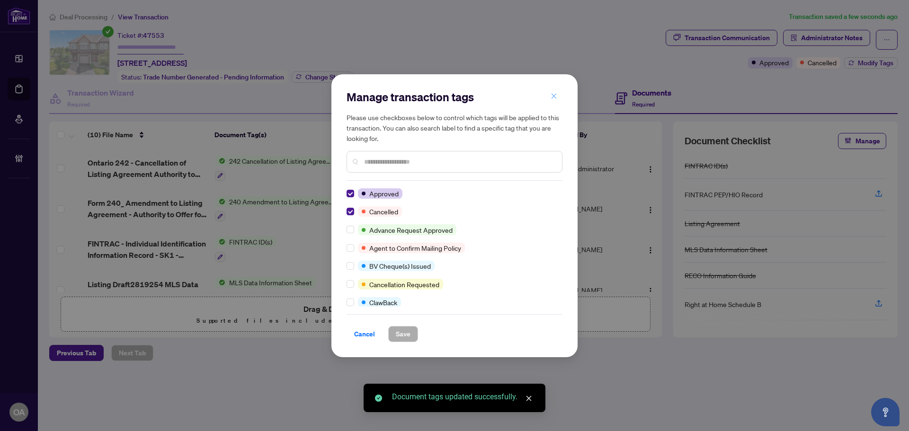
click at [550, 94] on button "button" at bounding box center [554, 97] width 19 height 16
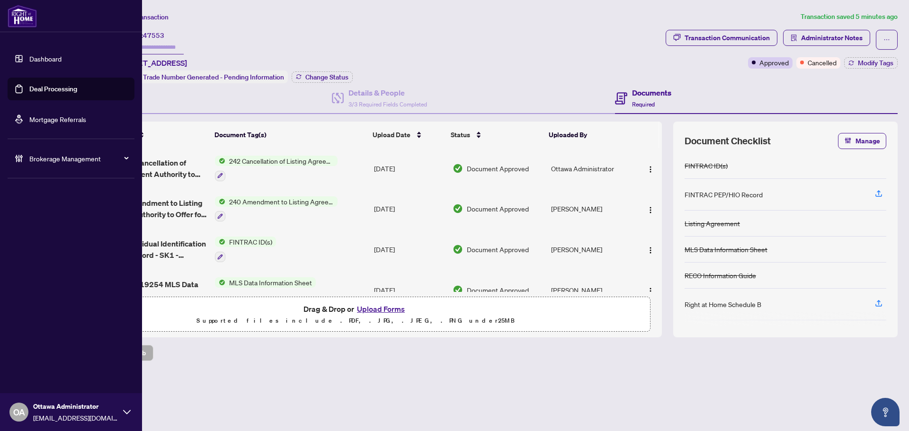
drag, startPoint x: 26, startPoint y: 89, endPoint x: 54, endPoint y: 88, distance: 28.4
click at [29, 89] on link "Deal Processing" at bounding box center [53, 89] width 48 height 9
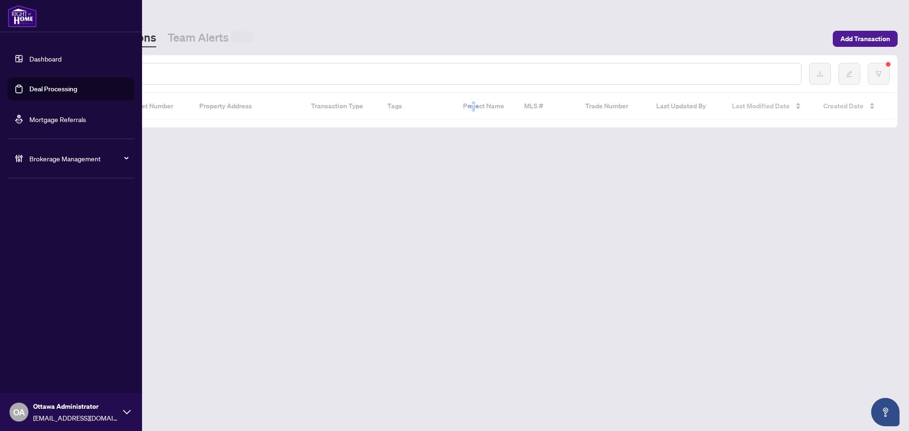
click at [179, 72] on input "text" at bounding box center [434, 74] width 719 height 10
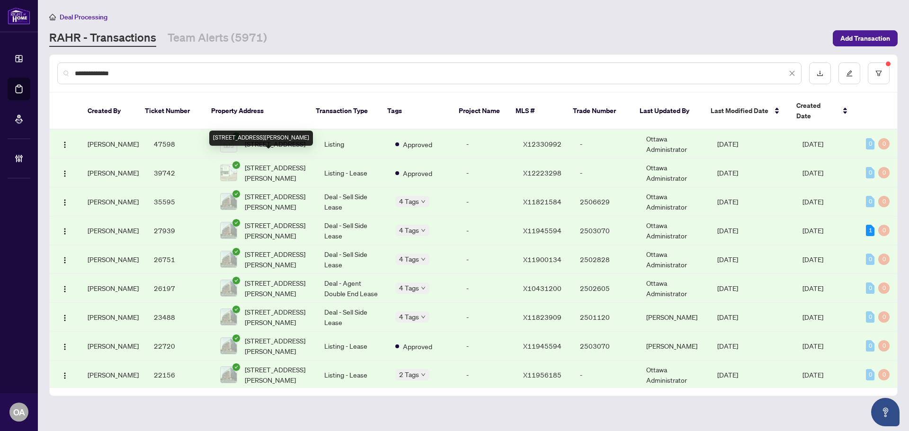
type input "**********"
click at [262, 162] on span "[STREET_ADDRESS][PERSON_NAME]" at bounding box center [277, 172] width 64 height 21
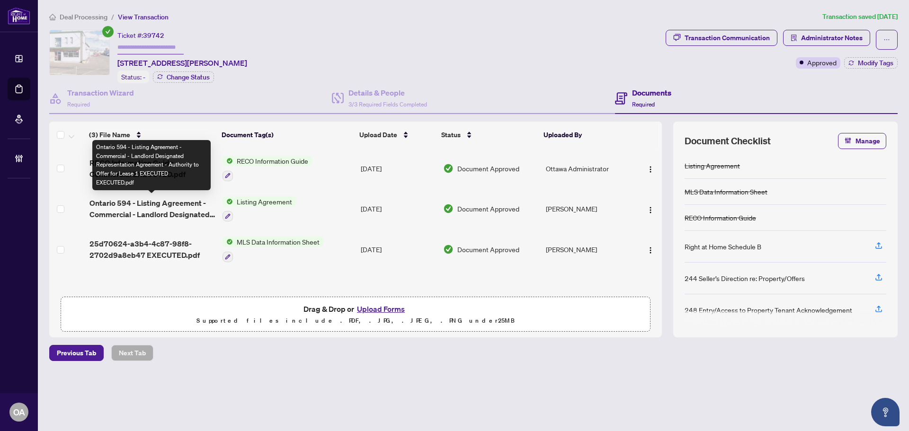
click at [167, 206] on span "Ontario 594 - Listing Agreement - Commercial - Landlord Designated Representati…" at bounding box center [153, 209] width 126 height 23
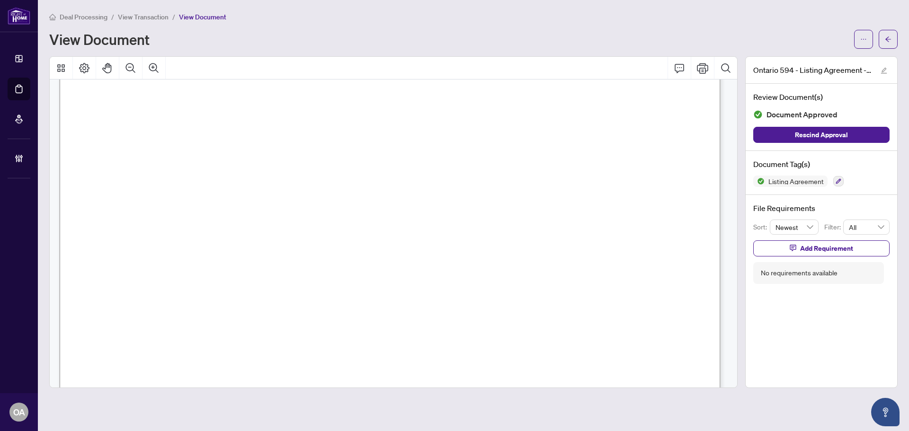
scroll to position [237, 0]
click at [110, 251] on span "{" at bounding box center [108, 247] width 4 height 35
click at [887, 38] on icon "arrow-left" at bounding box center [888, 39] width 7 height 7
